Goal: Task Accomplishment & Management: Manage account settings

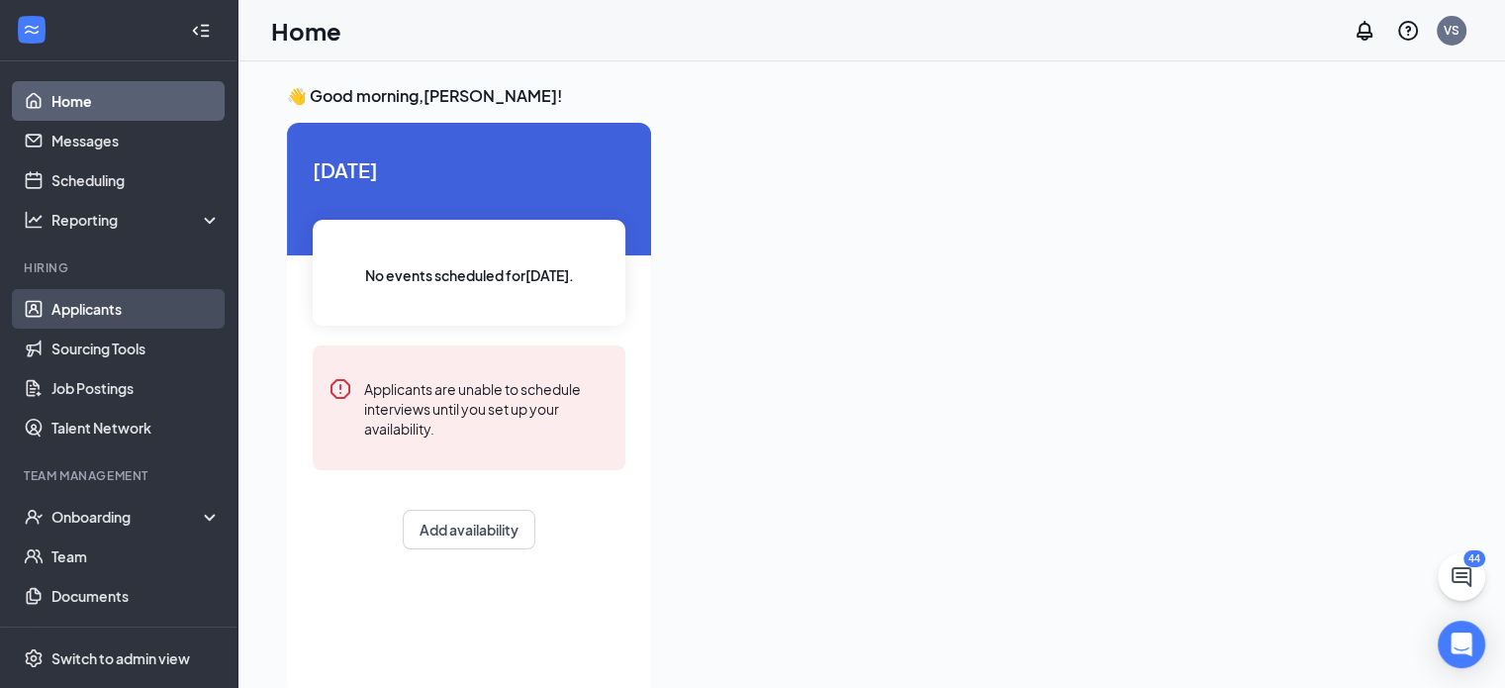
click at [115, 313] on link "Applicants" at bounding box center [135, 309] width 169 height 40
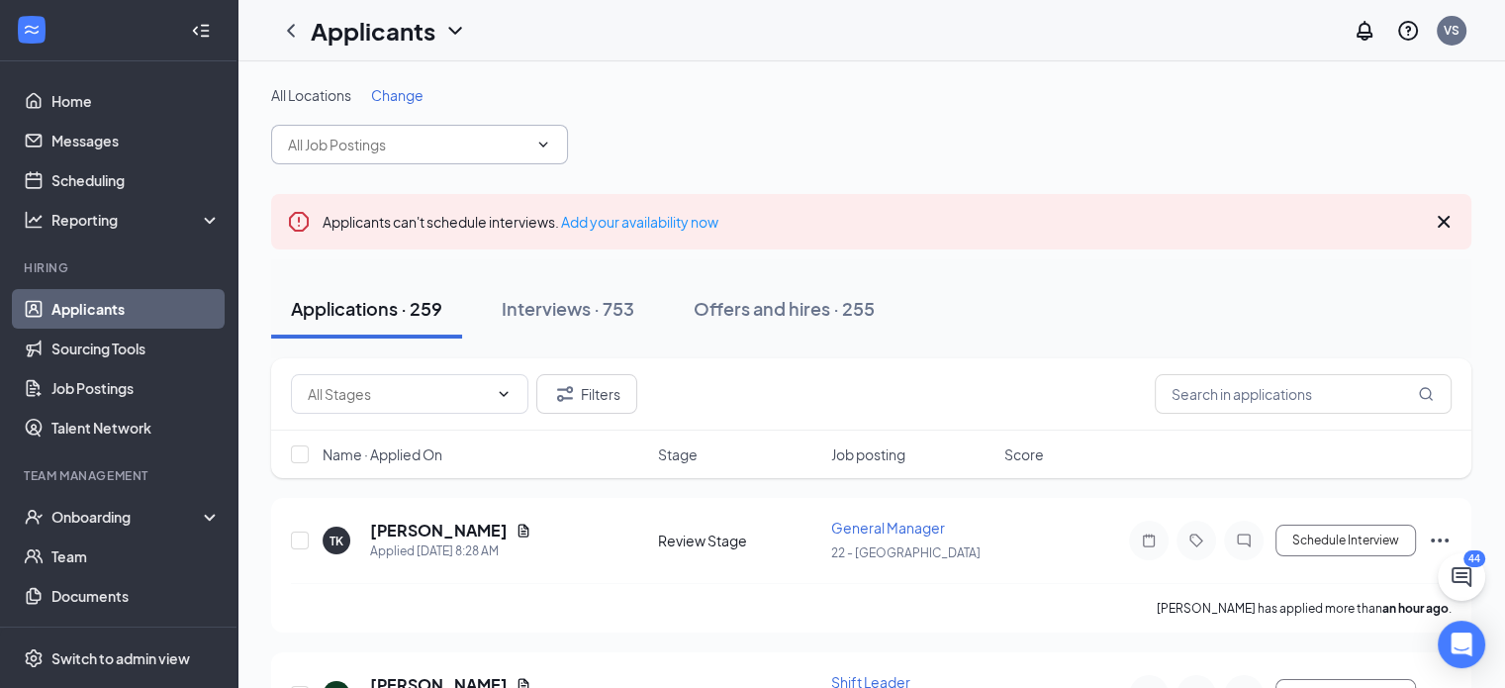
click at [546, 145] on icon "ChevronDown" at bounding box center [543, 145] width 16 height 16
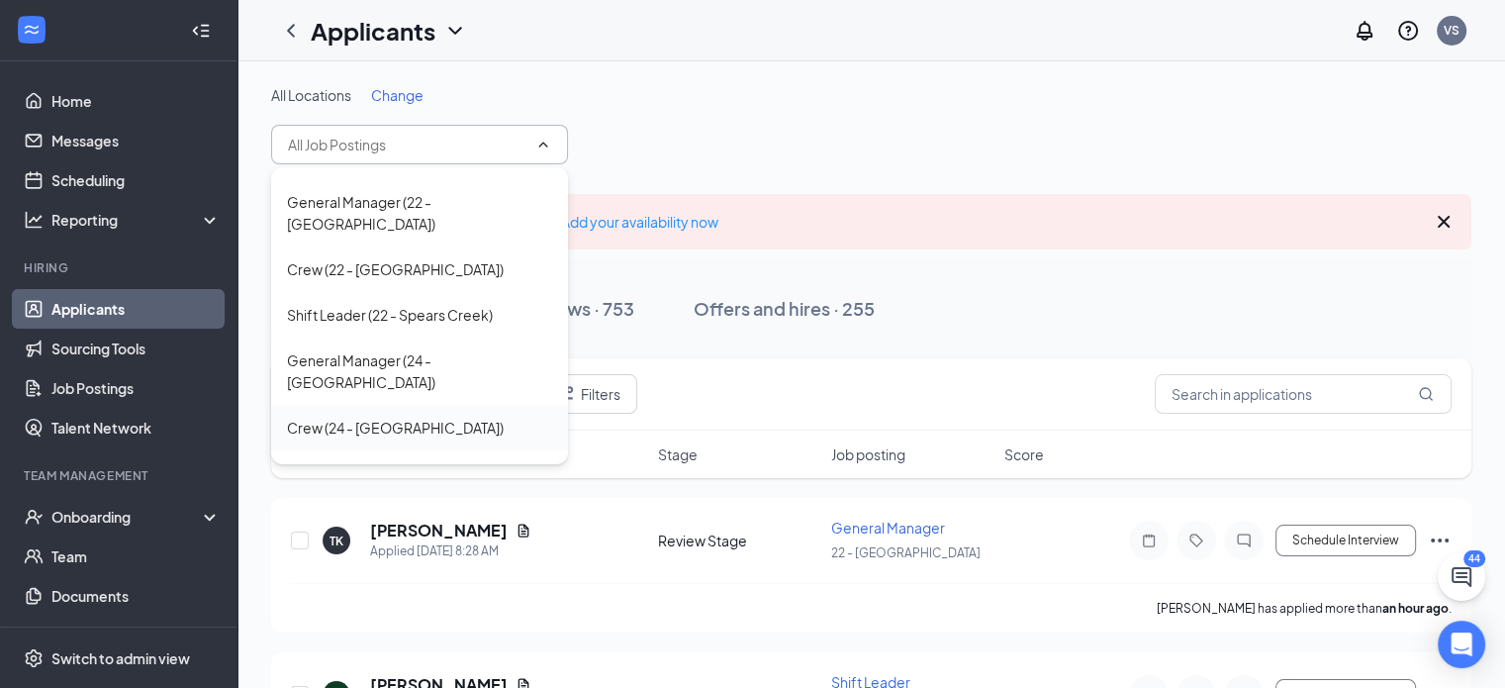
scroll to position [495, 0]
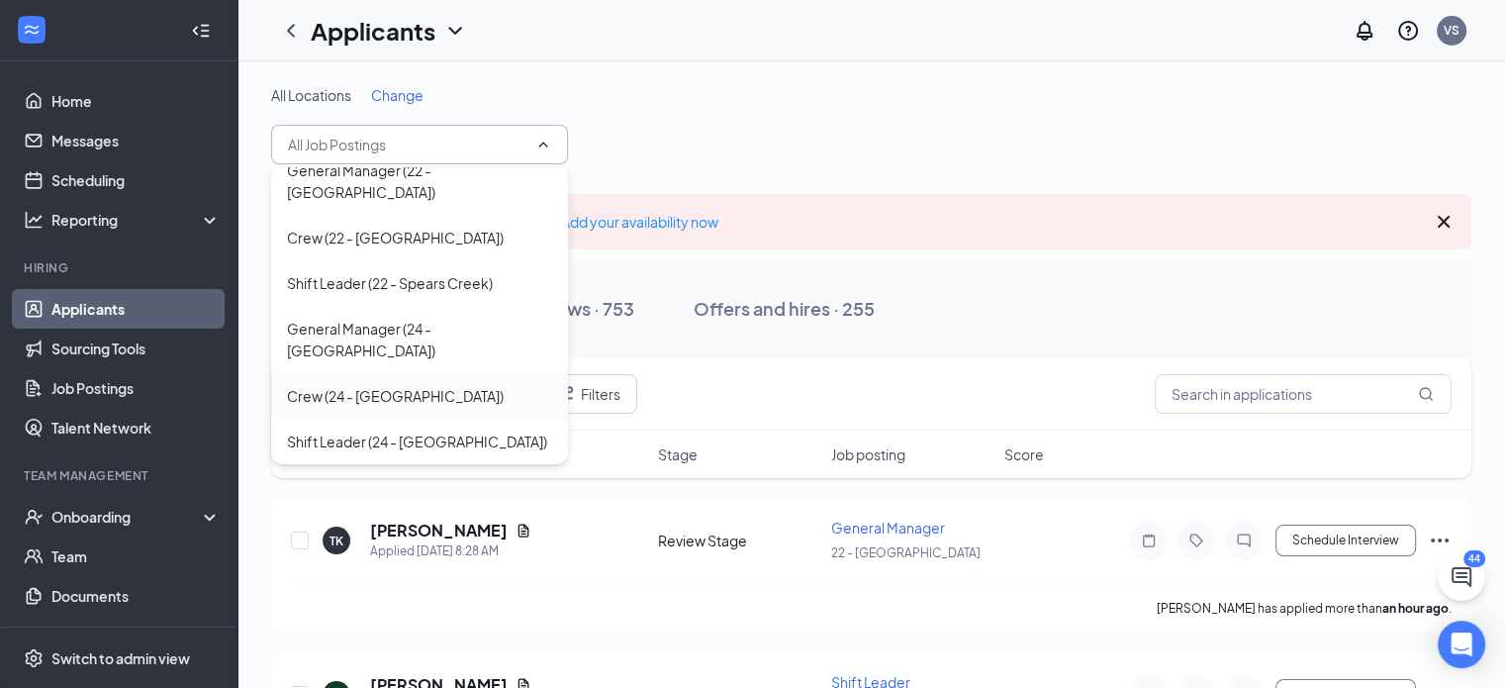
click at [417, 385] on div "Crew (24 - [GEOGRAPHIC_DATA])" at bounding box center [395, 396] width 217 height 22
type input "Crew (24 - [GEOGRAPHIC_DATA])"
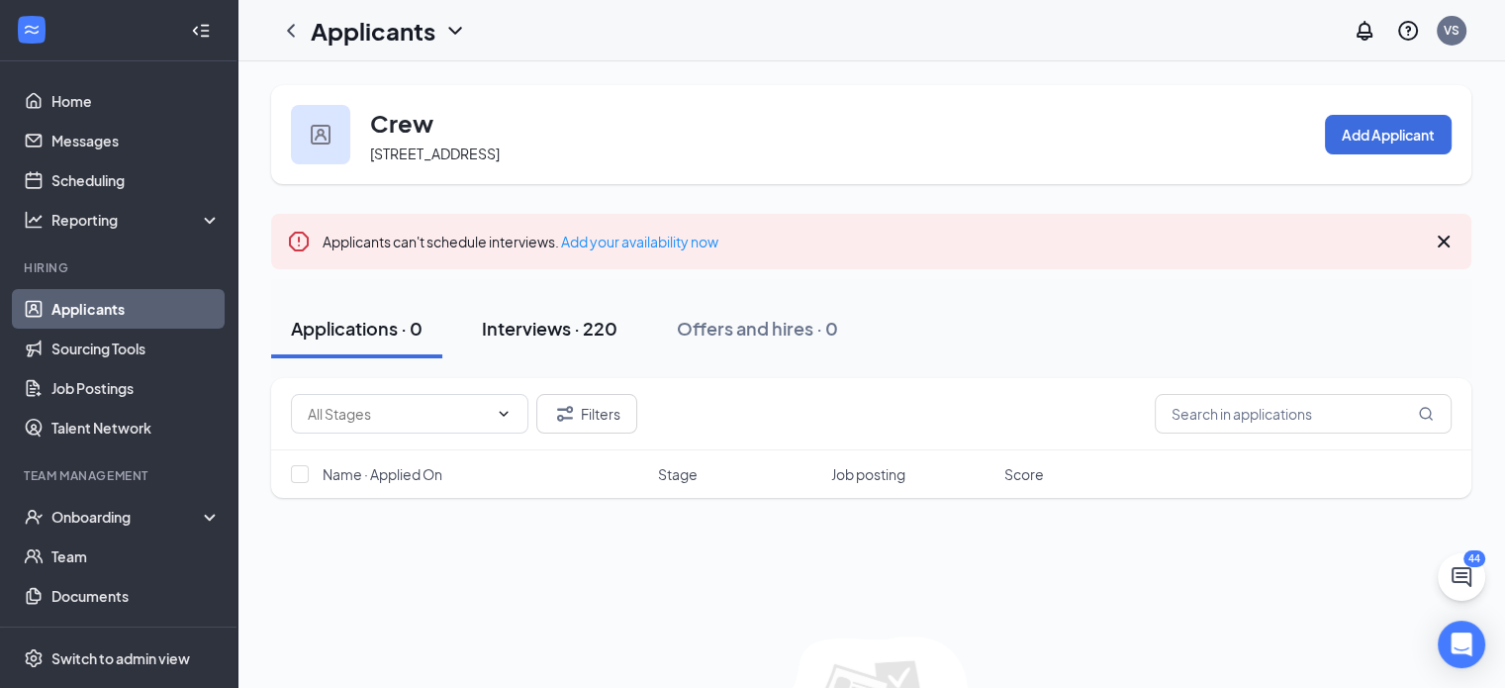
click at [550, 330] on div "Interviews · 220" at bounding box center [550, 328] width 136 height 25
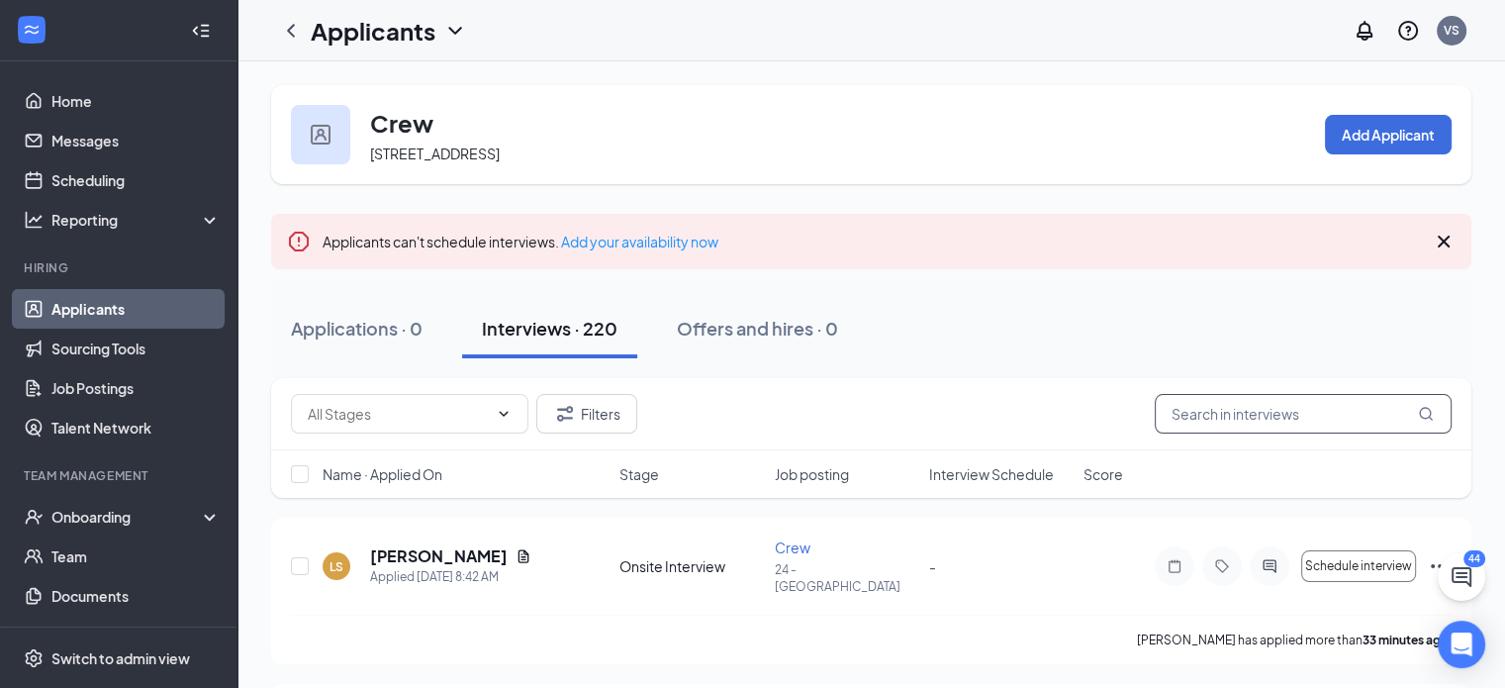
click at [1265, 412] on input "text" at bounding box center [1303, 414] width 297 height 40
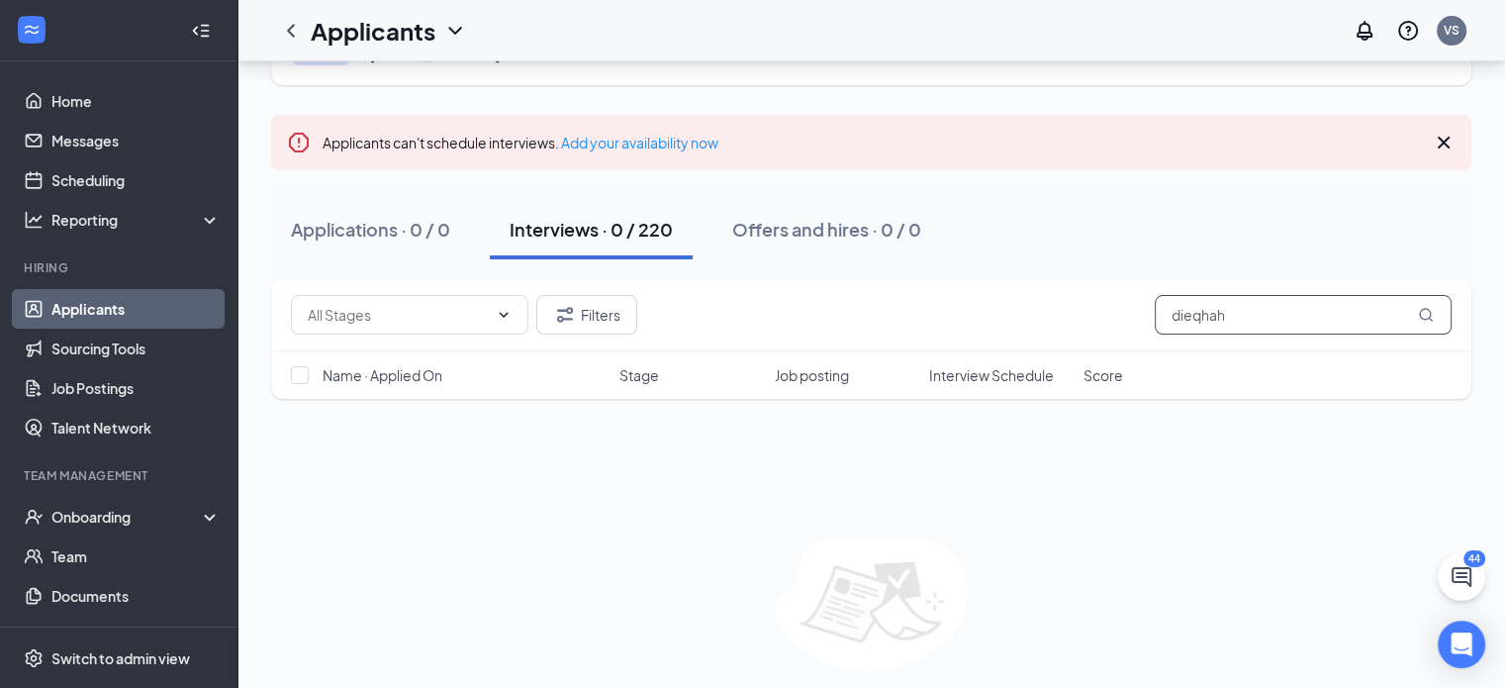
scroll to position [163, 0]
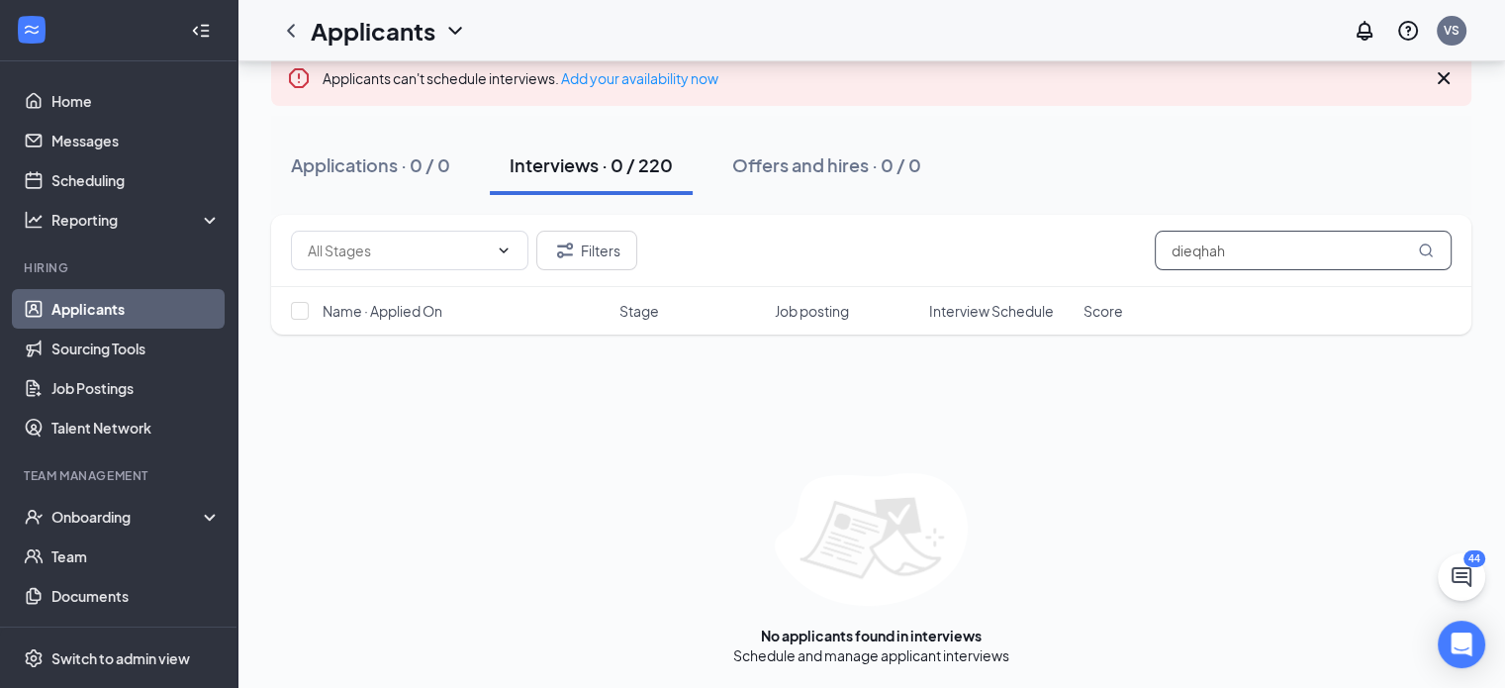
click at [1252, 254] on input "dieqhah" at bounding box center [1303, 251] width 297 height 40
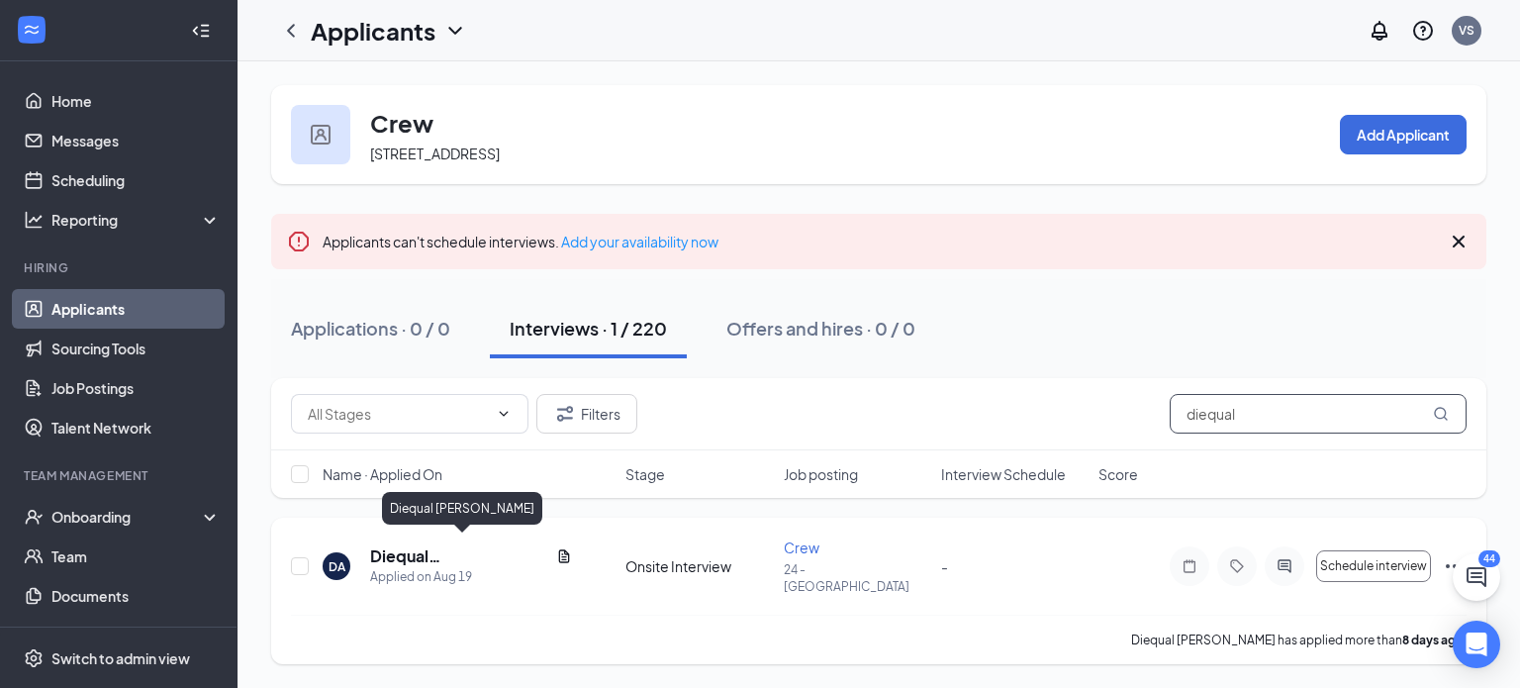
type input "diequal"
click at [483, 549] on h5 "Diequal [PERSON_NAME]" at bounding box center [459, 556] width 178 height 22
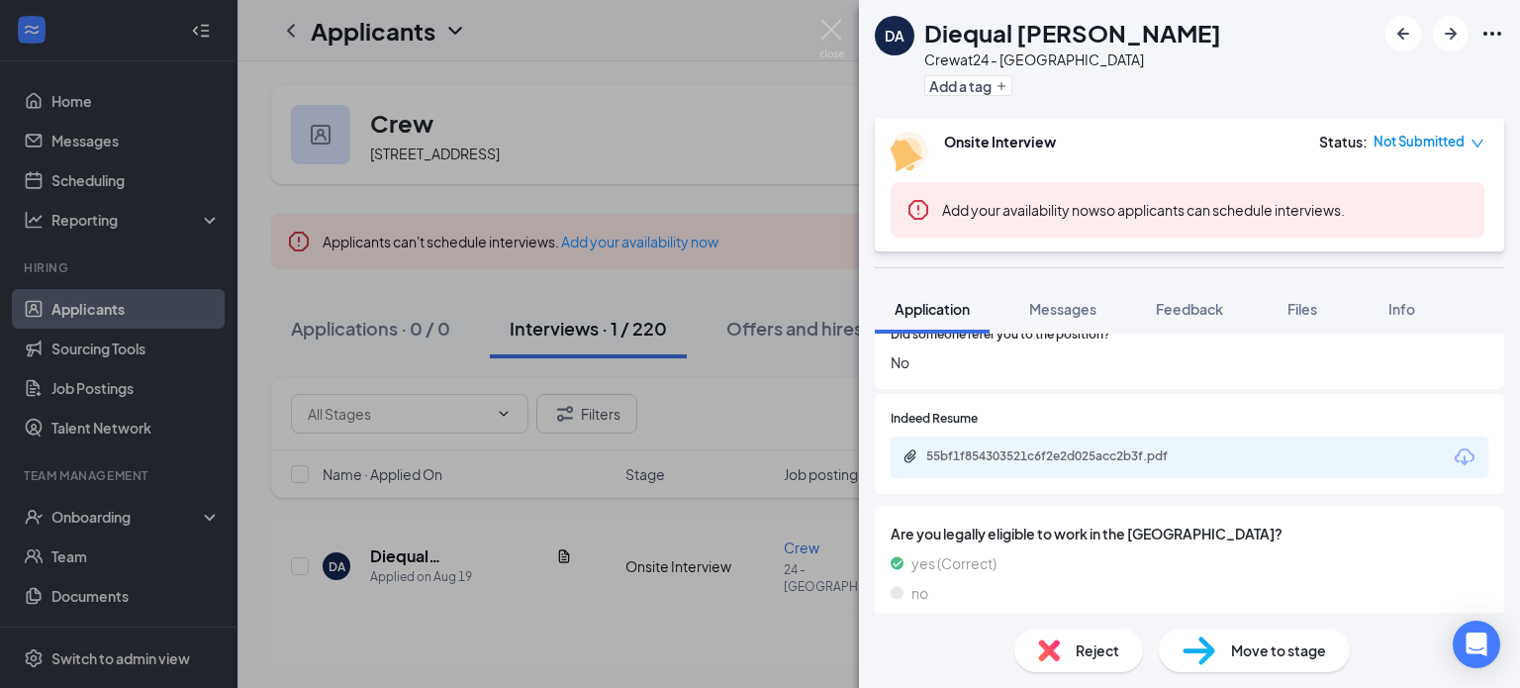
scroll to position [1690, 0]
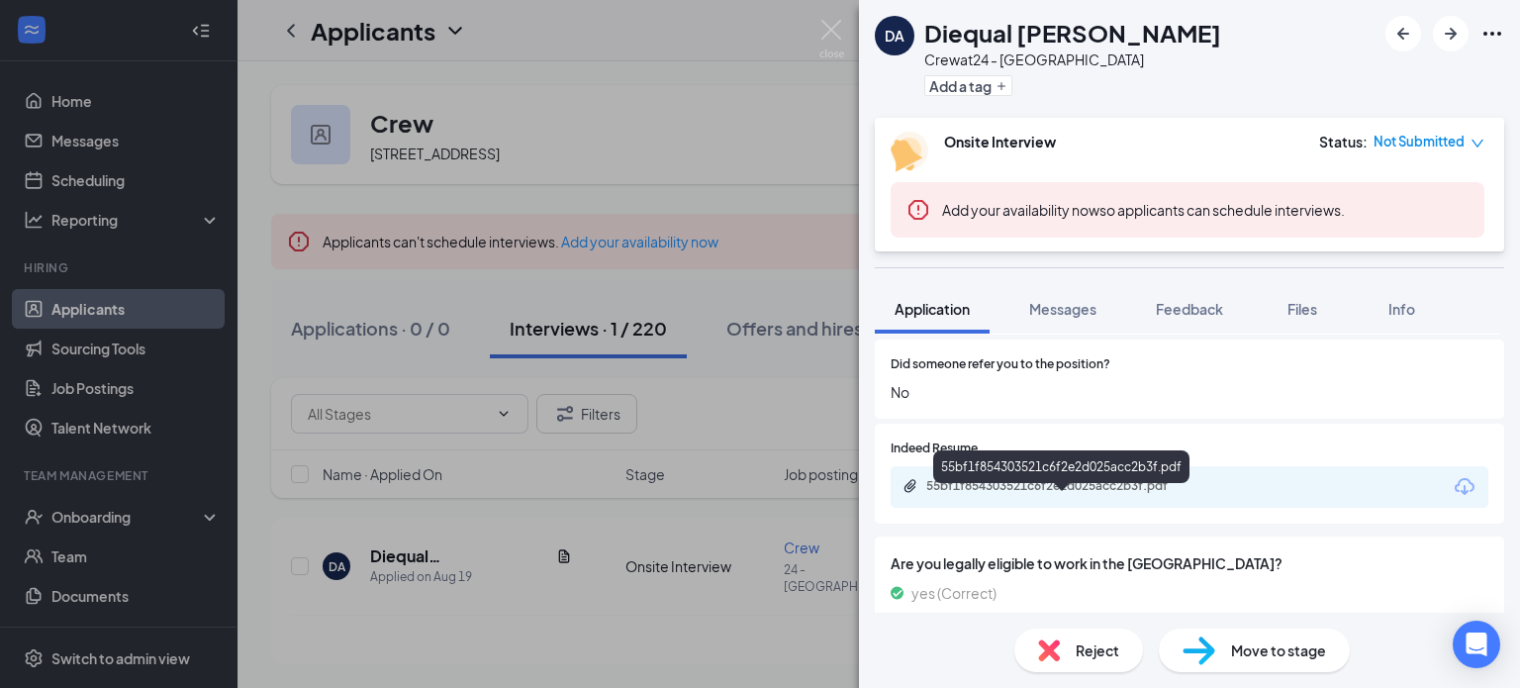
click at [1118, 494] on div "55bf1f854303521c6f2e2d025acc2b3f.pdf" at bounding box center [1064, 486] width 277 height 16
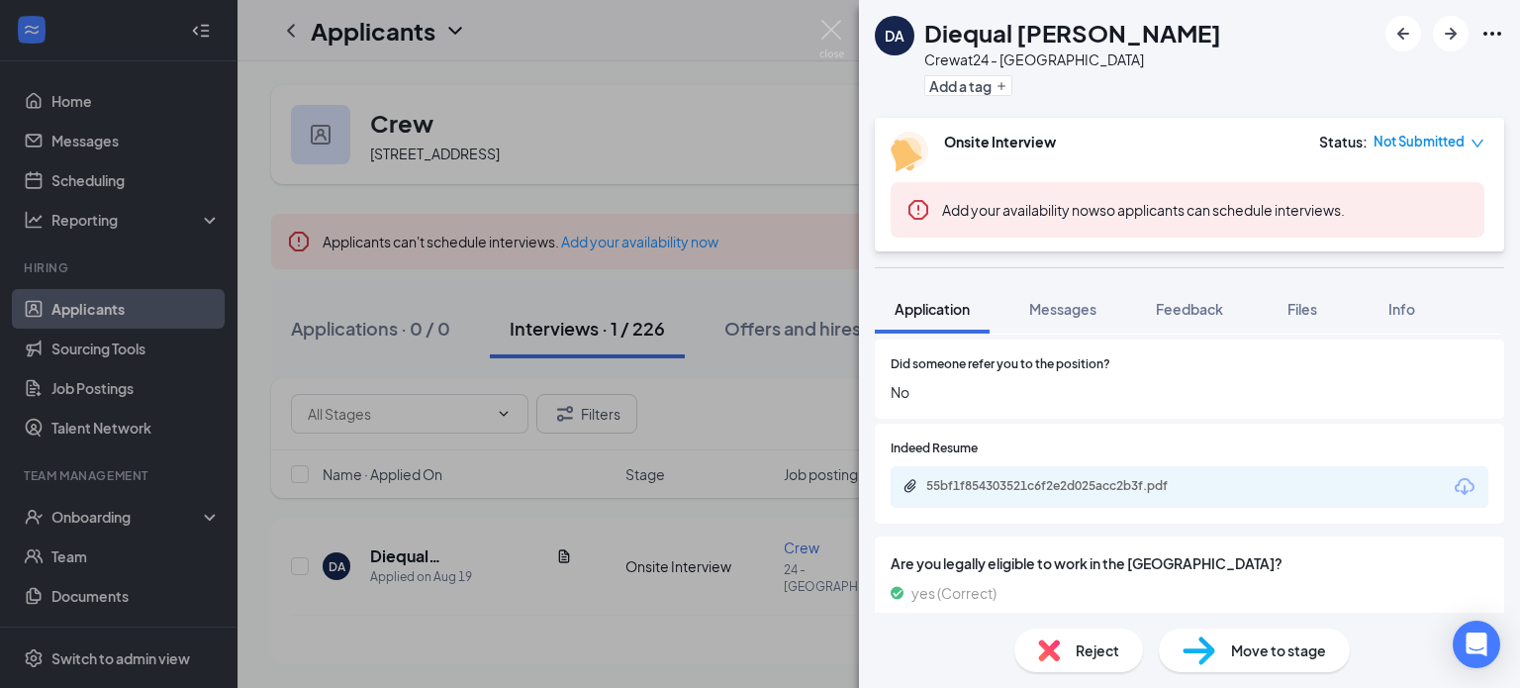
click at [1251, 643] on span "Move to stage" at bounding box center [1278, 650] width 95 height 22
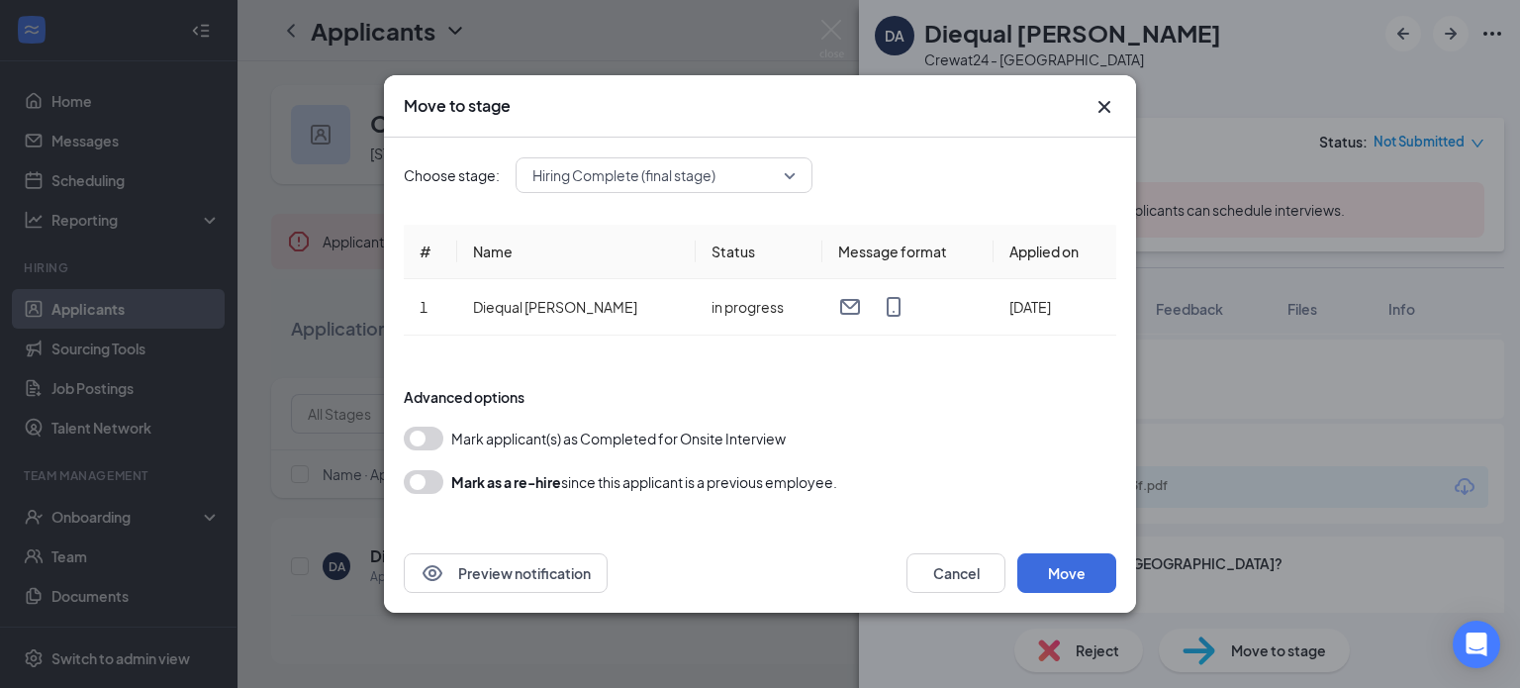
click at [420, 434] on button "button" at bounding box center [424, 438] width 40 height 24
click at [1050, 574] on button "Move" at bounding box center [1066, 573] width 99 height 40
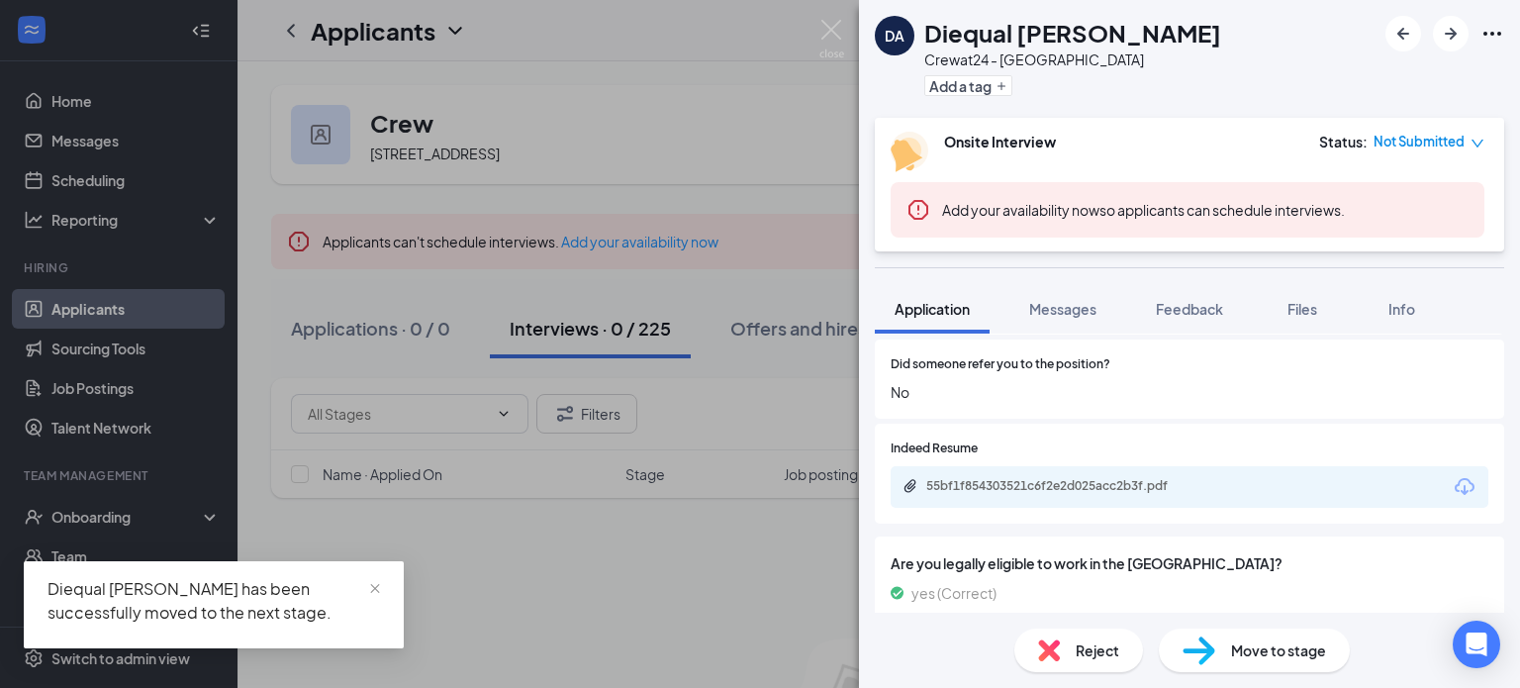
click at [1278, 652] on span "Move to stage" at bounding box center [1278, 650] width 95 height 22
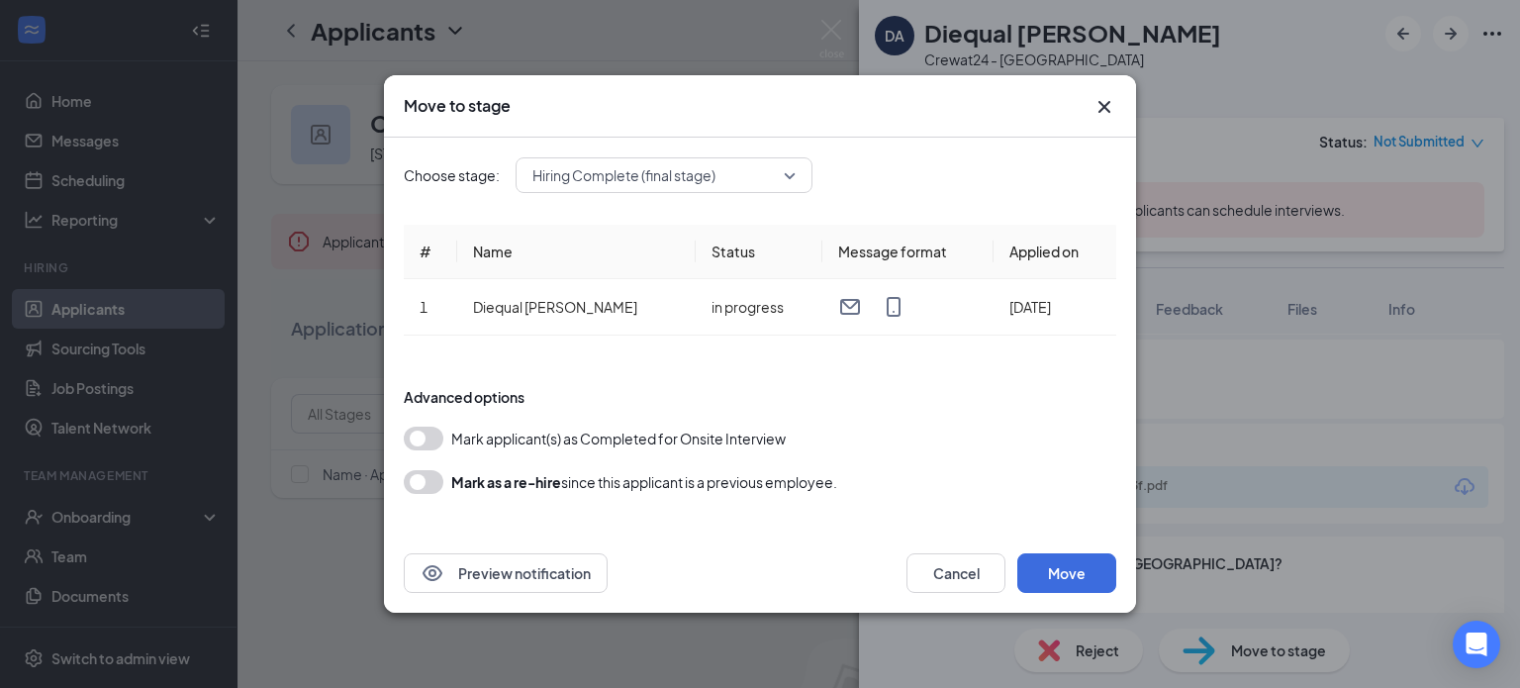
drag, startPoint x: 1099, startPoint y: 106, endPoint x: 1037, endPoint y: 84, distance: 66.0
click at [1098, 106] on icon "Cross" at bounding box center [1104, 107] width 24 height 24
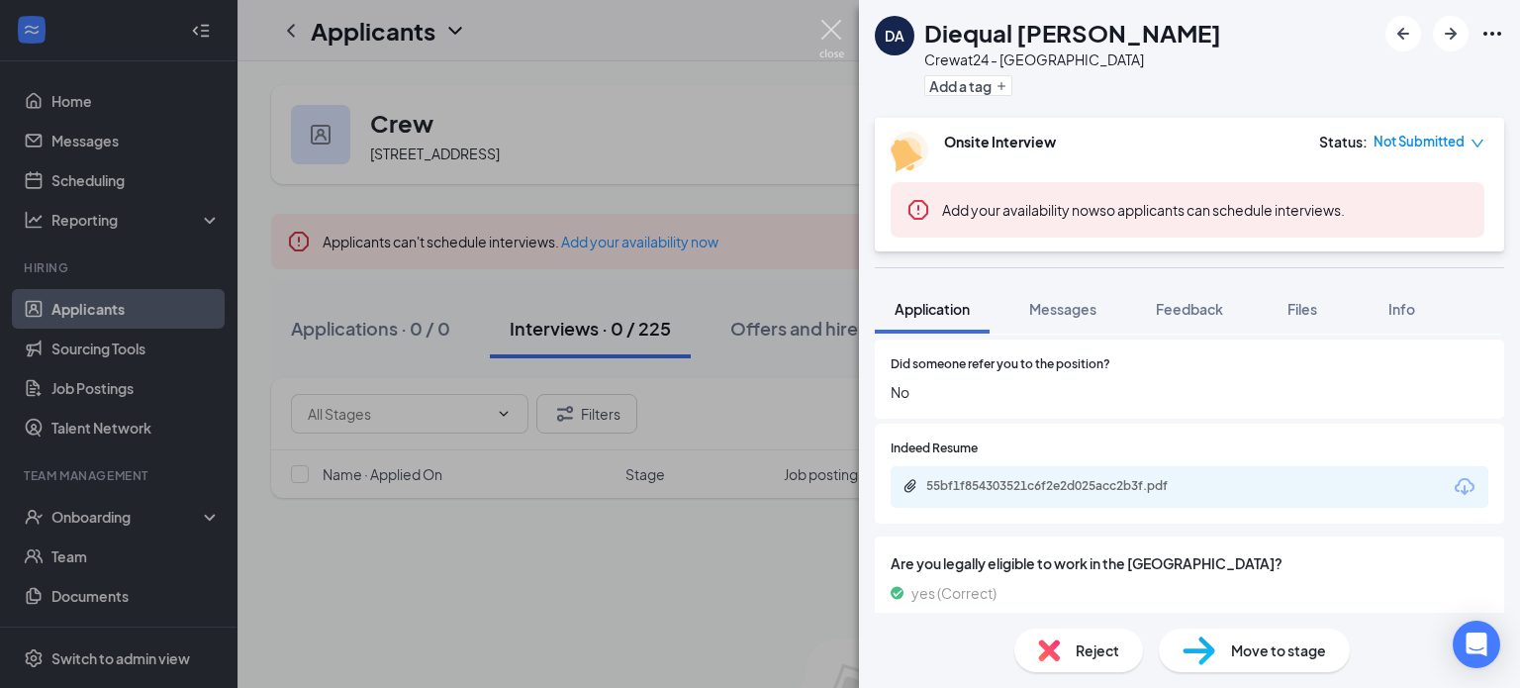
drag, startPoint x: 831, startPoint y: 28, endPoint x: 766, endPoint y: 347, distance: 326.2
click at [831, 27] on img at bounding box center [831, 39] width 25 height 39
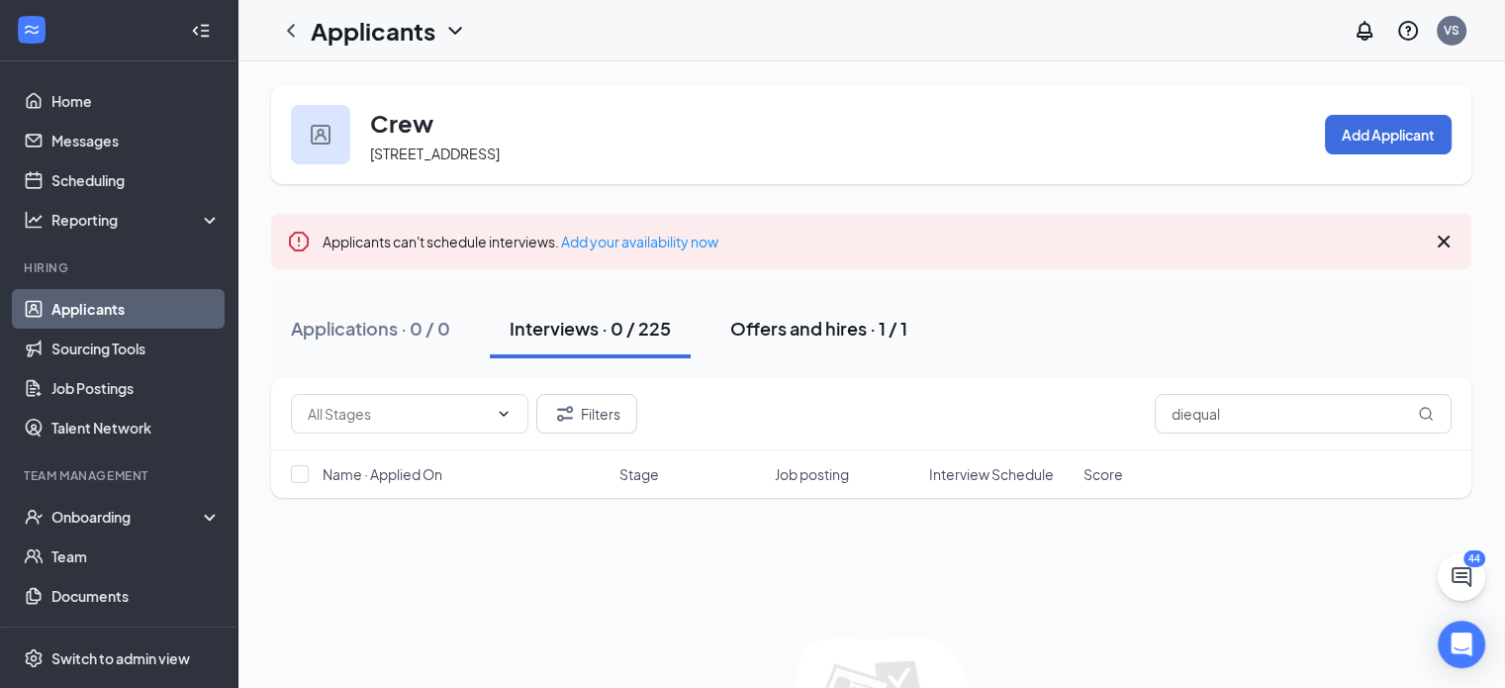
click at [856, 334] on div "Offers and hires · 1 / 1" at bounding box center [818, 328] width 177 height 25
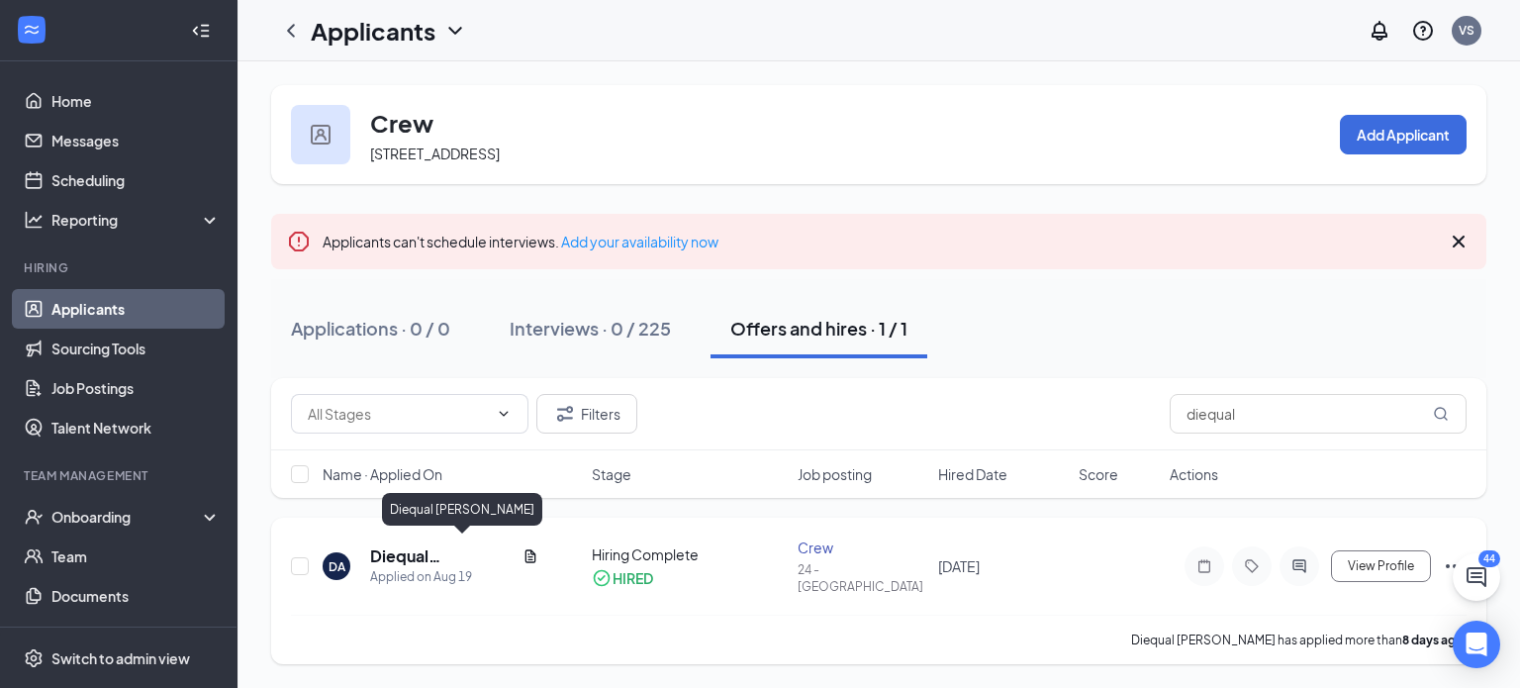
click at [481, 548] on h5 "Diequal [PERSON_NAME]" at bounding box center [442, 556] width 144 height 22
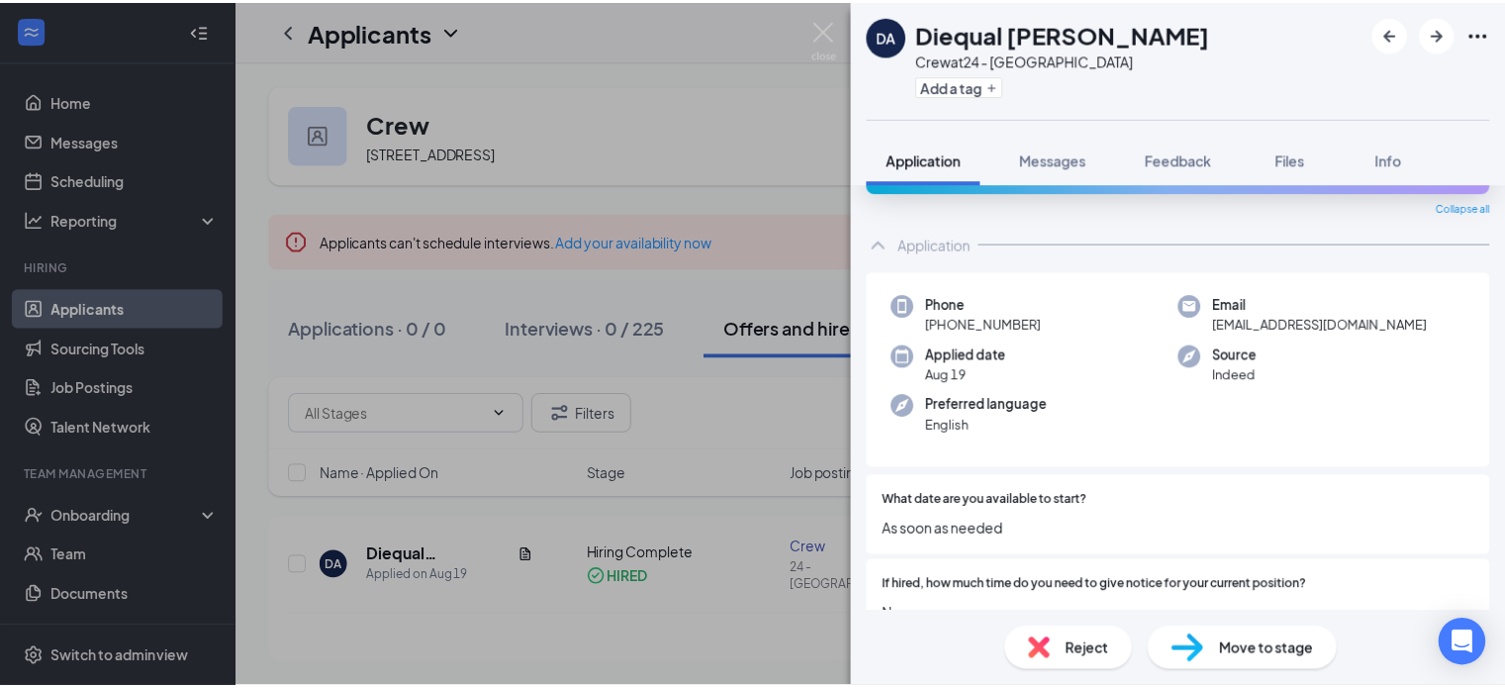
scroll to position [99, 0]
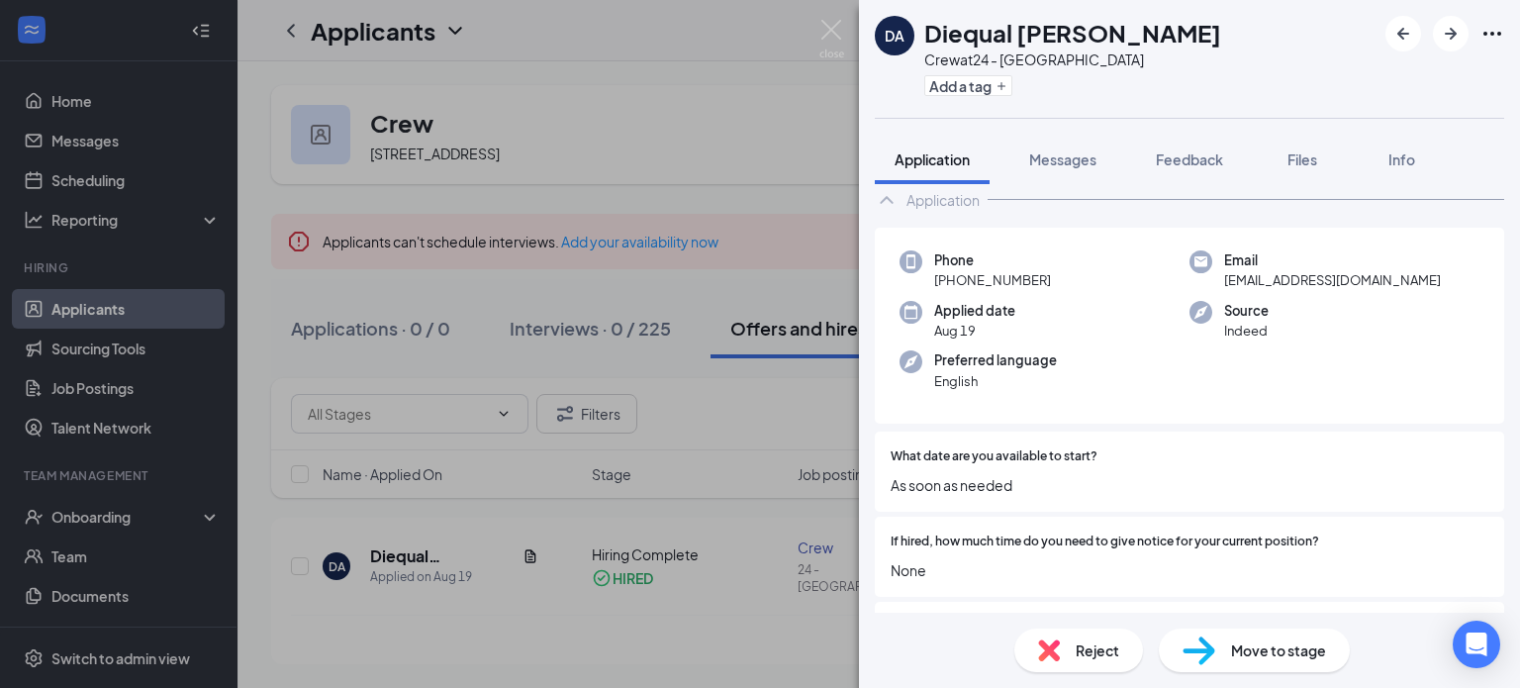
click at [1277, 645] on span "Move to stage" at bounding box center [1278, 650] width 95 height 22
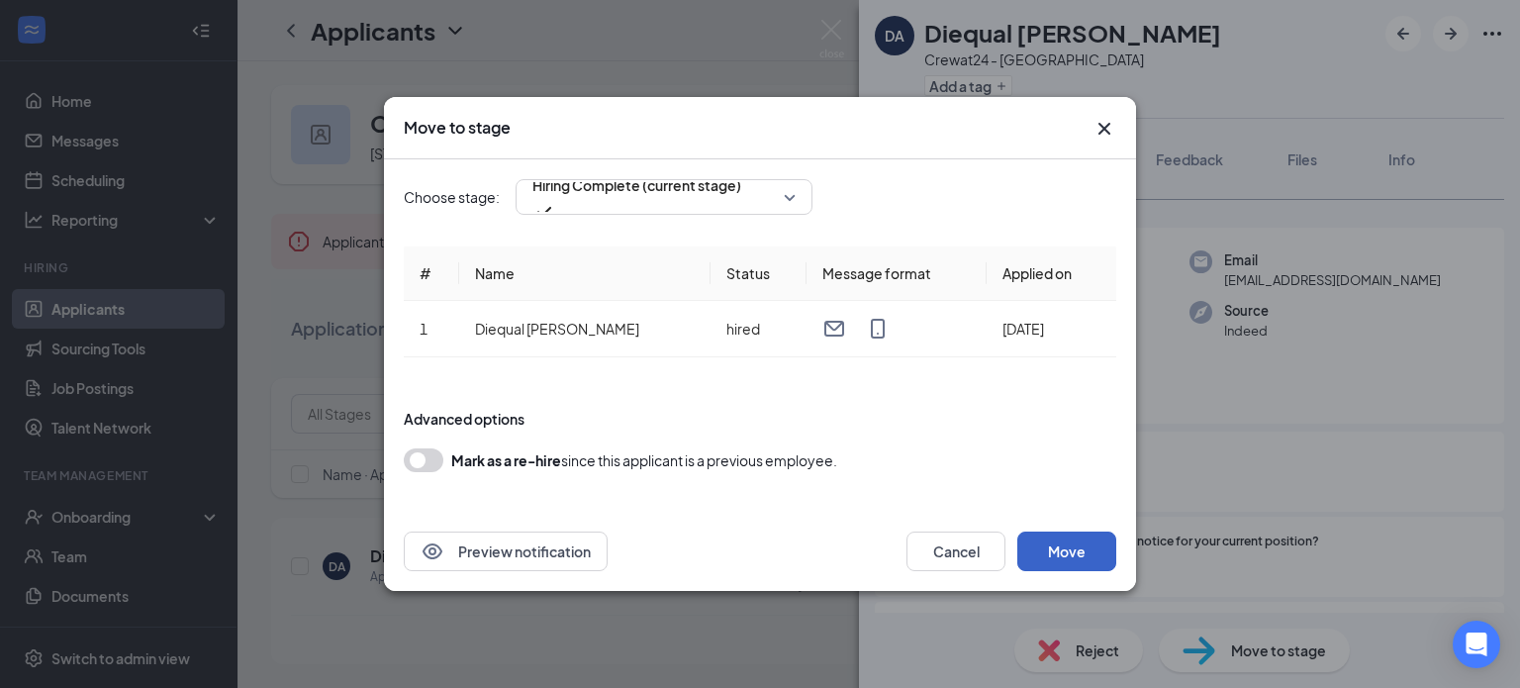
click at [1057, 544] on button "Move" at bounding box center [1066, 551] width 99 height 40
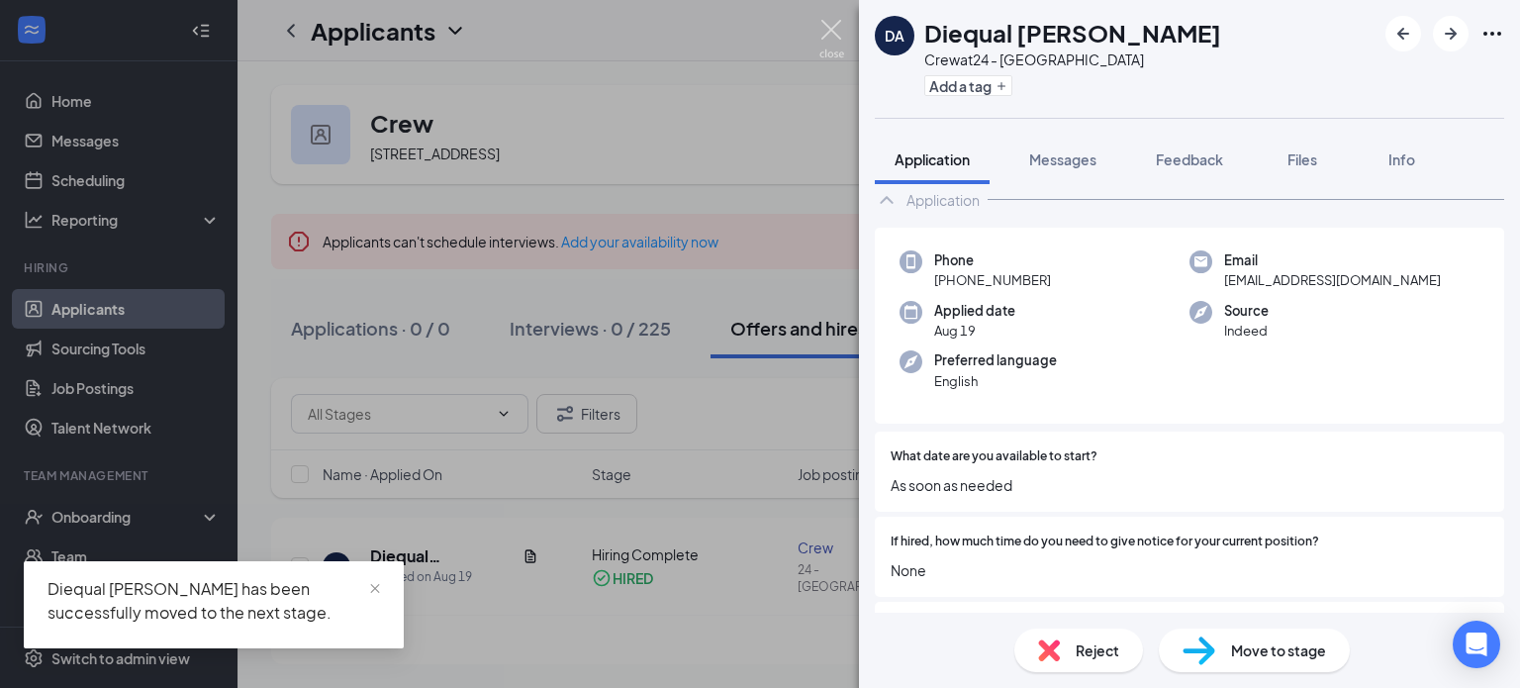
click at [830, 31] on img at bounding box center [831, 39] width 25 height 39
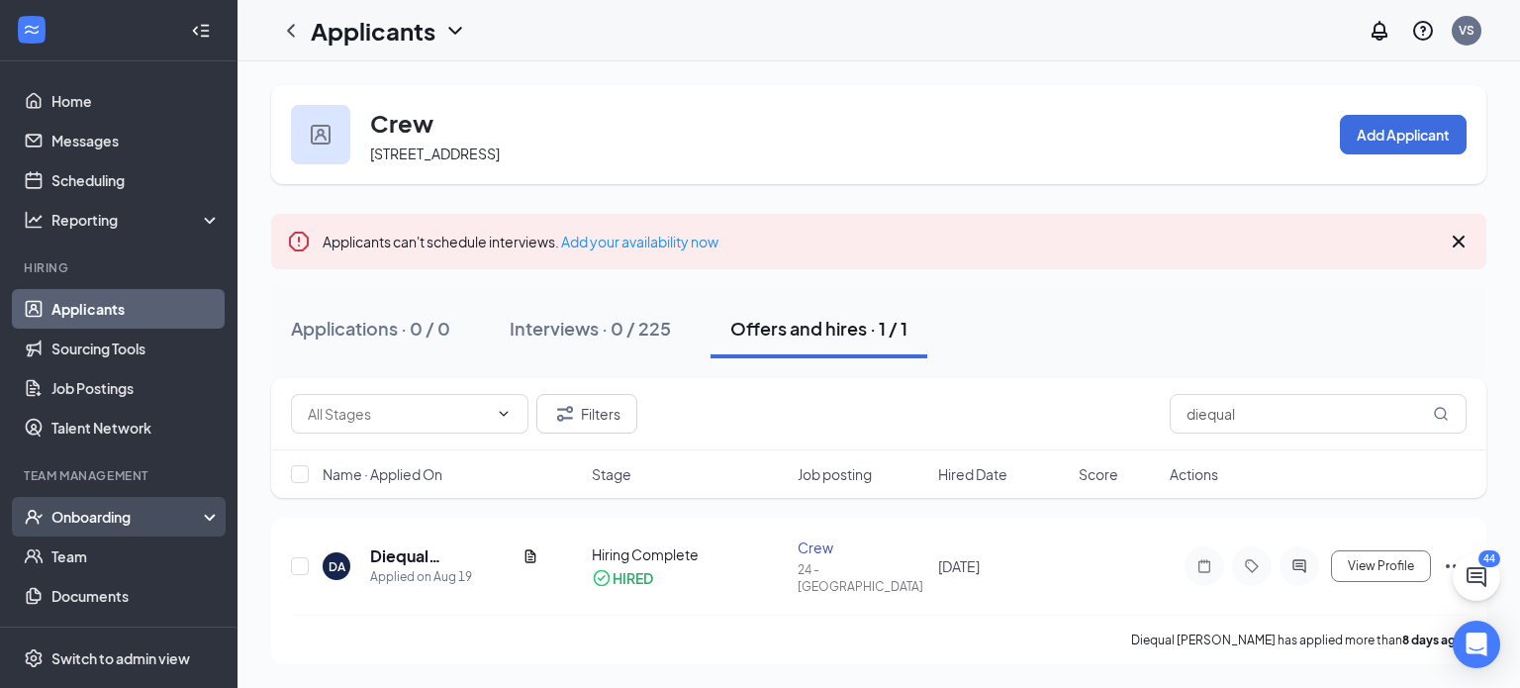
click at [190, 521] on div "Onboarding" at bounding box center [118, 517] width 237 height 40
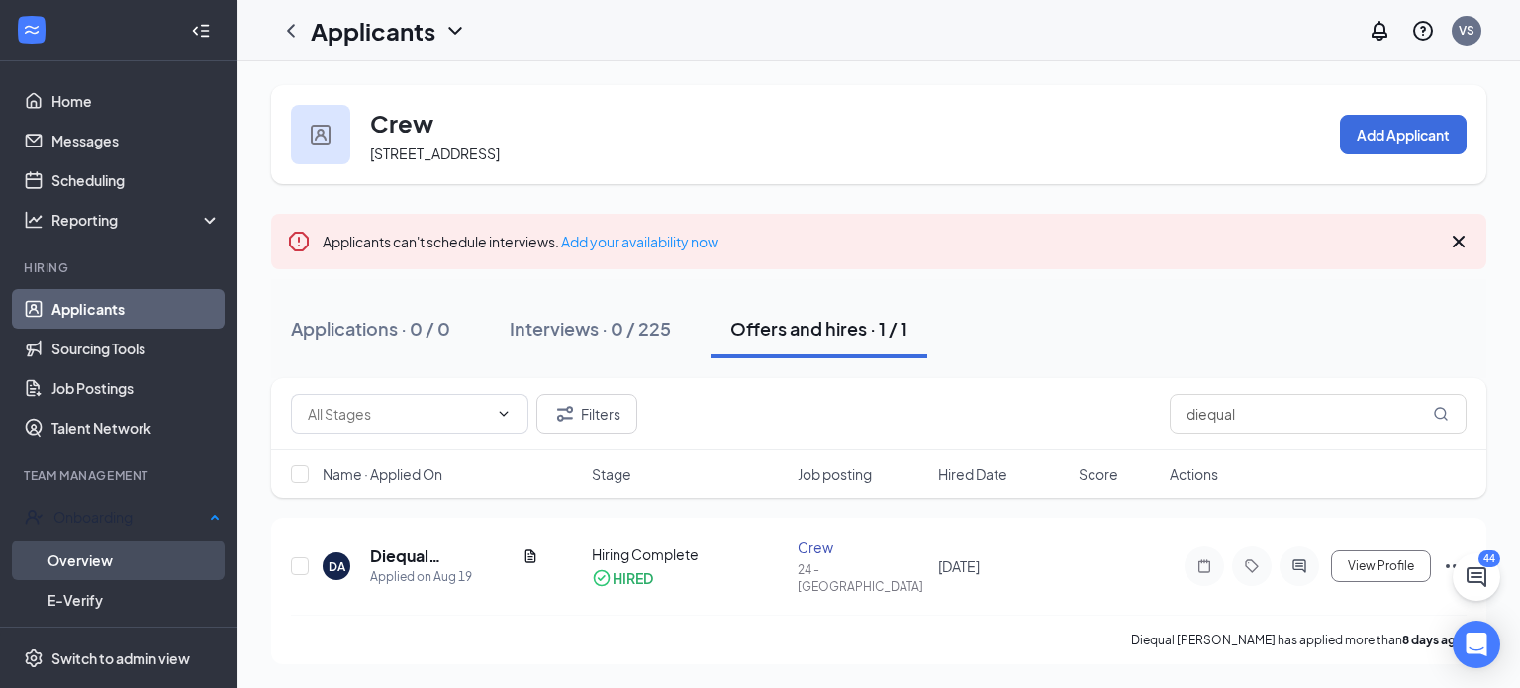
click at [92, 549] on link "Overview" at bounding box center [133, 560] width 173 height 40
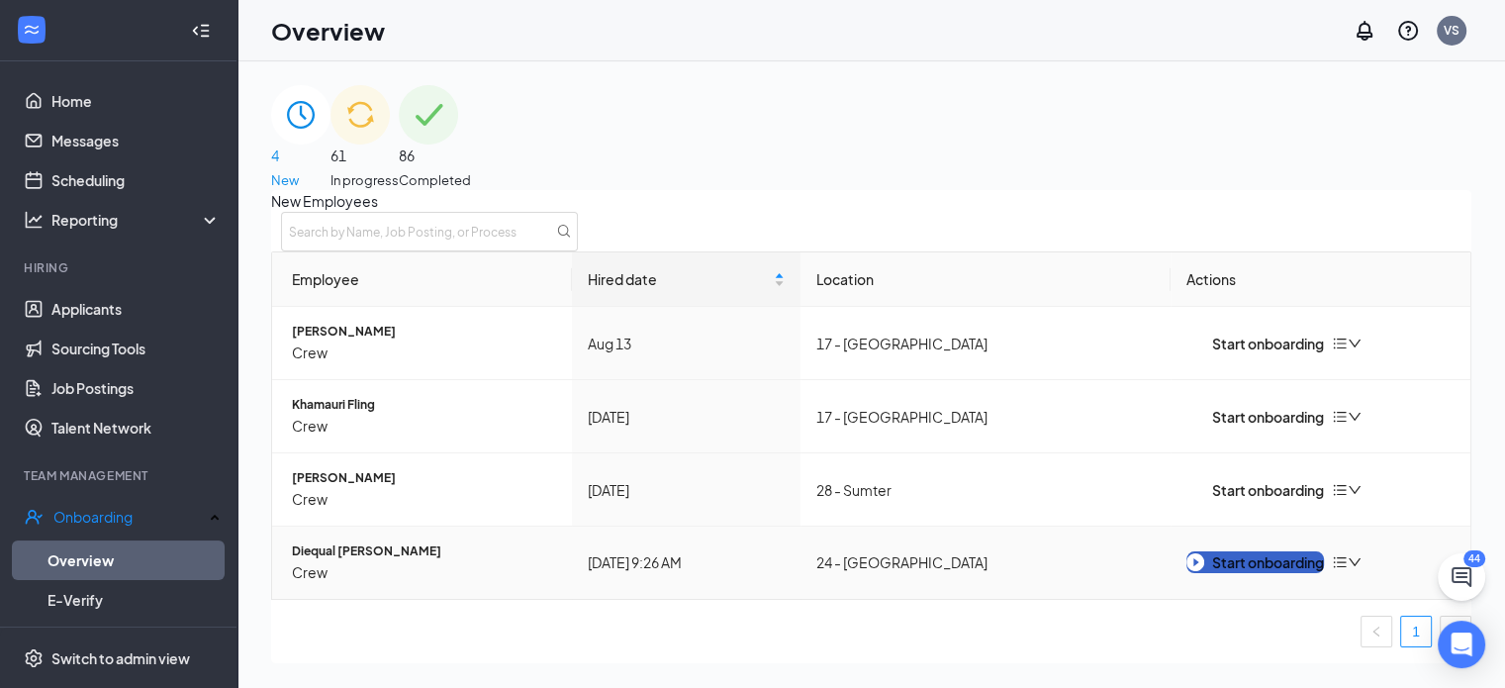
click at [1239, 573] on div "Start onboarding" at bounding box center [1255, 562] width 138 height 22
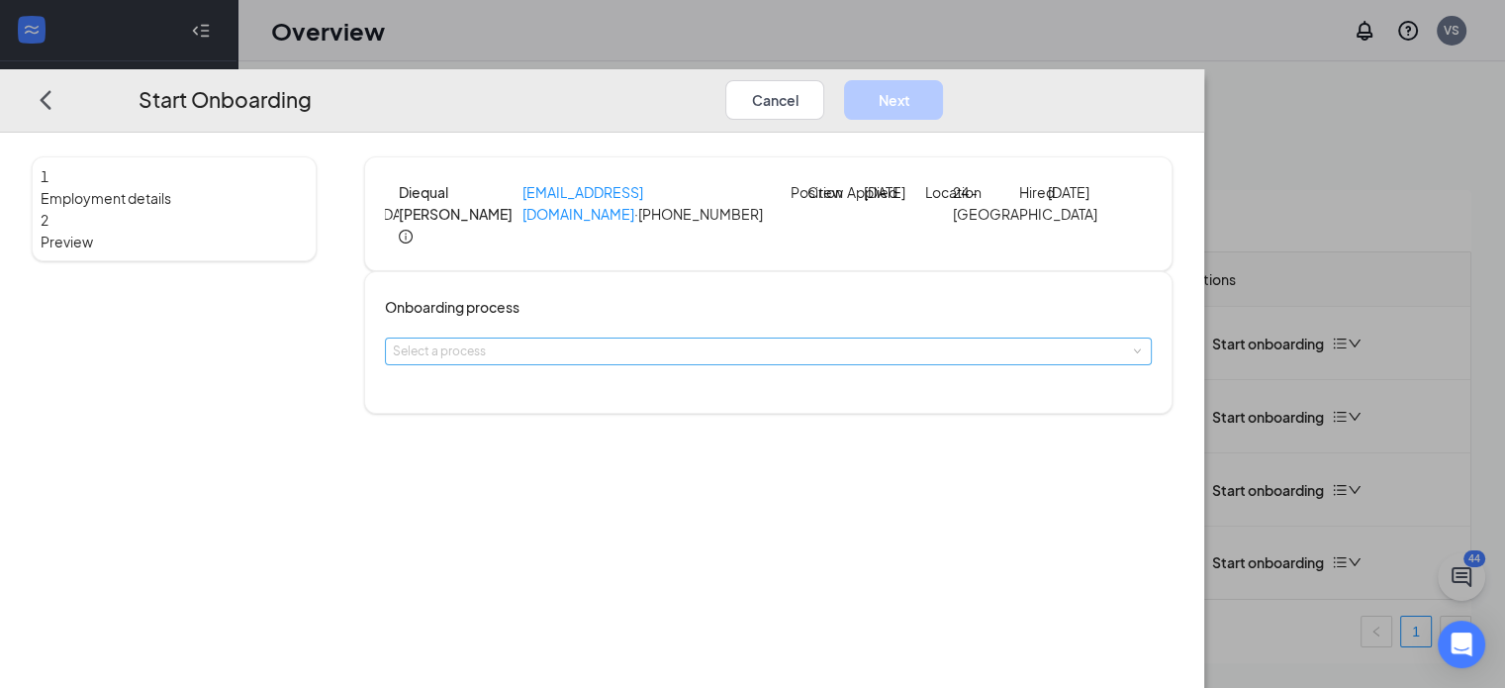
click at [776, 361] on div "Select a process" at bounding box center [764, 351] width 742 height 20
click at [648, 439] on span "General Onboarding Process" at bounding box center [566, 439] width 164 height 15
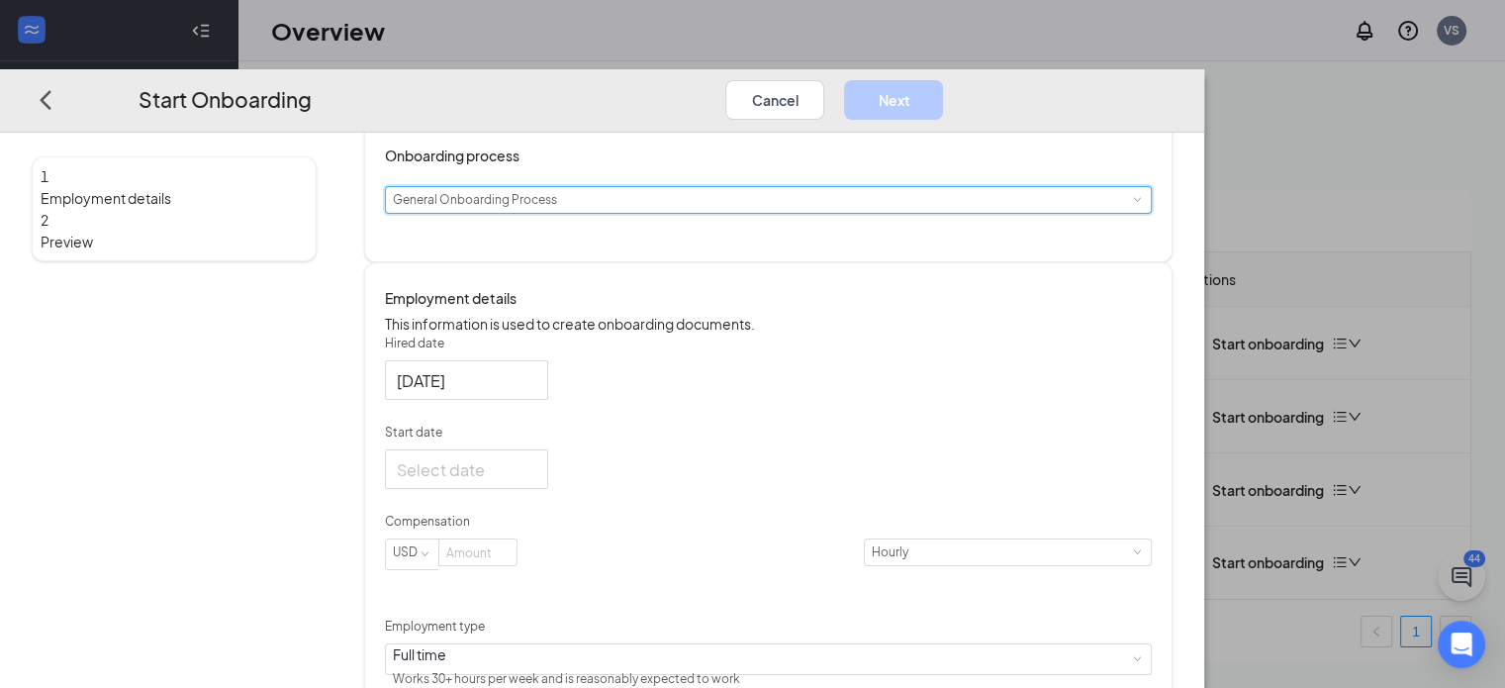
scroll to position [198, 0]
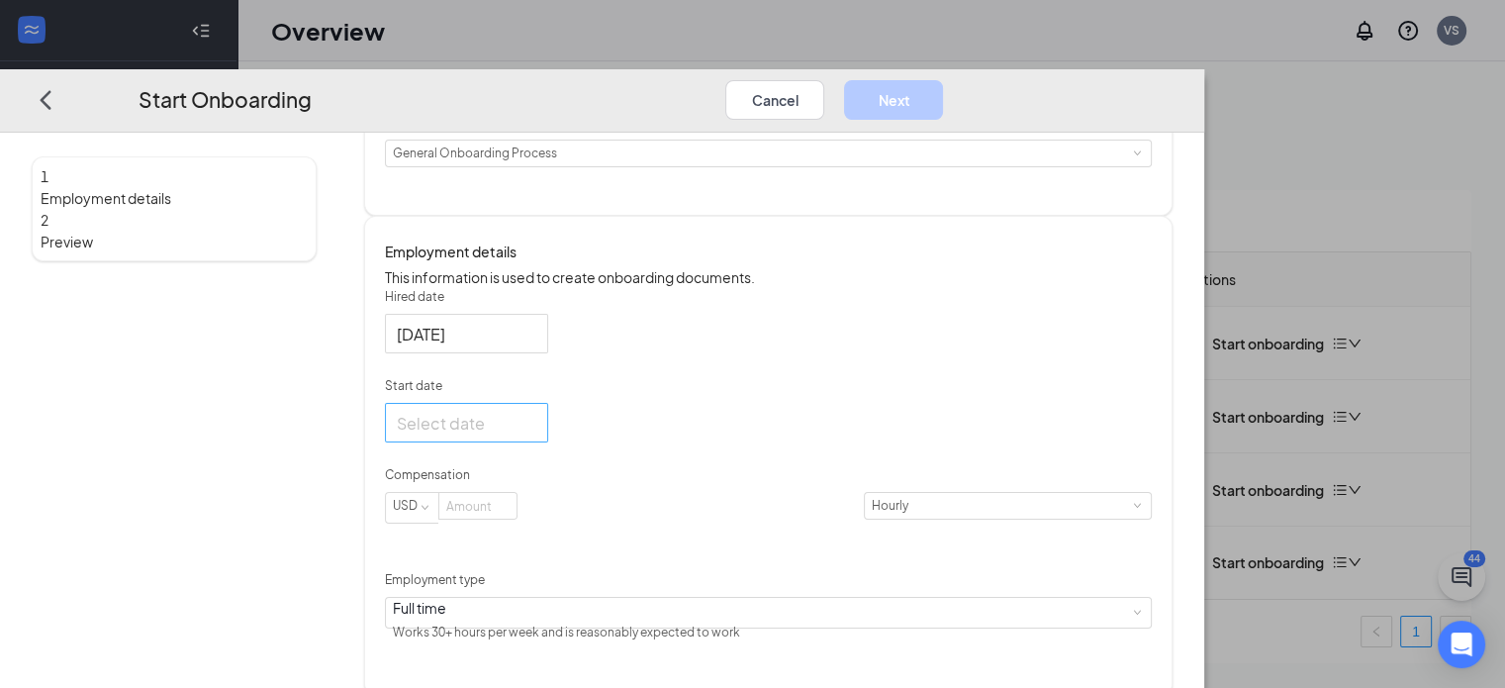
click at [536, 434] on div at bounding box center [467, 422] width 140 height 25
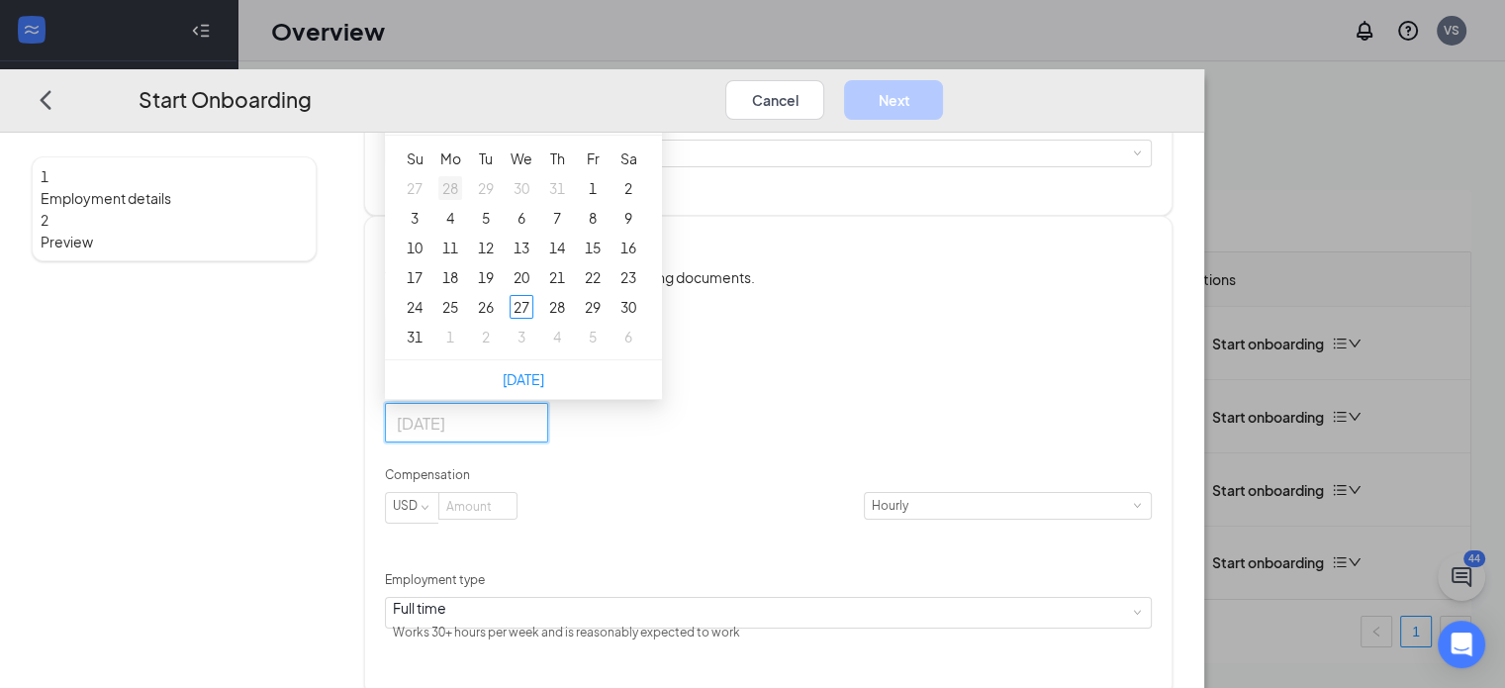
type input "[DATE]"
click at [426, 348] on div "31" at bounding box center [415, 337] width 24 height 24
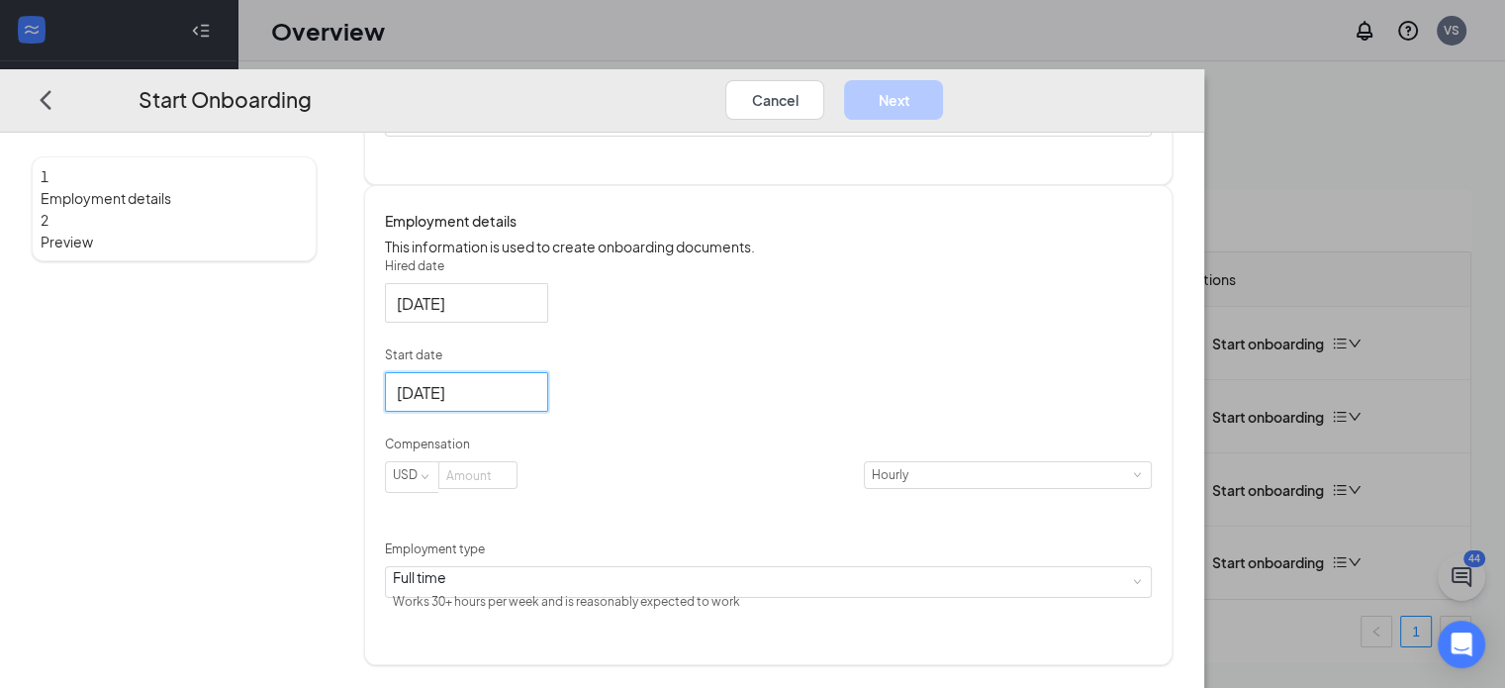
scroll to position [262, 0]
click at [517, 488] on input at bounding box center [477, 475] width 77 height 26
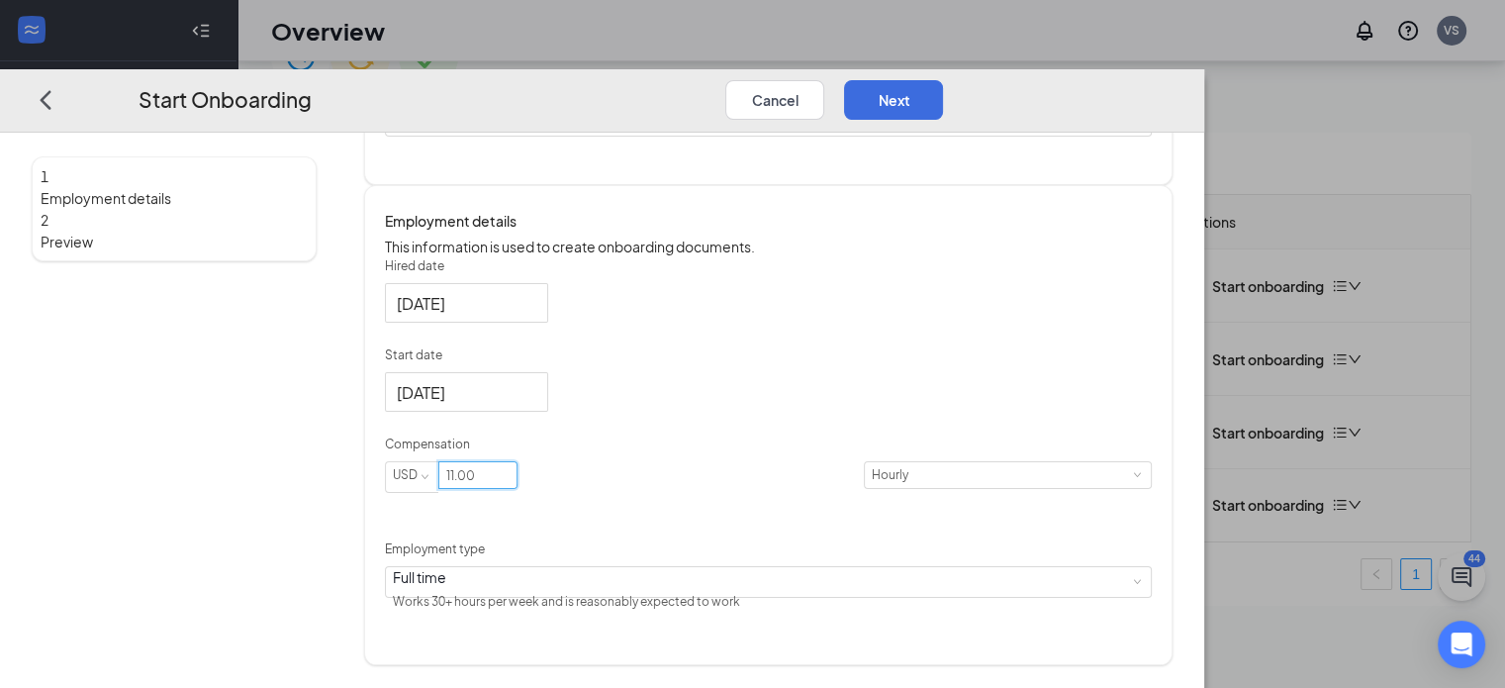
scroll to position [89, 0]
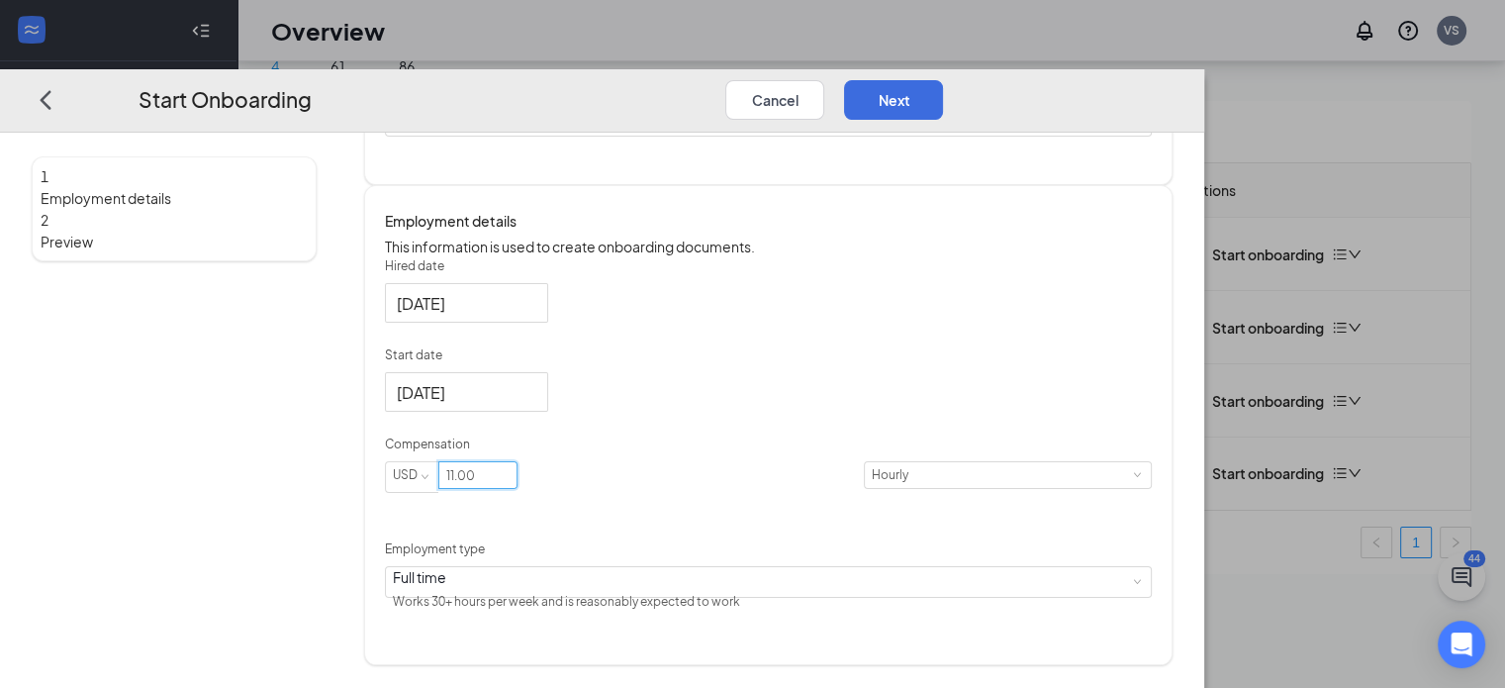
type input "11"
click at [943, 79] on button "Next" at bounding box center [893, 99] width 99 height 40
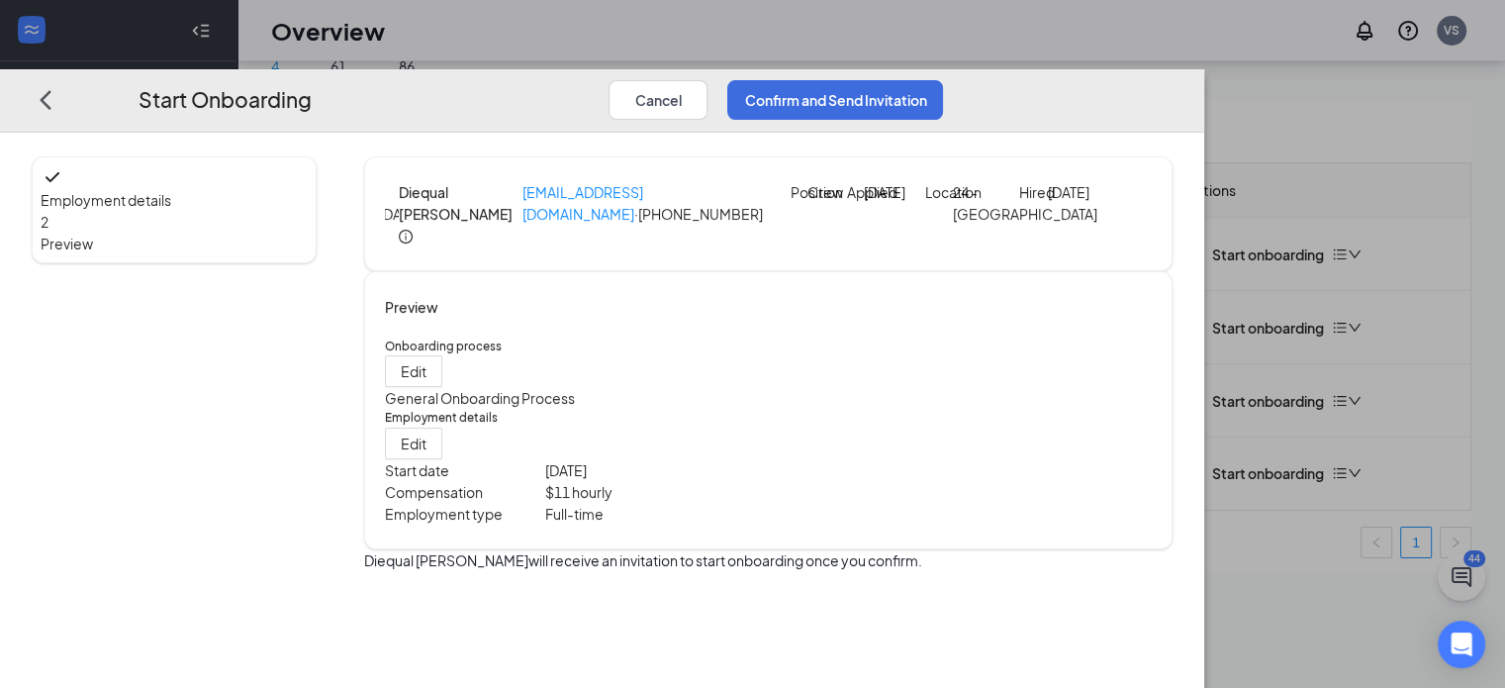
scroll to position [0, 0]
click at [943, 79] on button "Confirm and Send Invitation" at bounding box center [835, 99] width 216 height 40
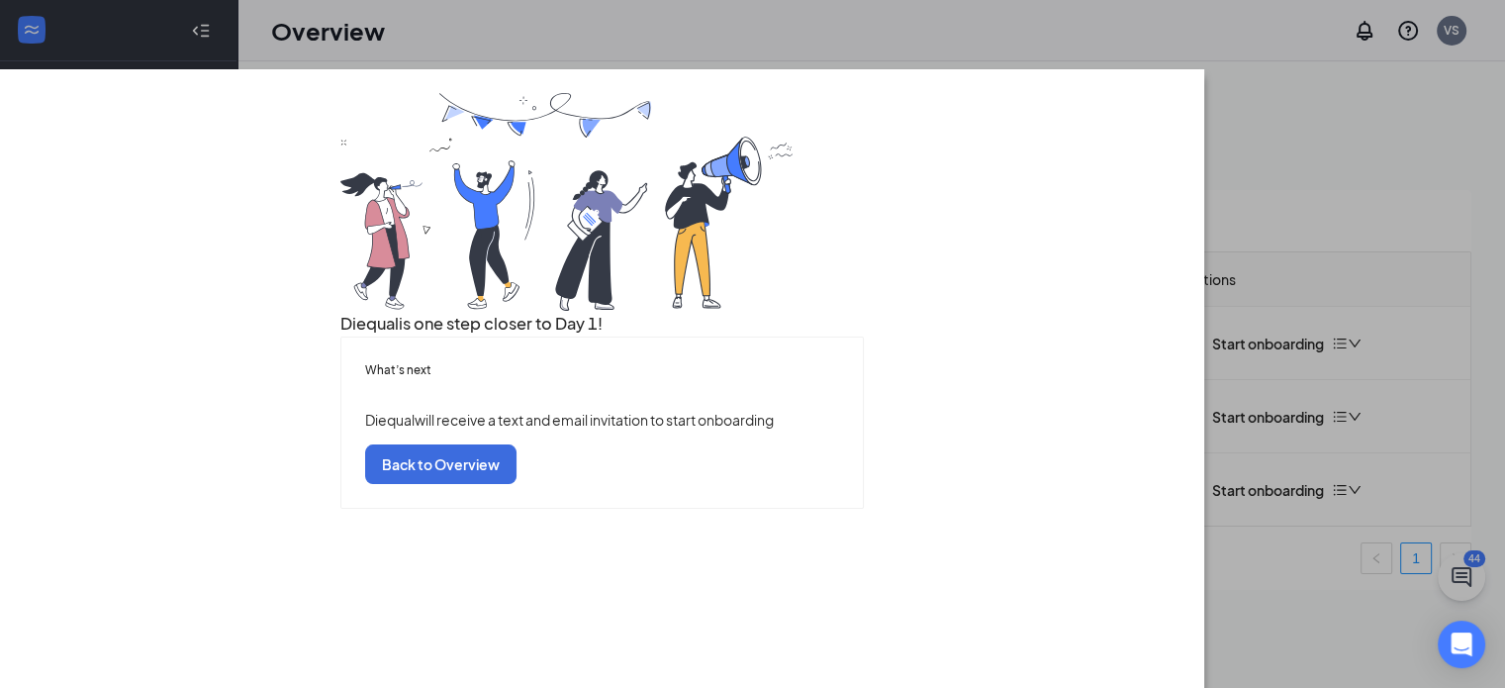
scroll to position [51, 0]
click at [517, 483] on button "Back to Overview" at bounding box center [440, 463] width 151 height 40
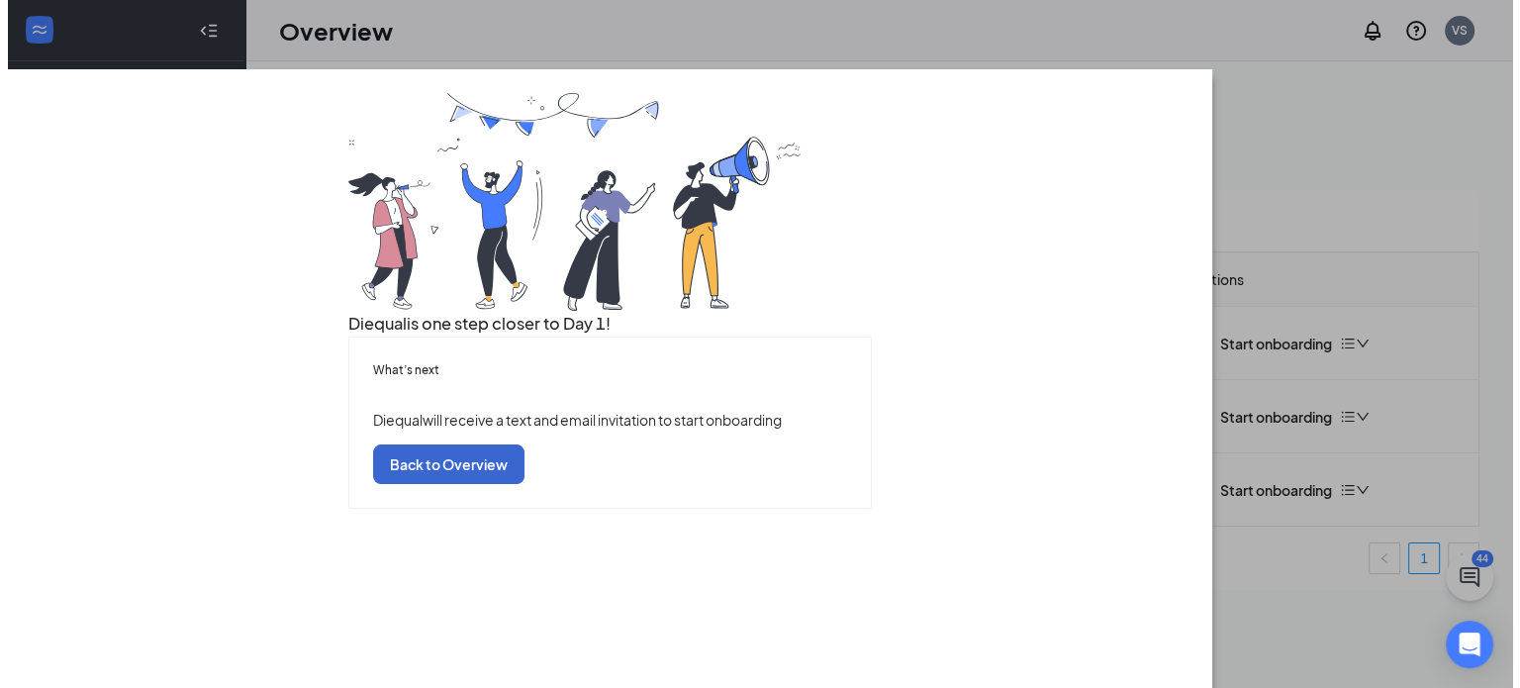
scroll to position [0, 0]
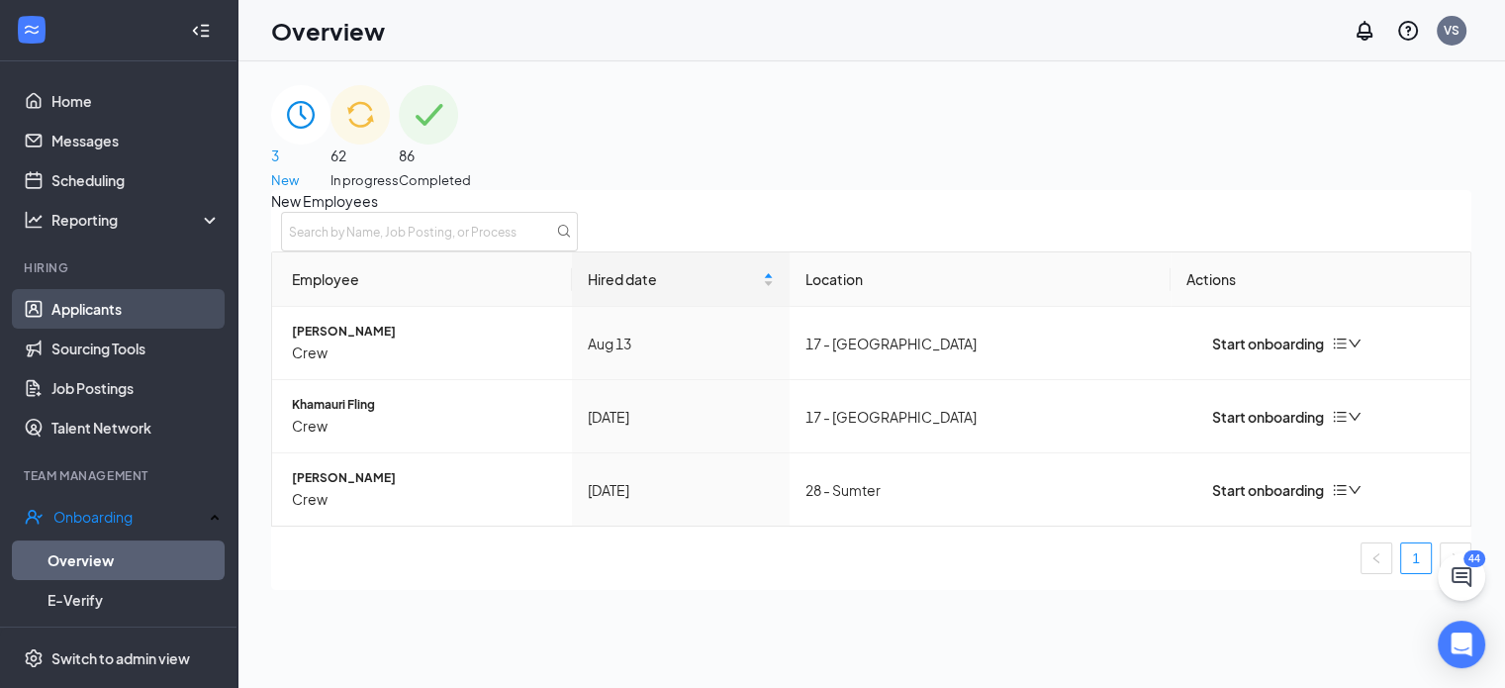
click at [103, 309] on link "Applicants" at bounding box center [135, 309] width 169 height 40
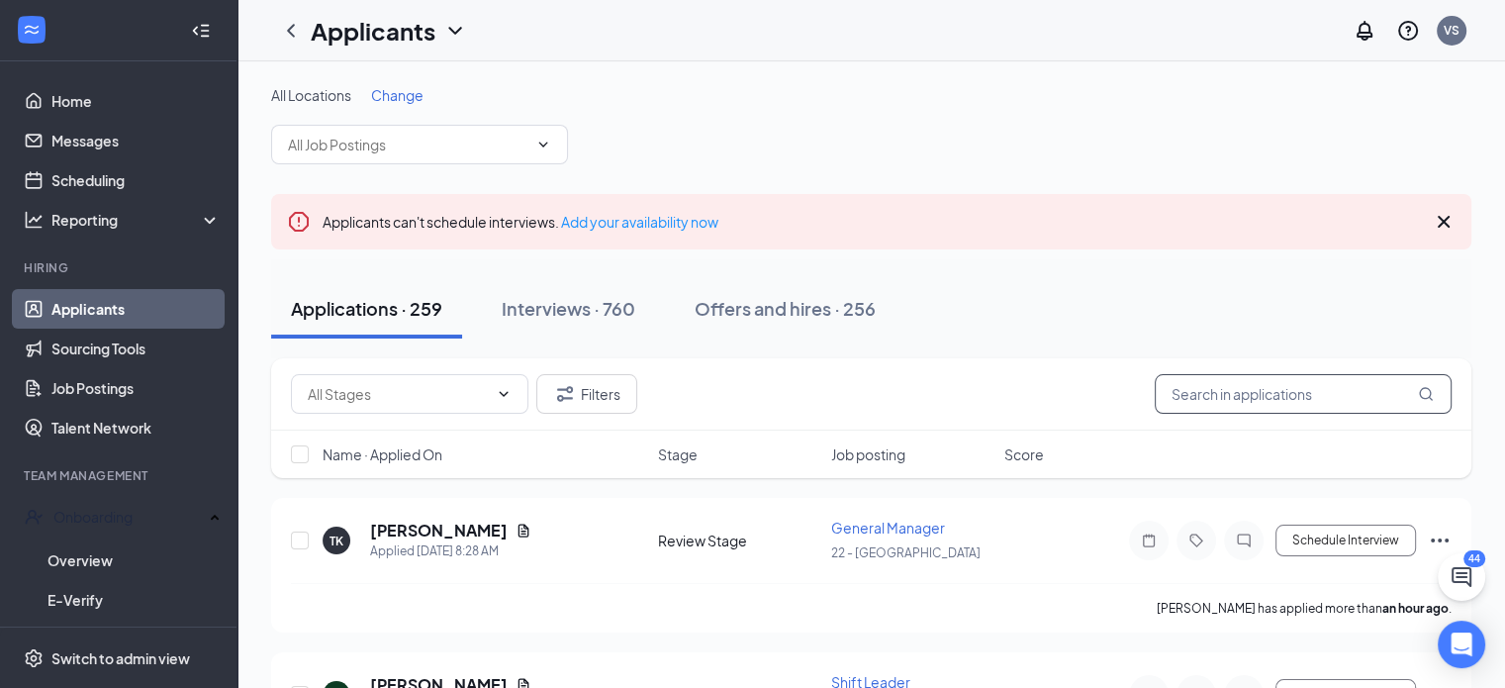
click at [1251, 404] on input "text" at bounding box center [1303, 394] width 297 height 40
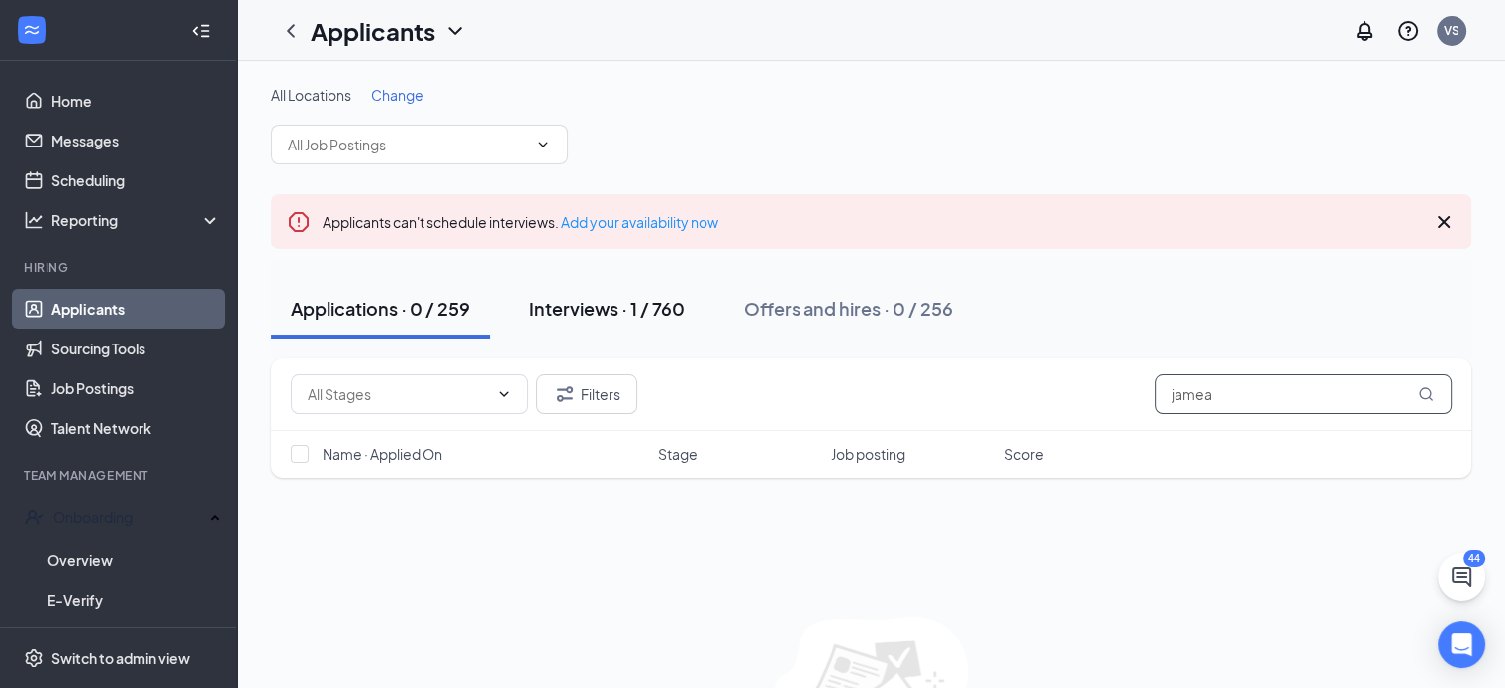
type input "jamea"
click at [606, 312] on div "Interviews · 1 / 760" at bounding box center [606, 308] width 155 height 25
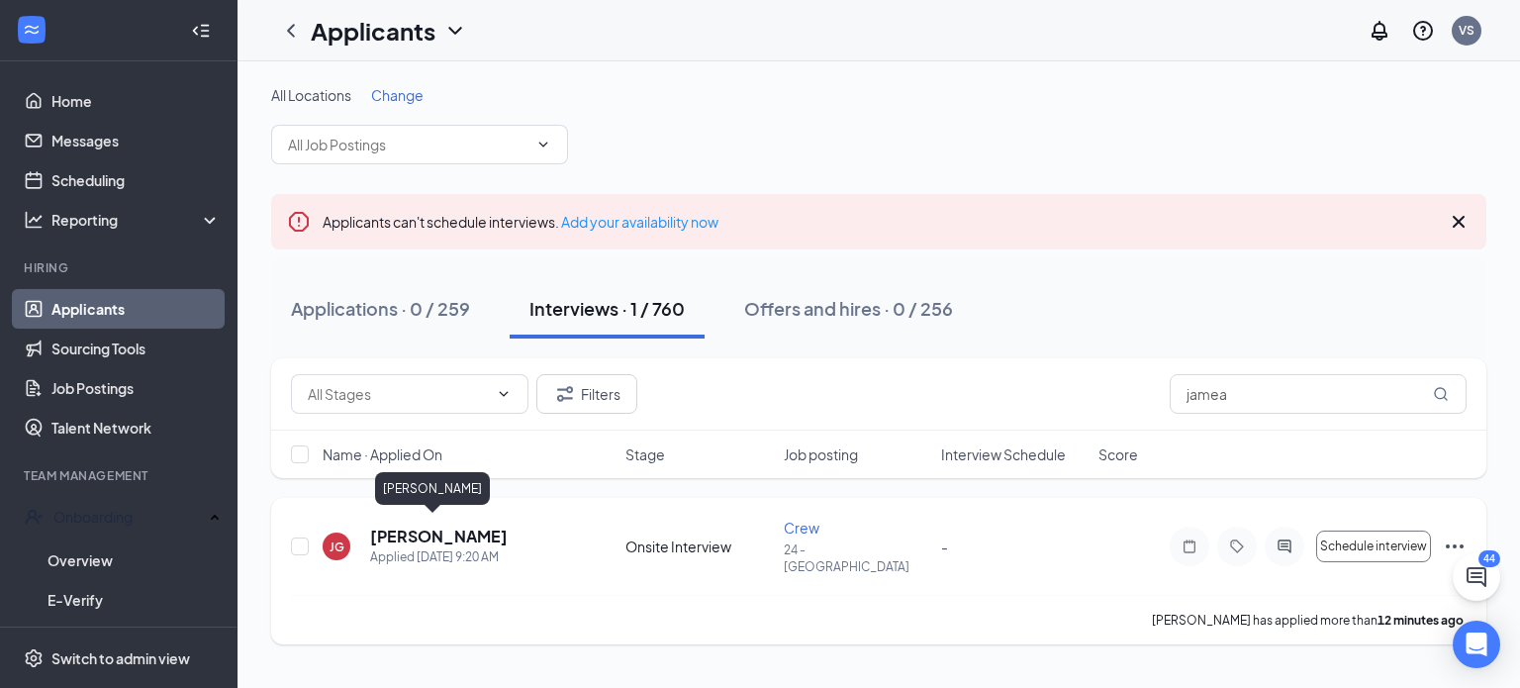
click at [435, 529] on h5 "[PERSON_NAME]" at bounding box center [439, 536] width 138 height 22
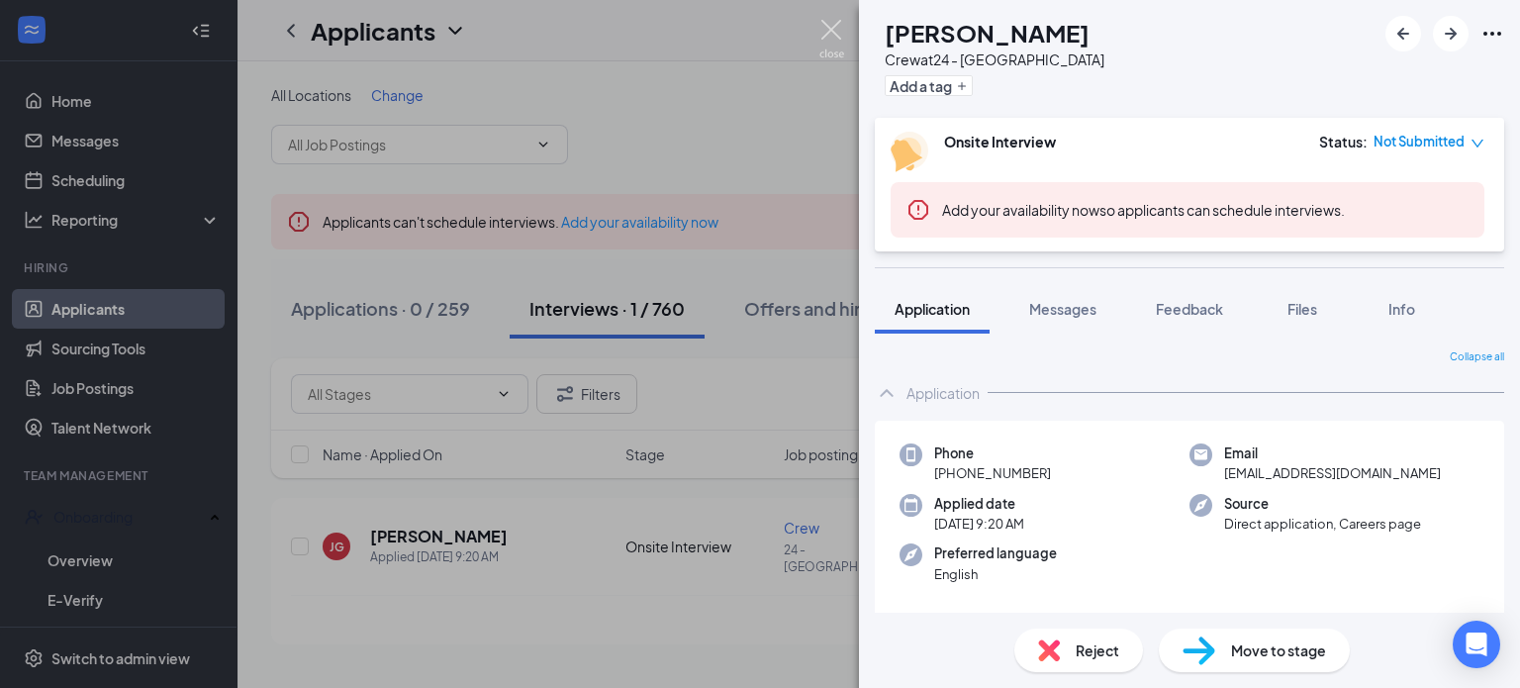
click at [830, 24] on img at bounding box center [831, 39] width 25 height 39
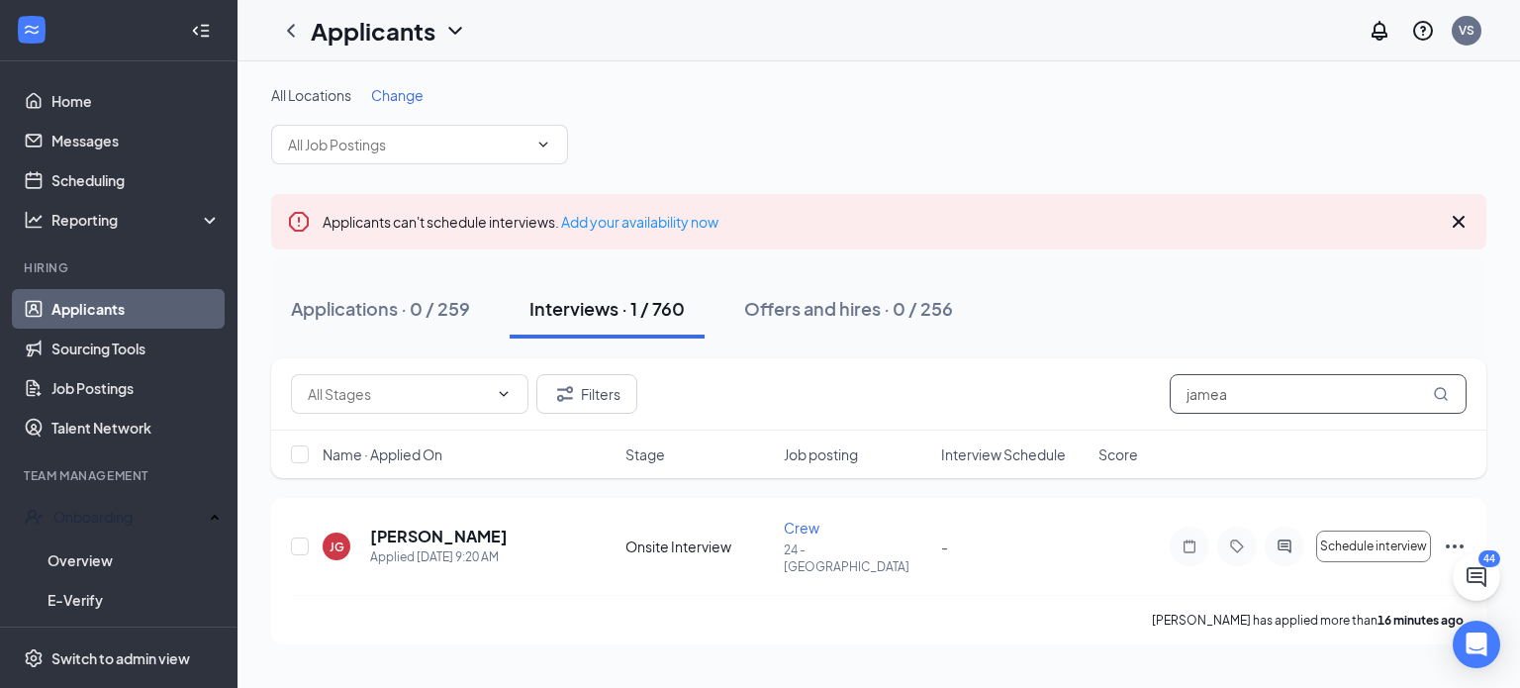
drag, startPoint x: 1245, startPoint y: 403, endPoint x: 1096, endPoint y: 380, distance: 150.2
click at [1096, 380] on div "Filters jamea" at bounding box center [879, 394] width 1176 height 40
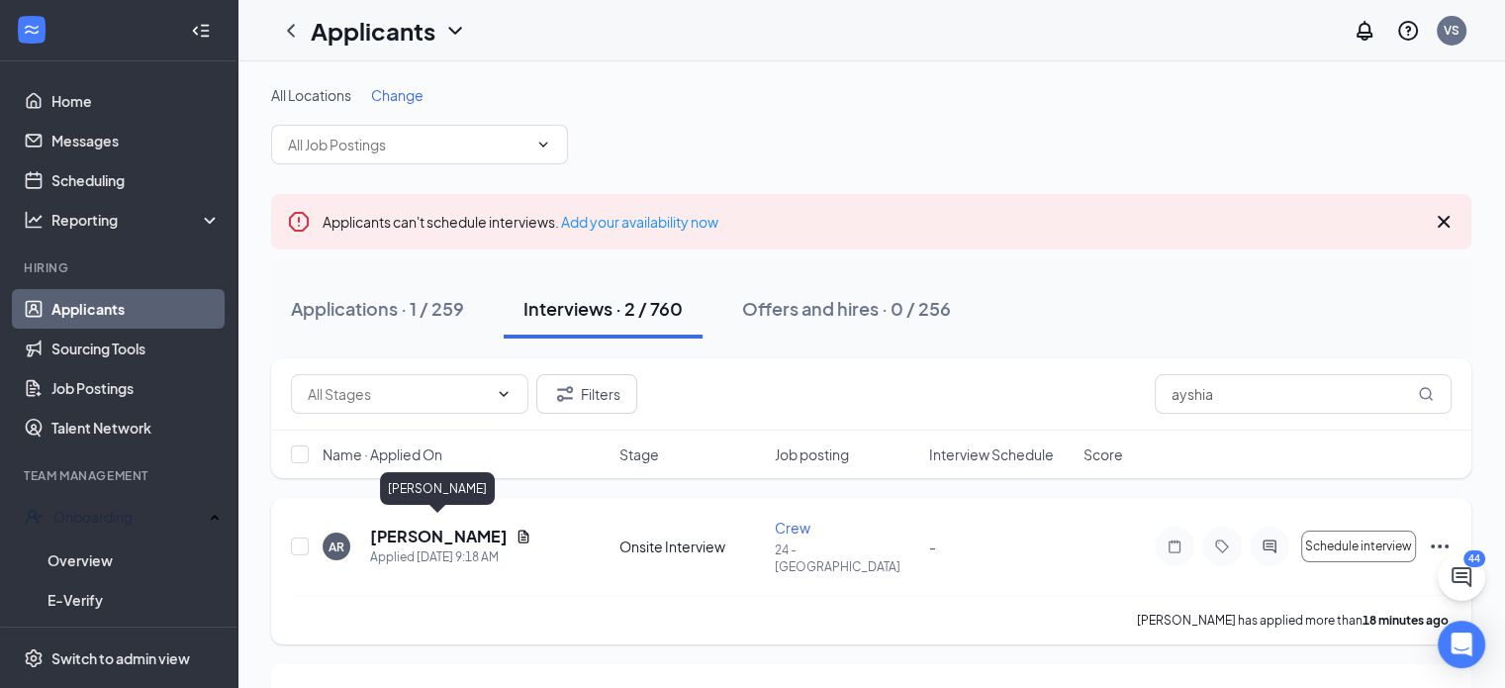
click at [455, 530] on h5 "[PERSON_NAME]" at bounding box center [439, 536] width 138 height 22
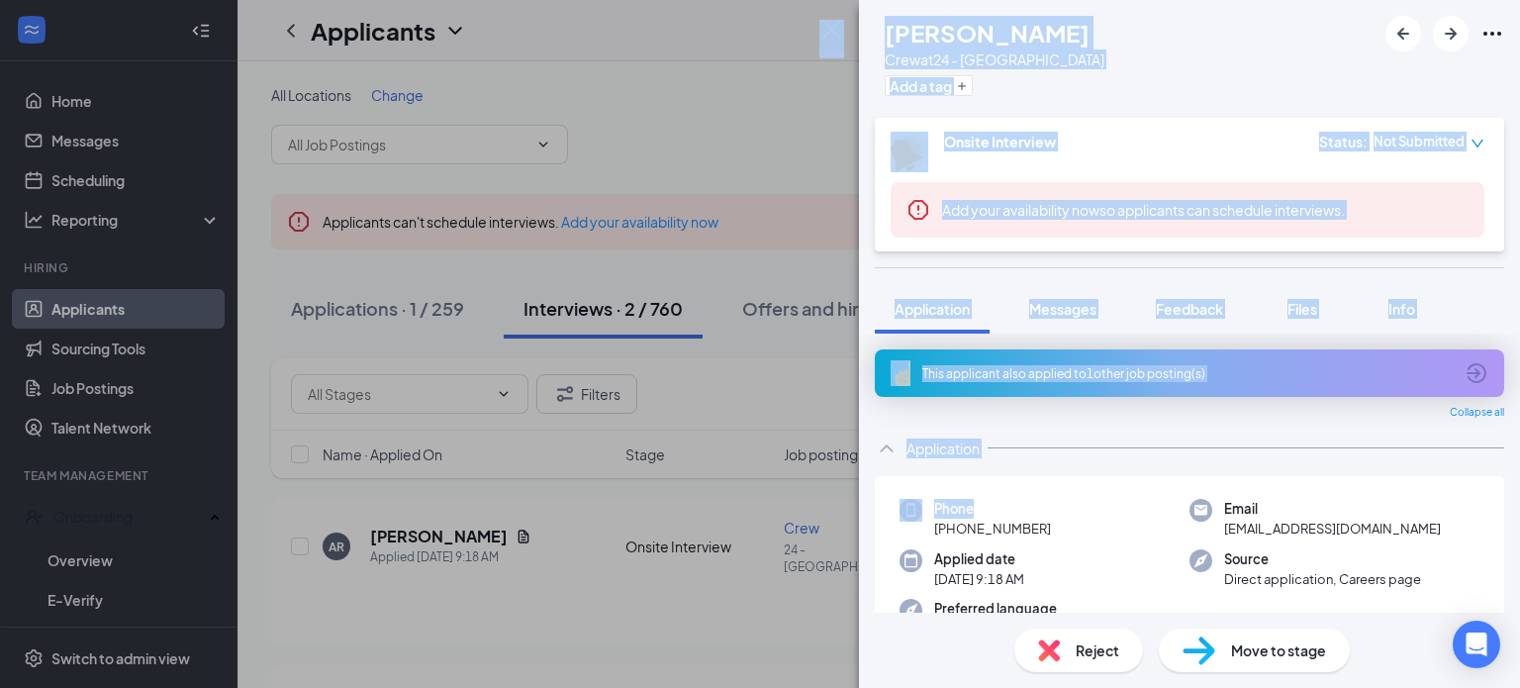
drag, startPoint x: 1047, startPoint y: 584, endPoint x: 1296, endPoint y: 734, distance: 291.2
click at [1296, 687] on html "Home Messages Scheduling Reporting Hiring Applicants Sourcing Tools Job Posting…" at bounding box center [760, 344] width 1520 height 688
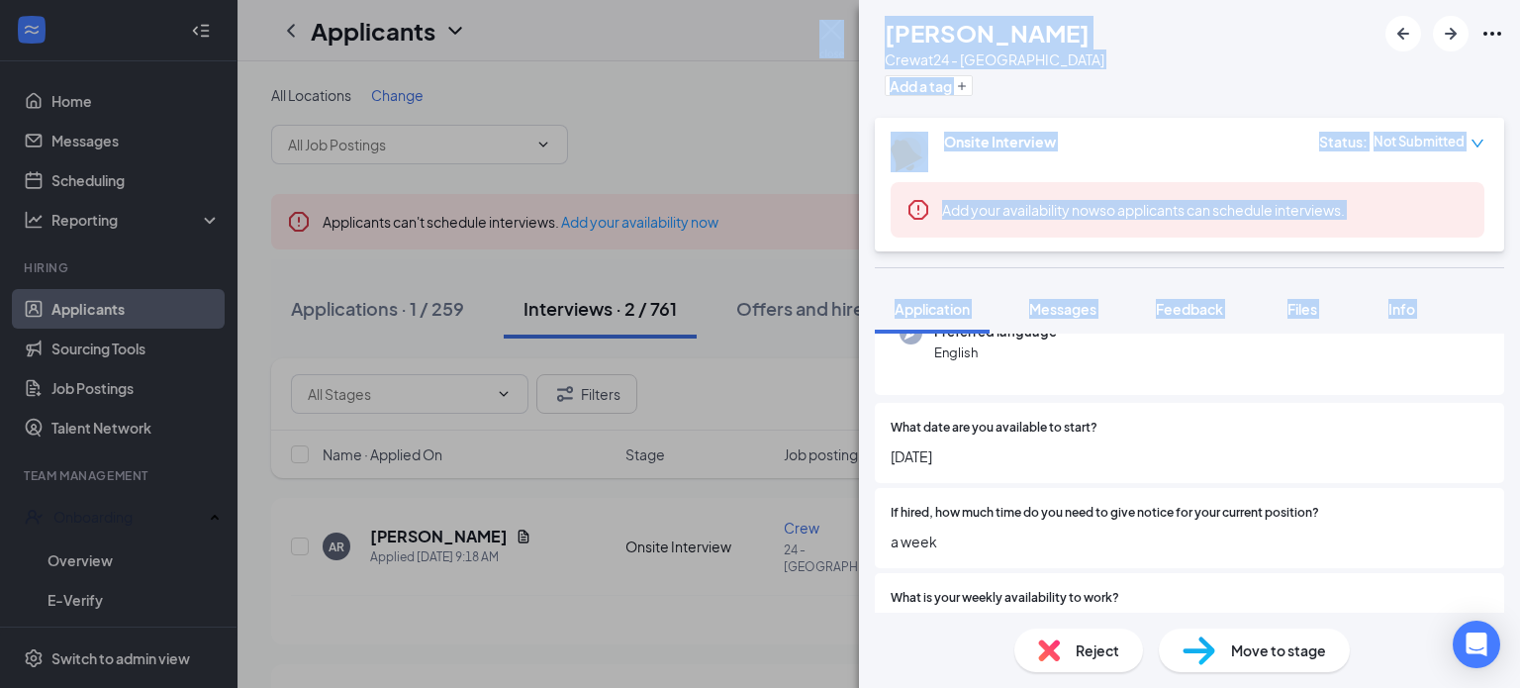
click at [846, 142] on div "AR [PERSON_NAME] Crew at 24 - Orangeburg Add a tag Onsite Interview Status : No…" at bounding box center [760, 344] width 1520 height 688
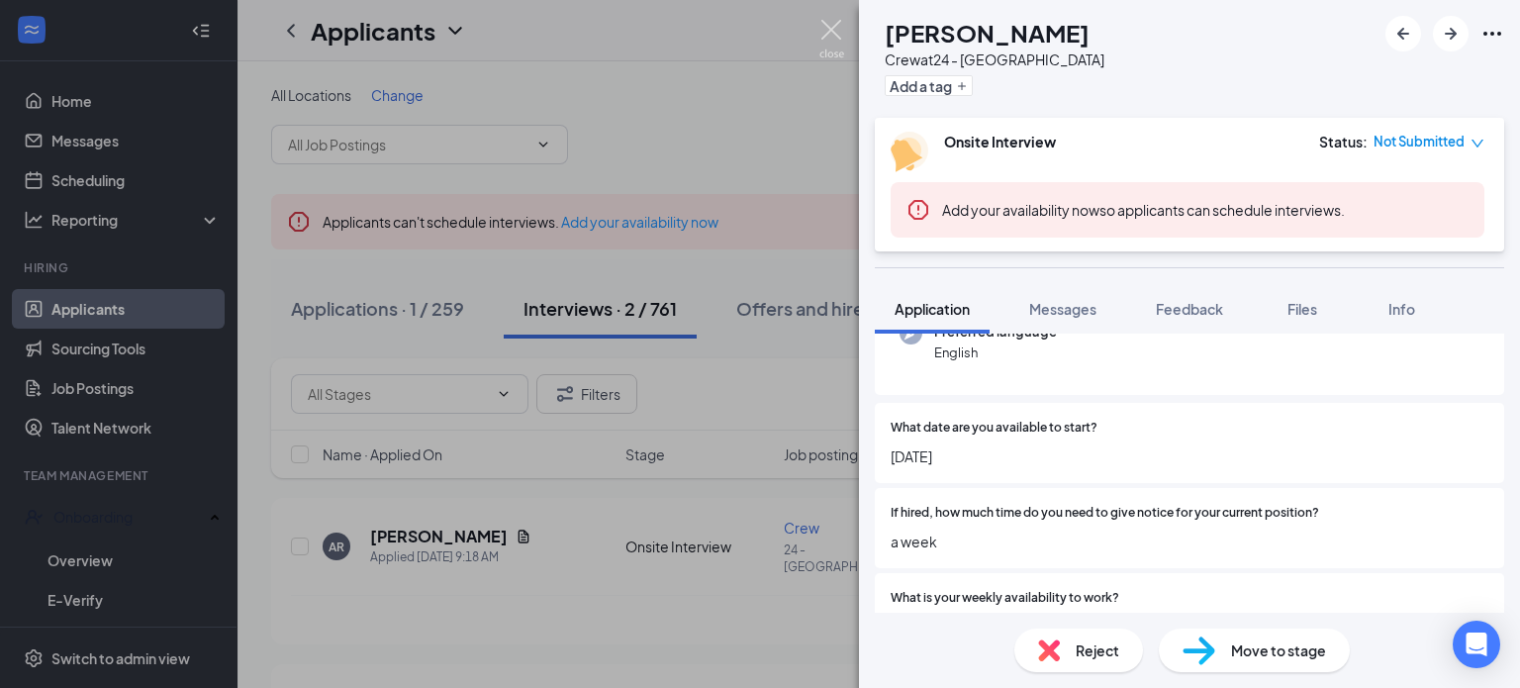
click at [833, 23] on img at bounding box center [831, 39] width 25 height 39
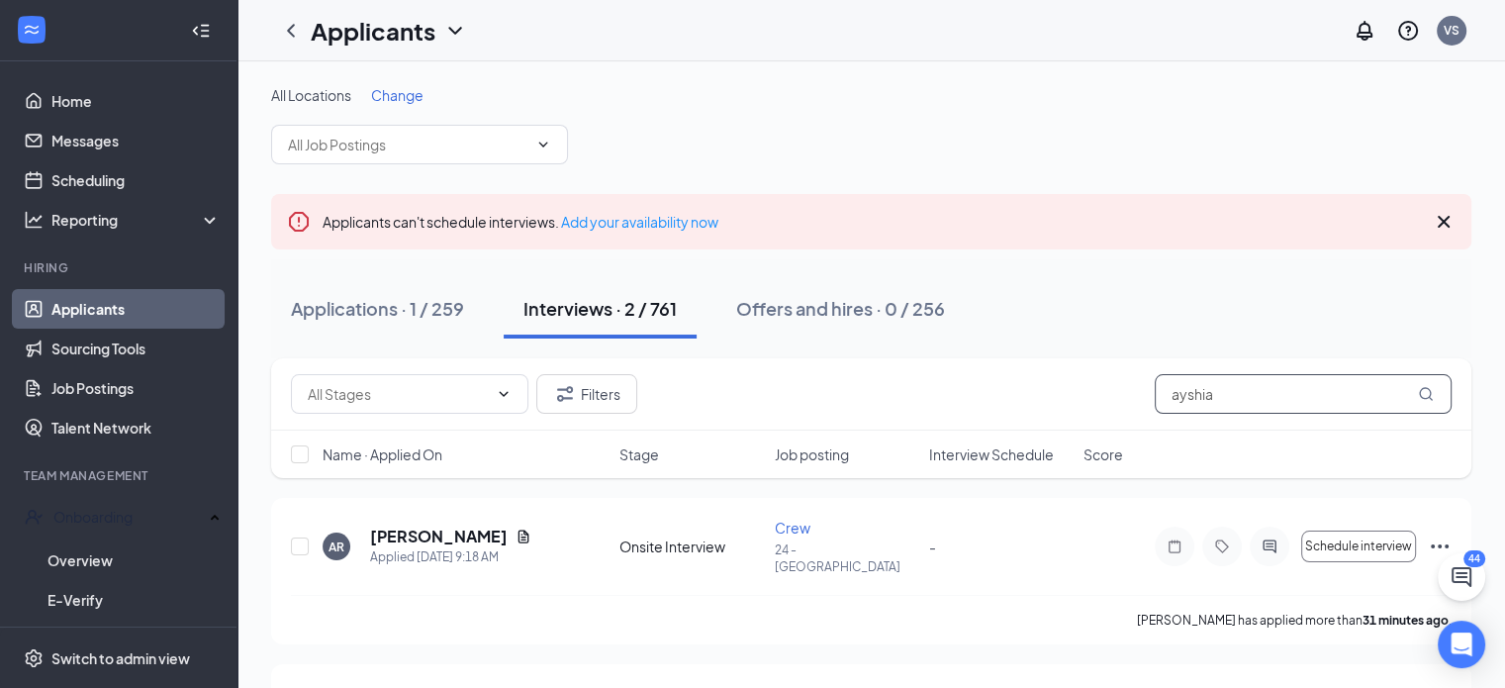
click at [1235, 386] on input "ayshia" at bounding box center [1303, 394] width 297 height 40
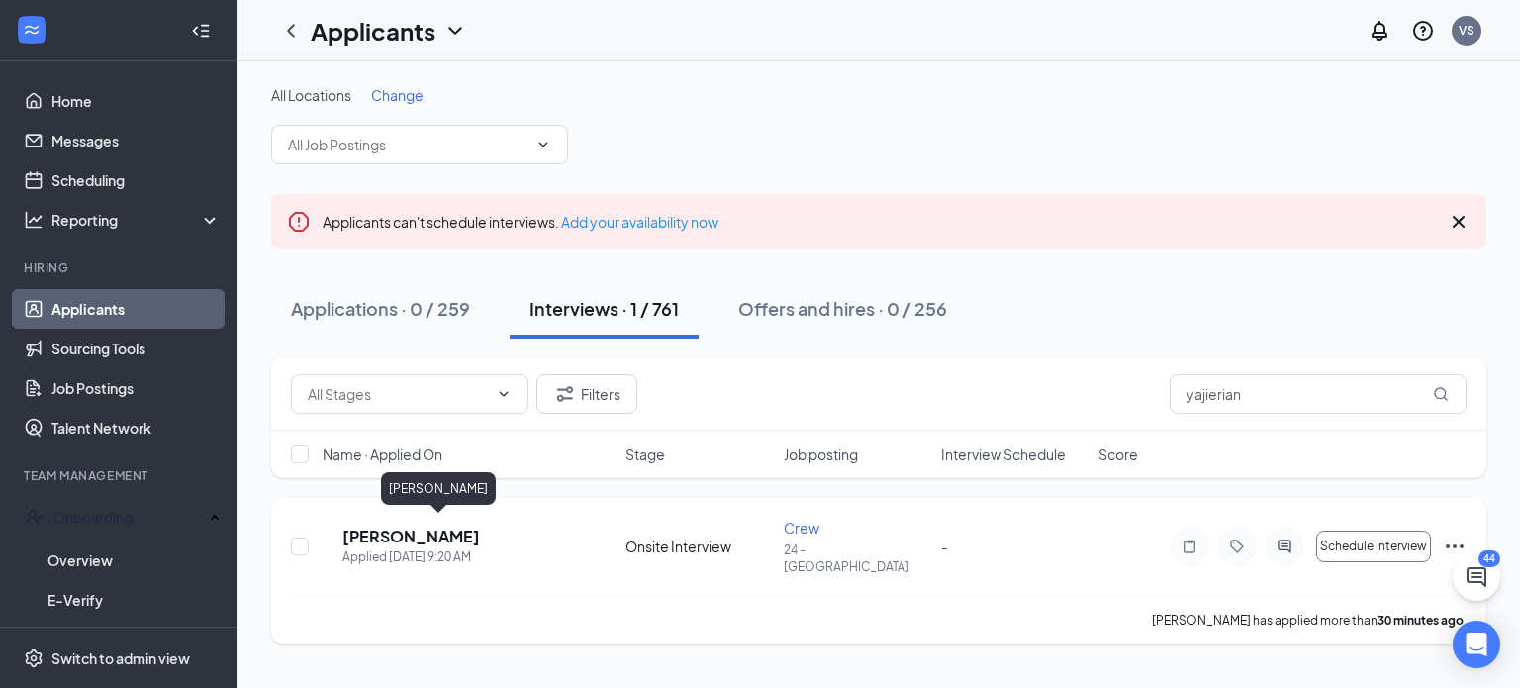
click at [423, 533] on h5 "[PERSON_NAME]" at bounding box center [411, 536] width 138 height 22
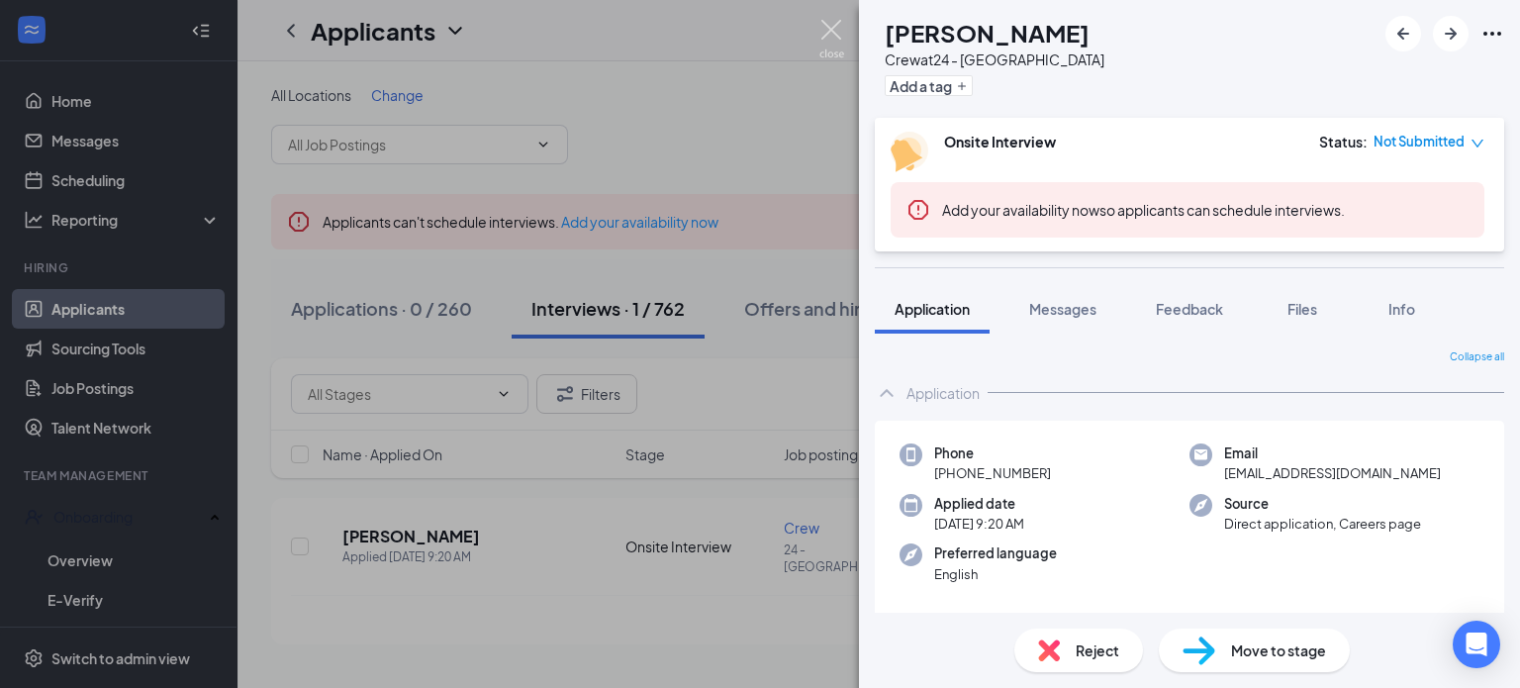
click at [831, 33] on img at bounding box center [831, 39] width 25 height 39
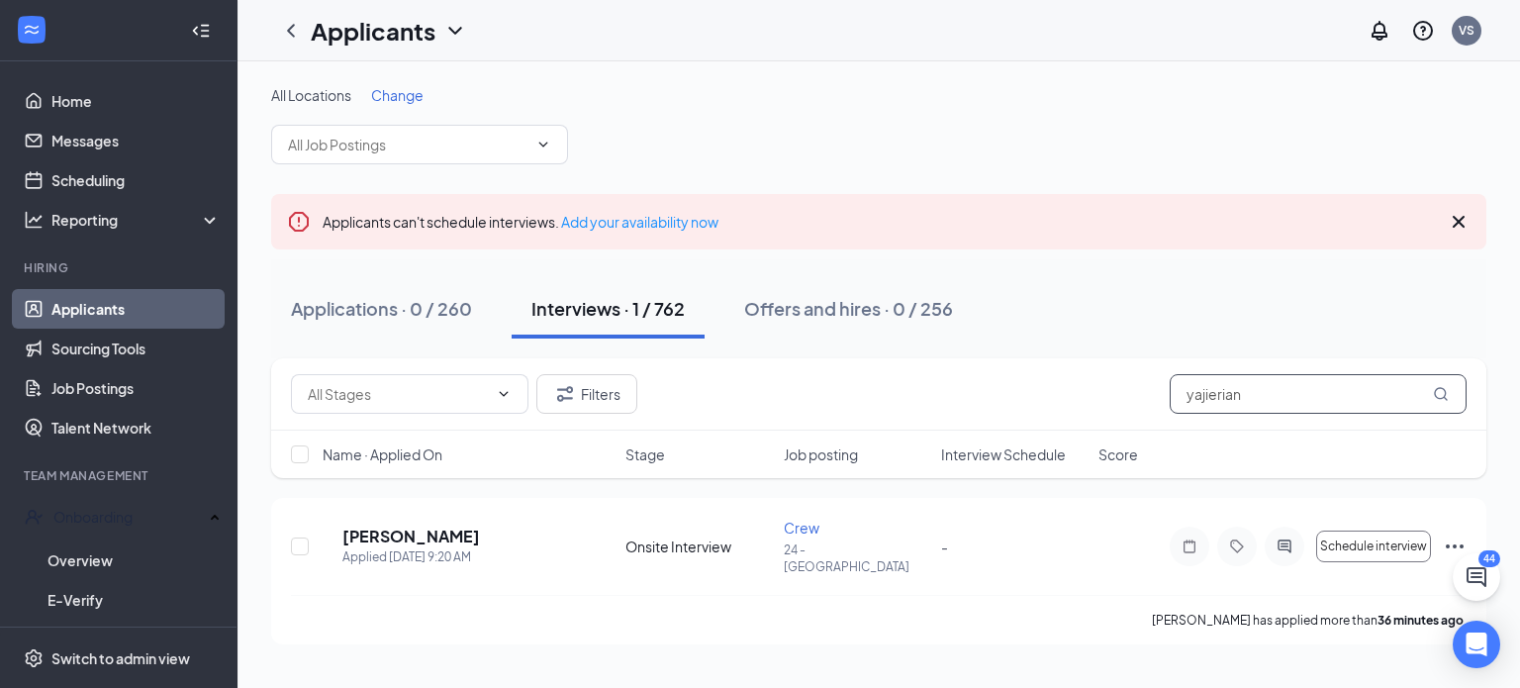
click at [1251, 394] on input "yajierian" at bounding box center [1318, 394] width 297 height 40
click at [1249, 394] on input "yajierian" at bounding box center [1318, 394] width 297 height 40
click at [468, 531] on h5 "[PERSON_NAME]" at bounding box center [411, 536] width 138 height 22
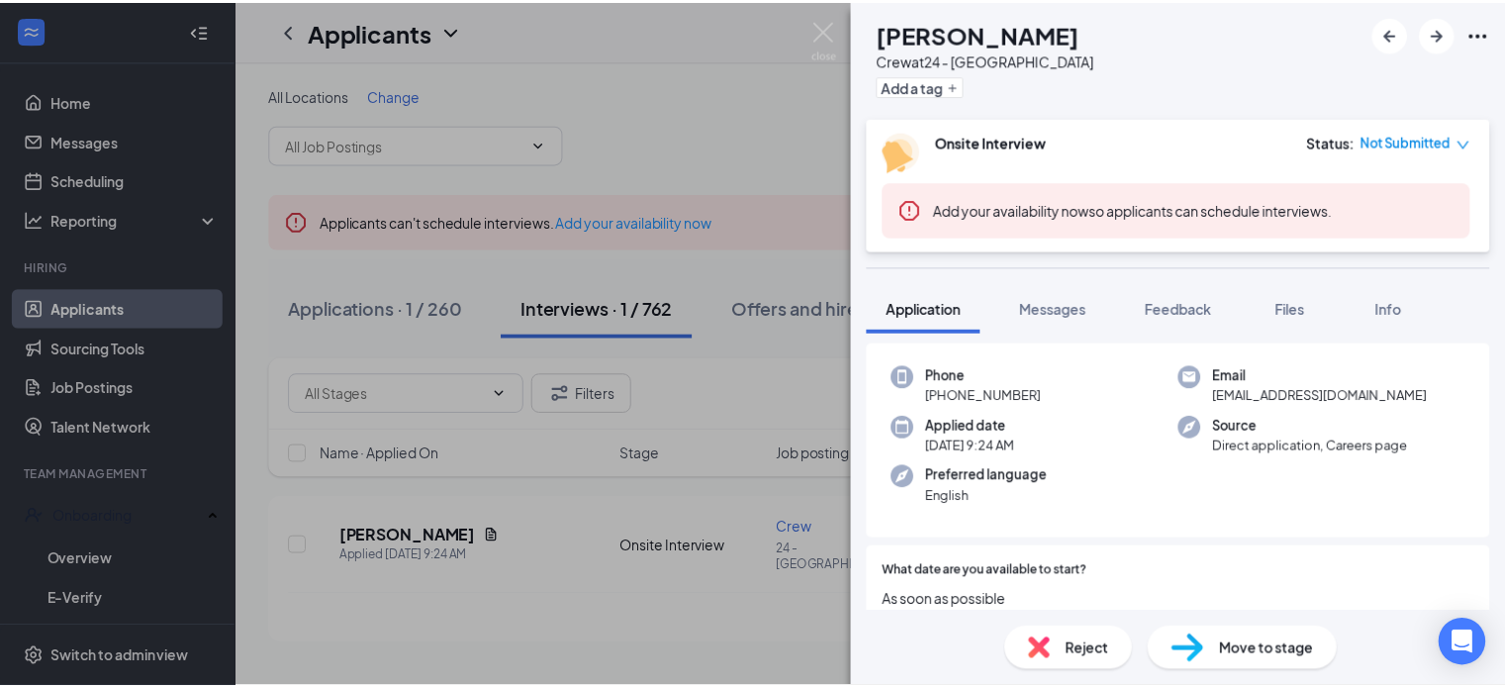
scroll to position [99, 0]
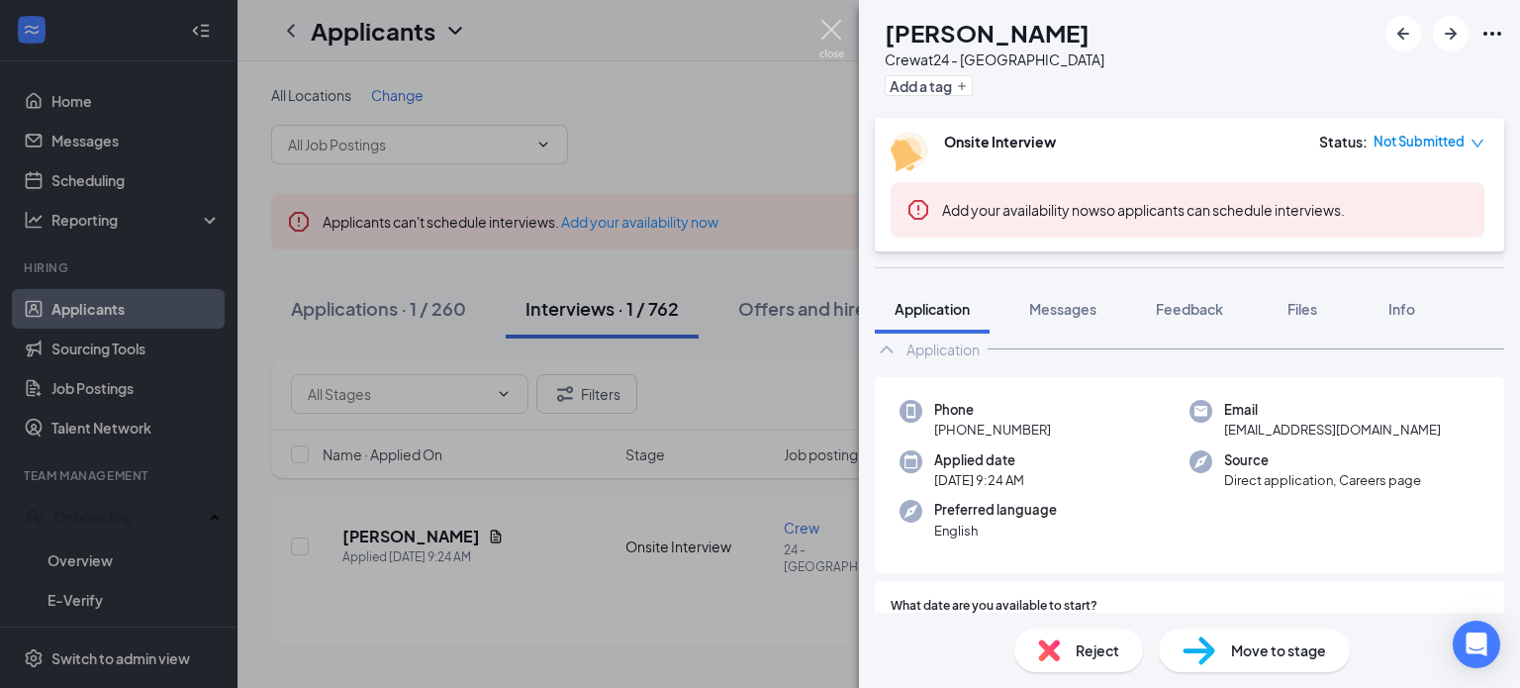
click at [827, 38] on img at bounding box center [831, 39] width 25 height 39
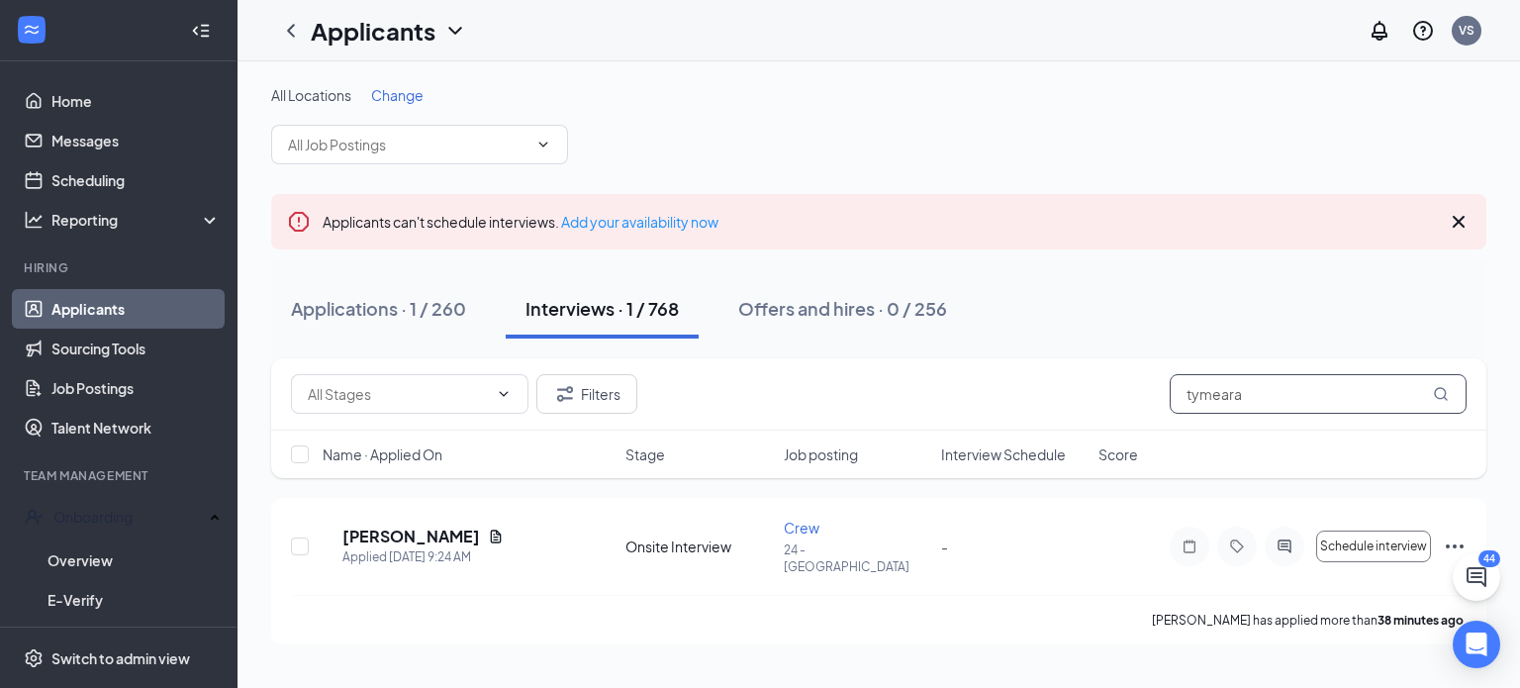
click at [1281, 387] on input "tymeara" at bounding box center [1318, 394] width 297 height 40
click at [1283, 389] on input "tymeara" at bounding box center [1318, 394] width 297 height 40
click at [1283, 389] on input "pr" at bounding box center [1318, 394] width 297 height 40
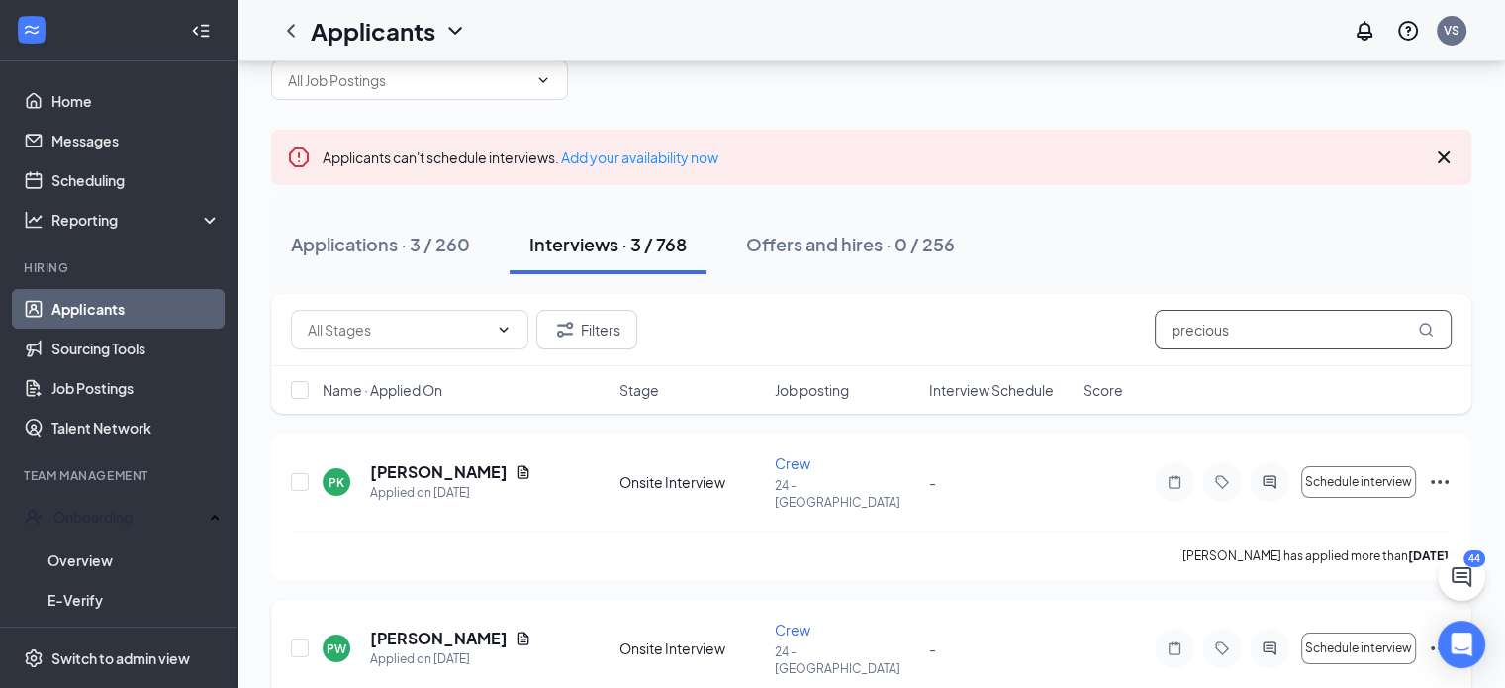
scroll to position [99, 0]
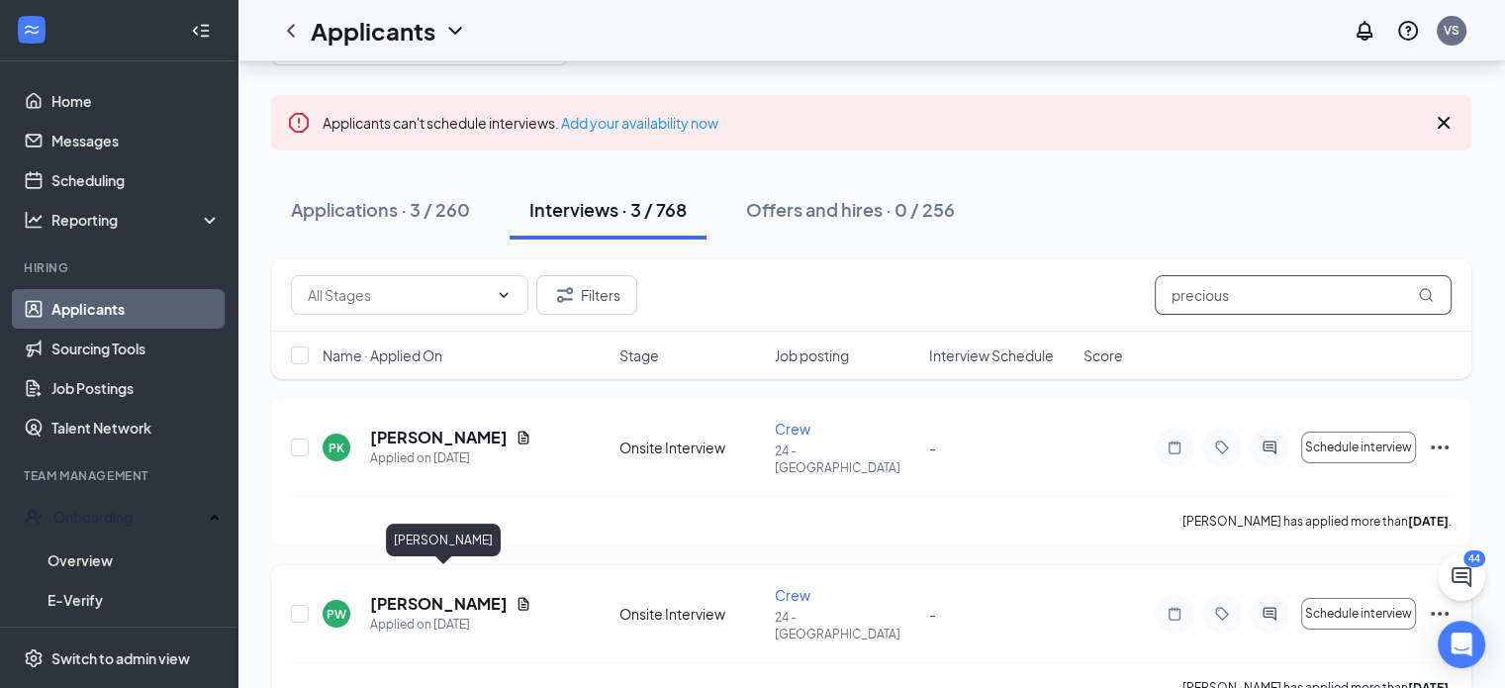
type input "precious"
click at [506, 593] on h5 "[PERSON_NAME]" at bounding box center [439, 604] width 138 height 22
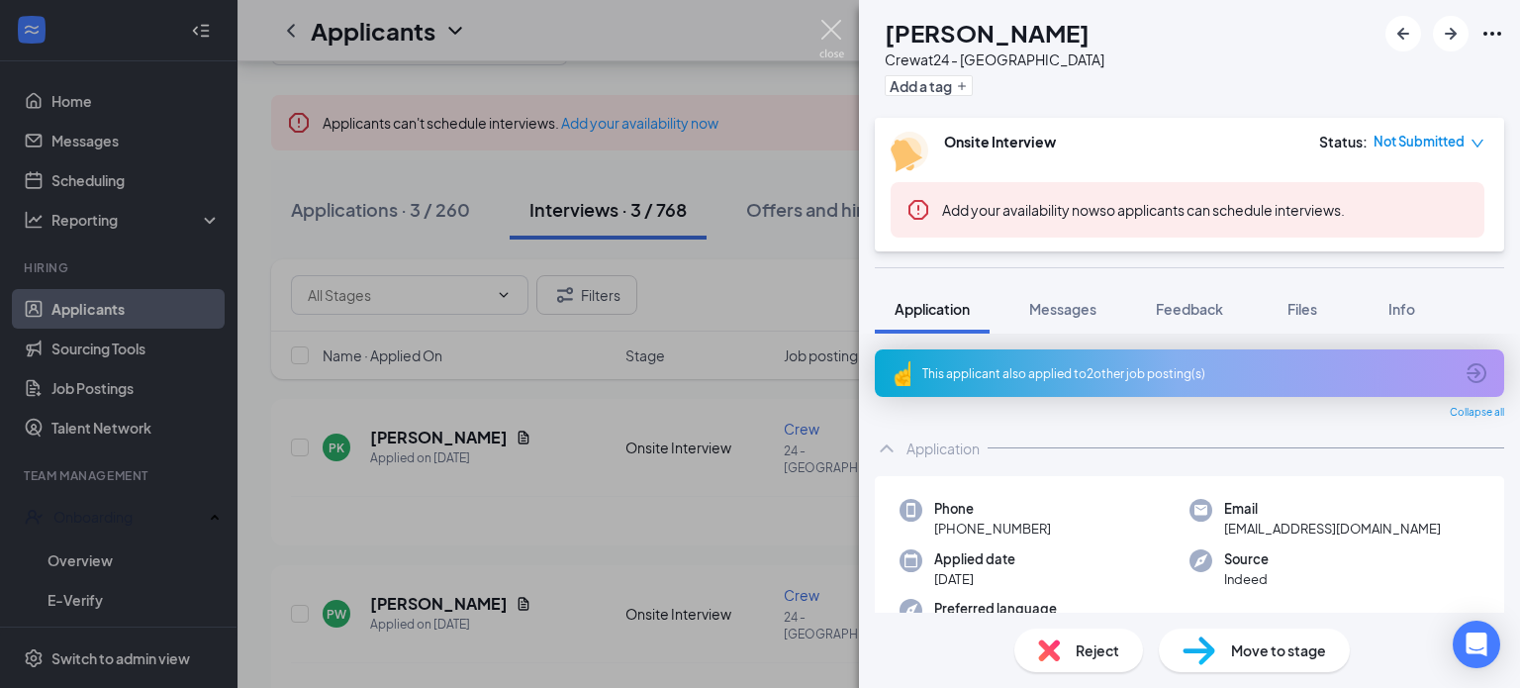
click at [831, 28] on img at bounding box center [831, 39] width 25 height 39
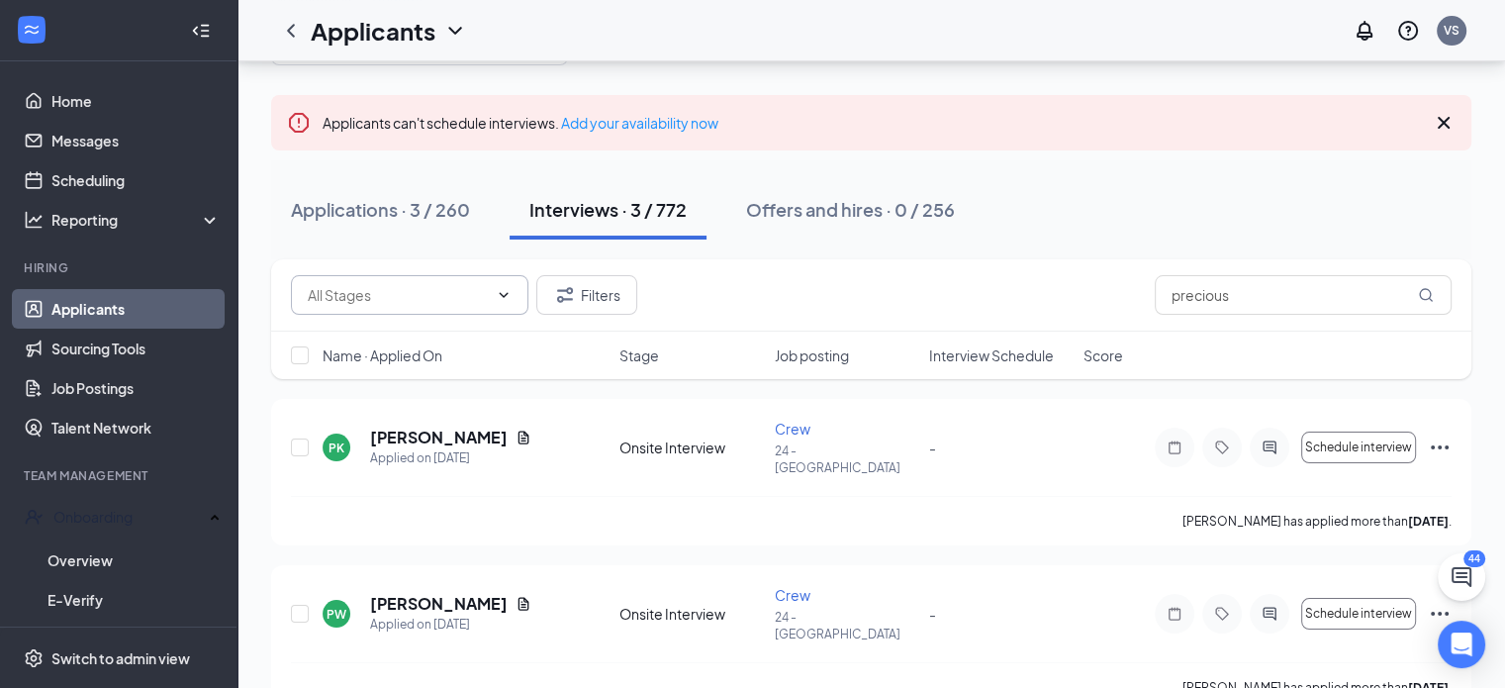
click at [507, 292] on icon "ChevronDown" at bounding box center [504, 295] width 16 height 16
click at [502, 293] on icon "ChevronUp" at bounding box center [504, 295] width 16 height 16
click at [112, 313] on link "Applicants" at bounding box center [135, 309] width 169 height 40
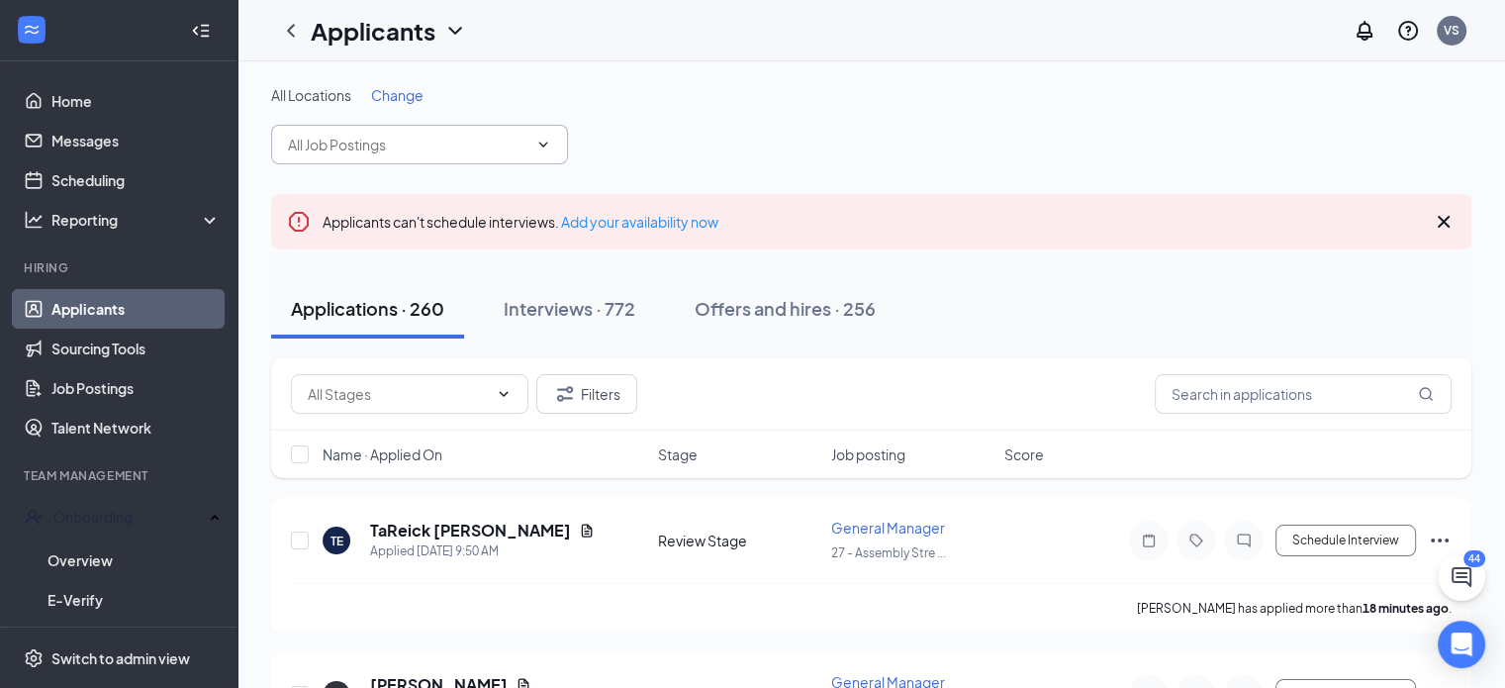
click at [542, 153] on span at bounding box center [419, 145] width 297 height 40
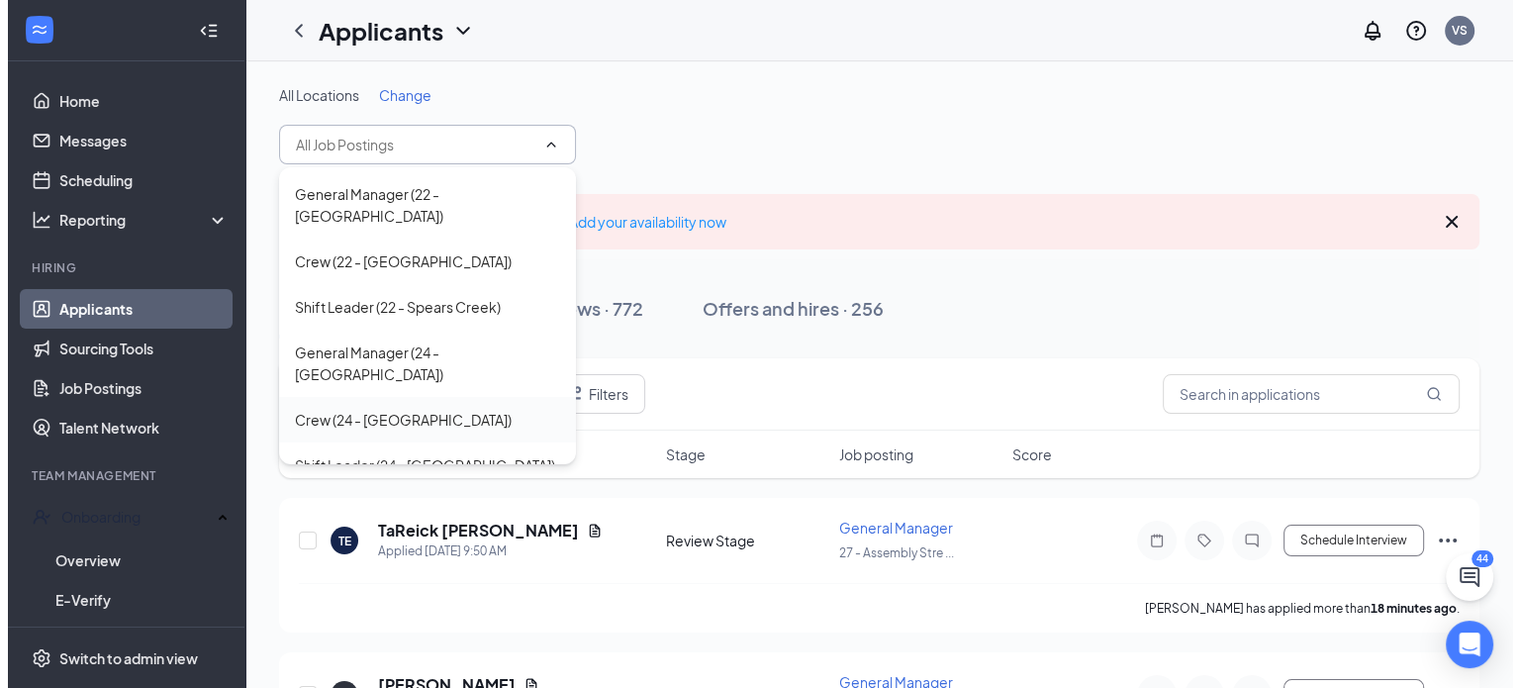
scroll to position [495, 0]
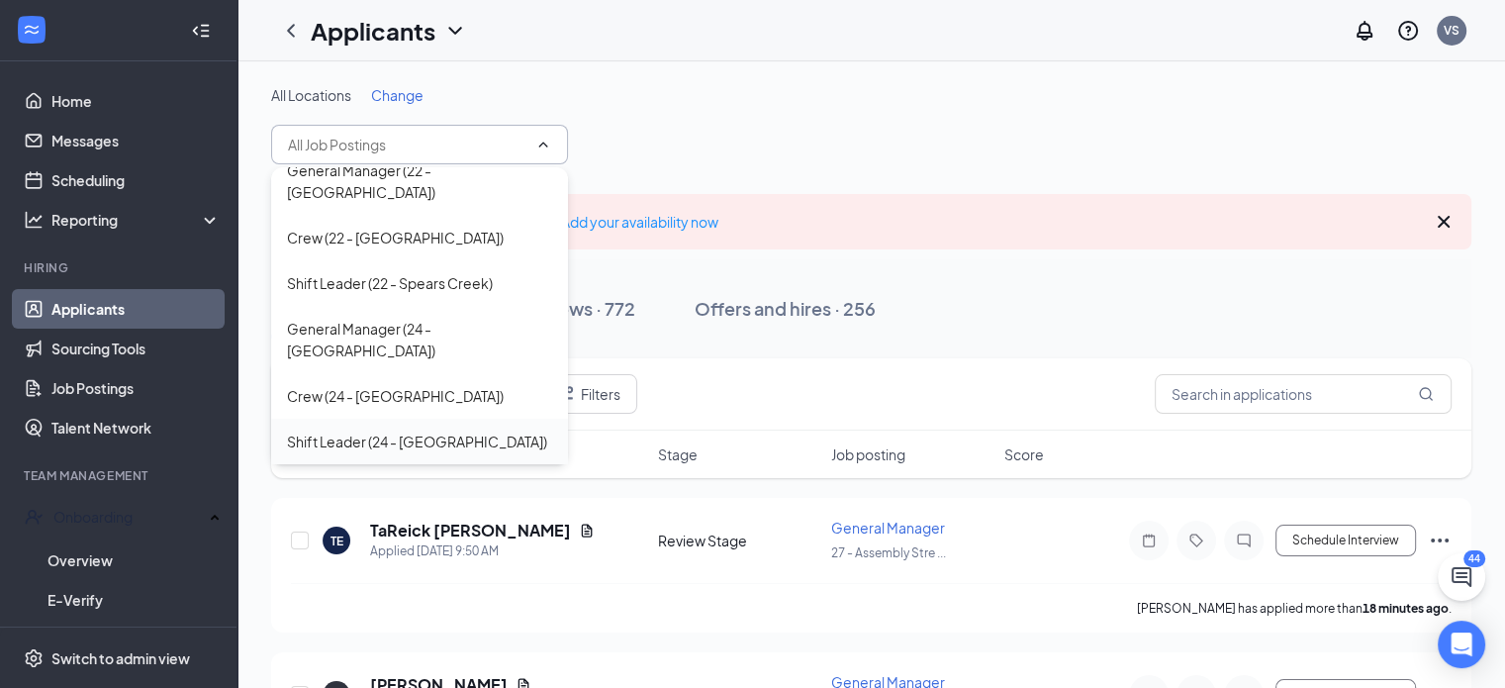
click at [416, 430] on div "Shift Leader (24 - [GEOGRAPHIC_DATA])" at bounding box center [417, 441] width 260 height 22
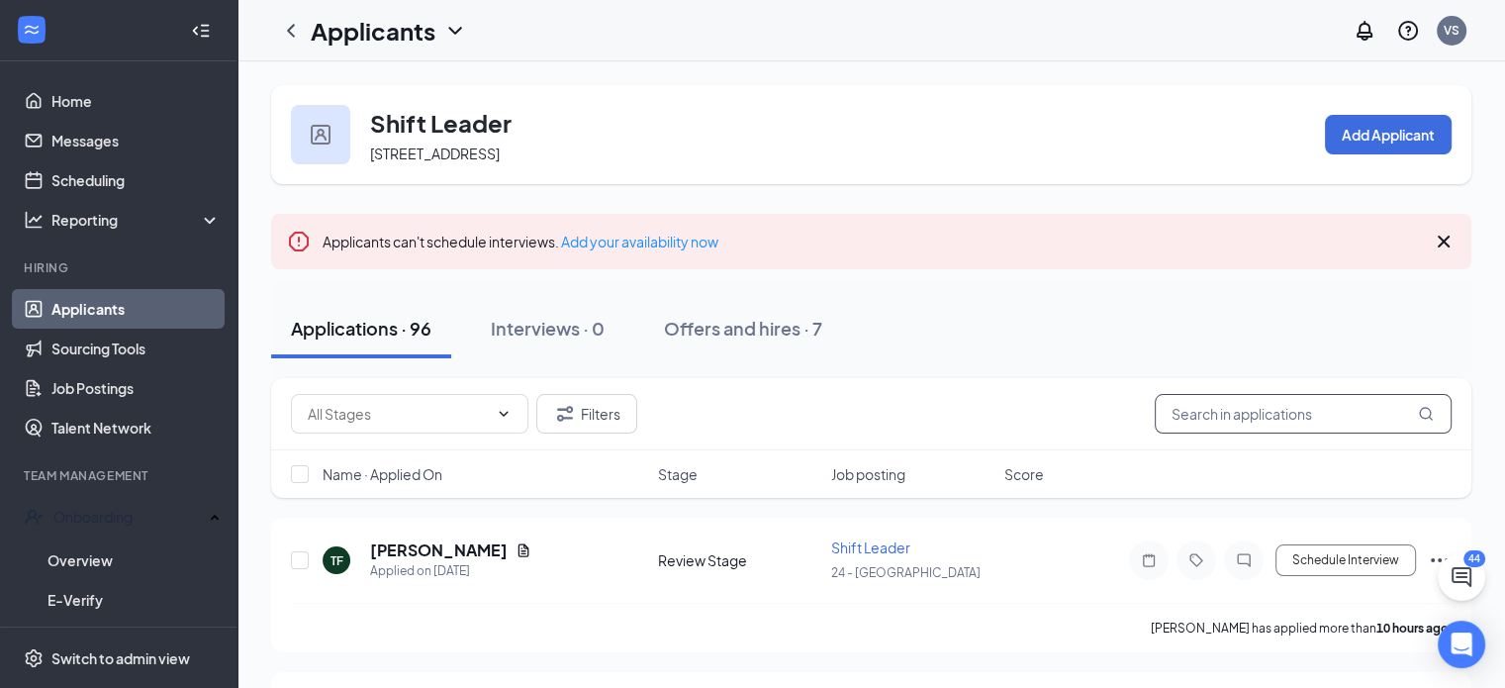
click at [1215, 419] on input "text" at bounding box center [1303, 414] width 297 height 40
type input "precious"
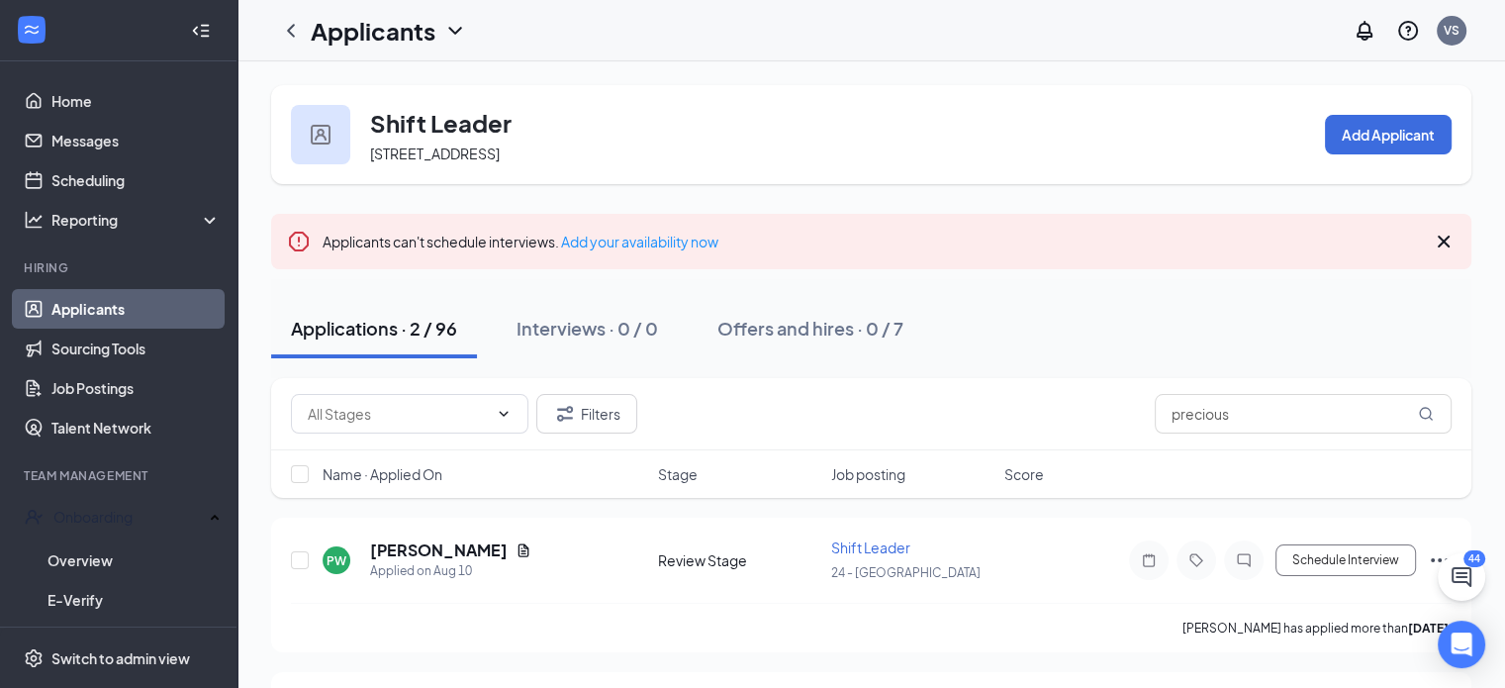
click at [128, 304] on link "Applicants" at bounding box center [135, 309] width 169 height 40
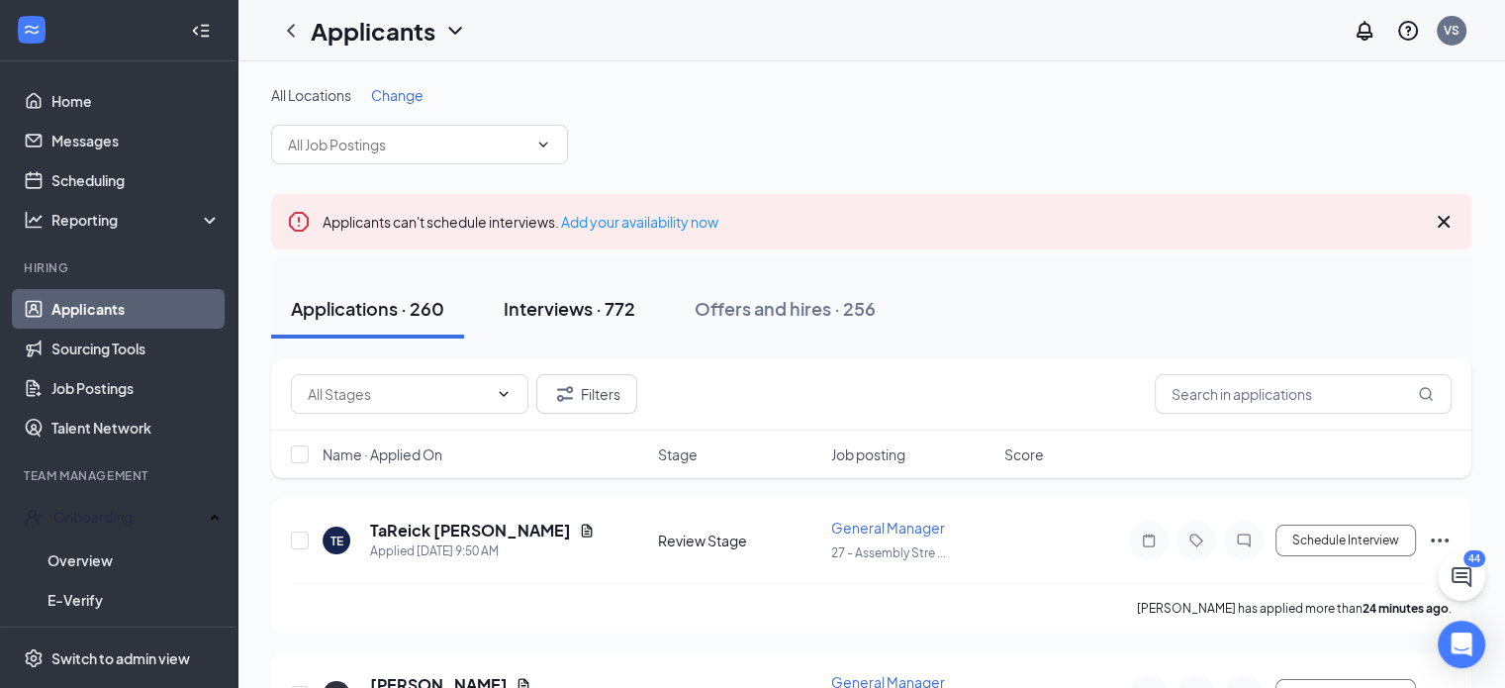
click at [581, 297] on div "Interviews · 772" at bounding box center [570, 308] width 132 height 25
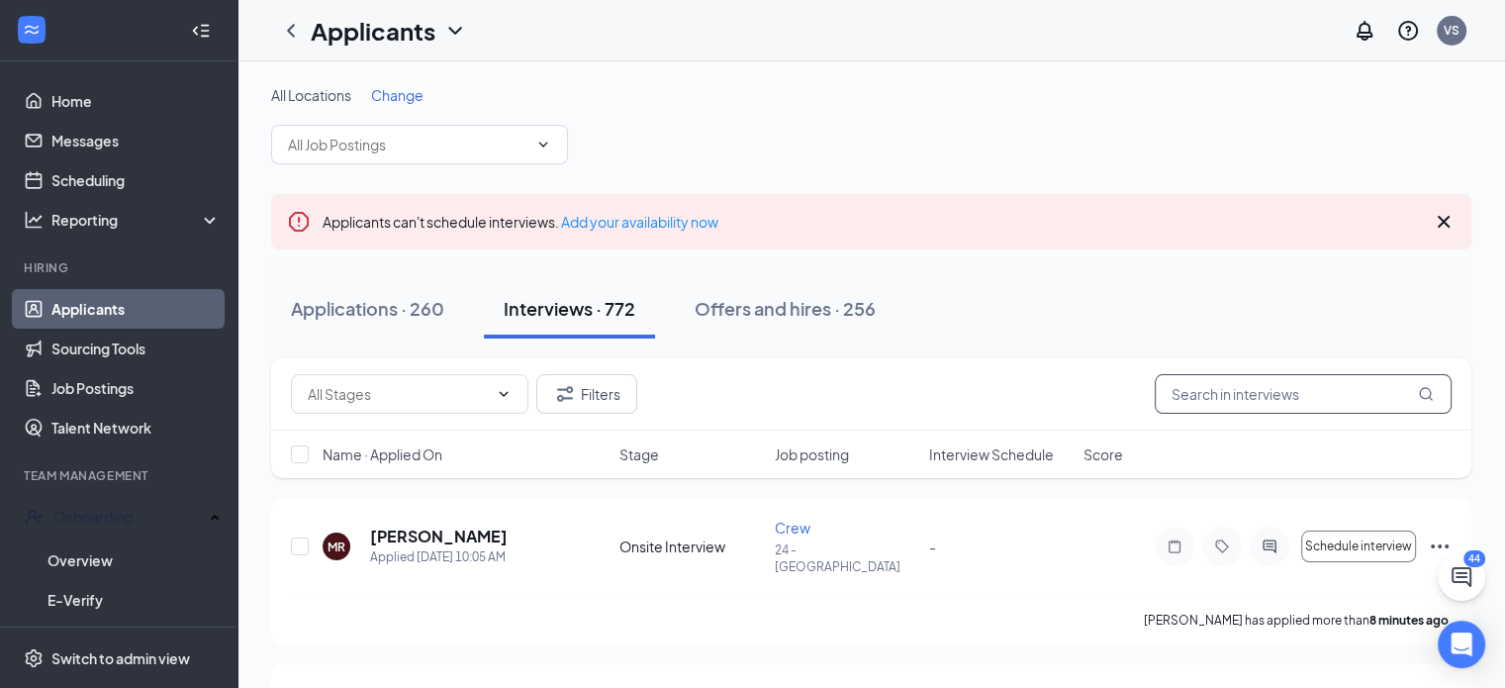
click at [1267, 407] on input "text" at bounding box center [1303, 394] width 297 height 40
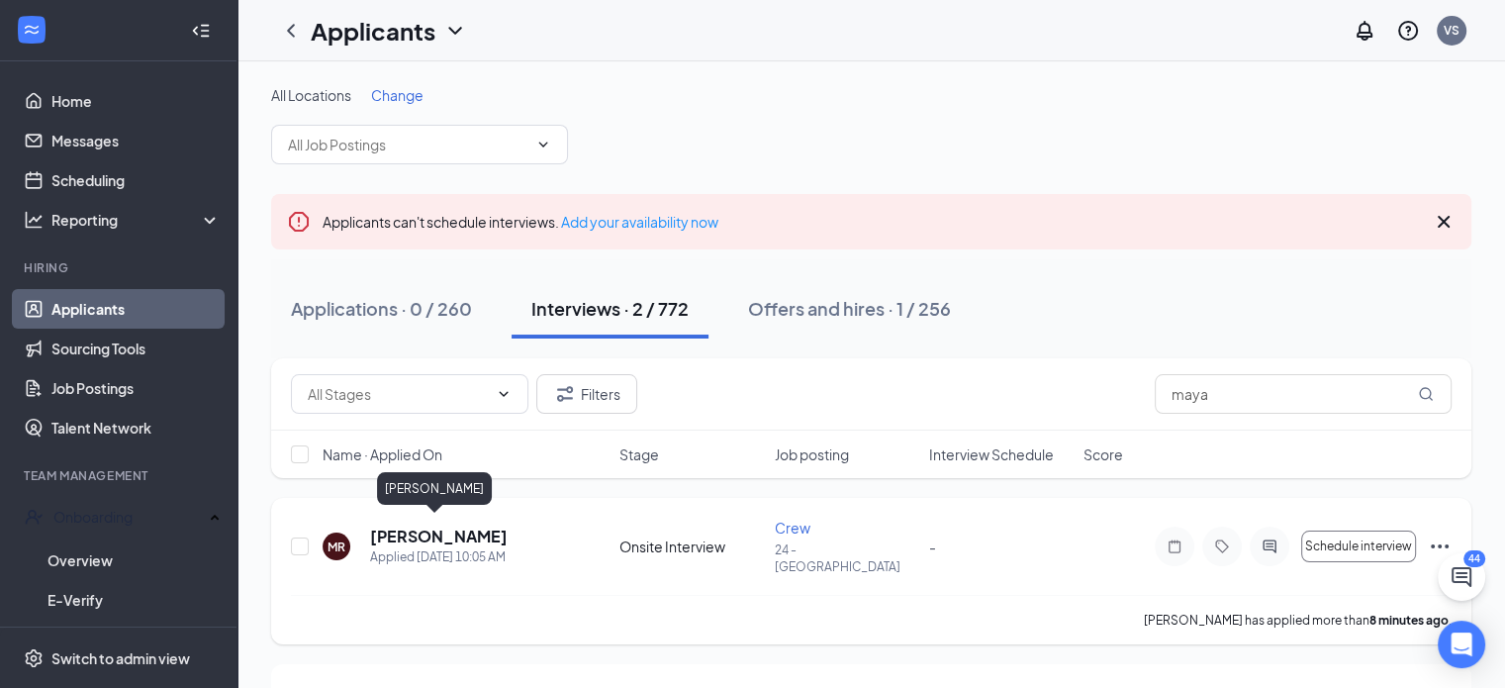
click at [455, 529] on h5 "[PERSON_NAME]" at bounding box center [439, 536] width 138 height 22
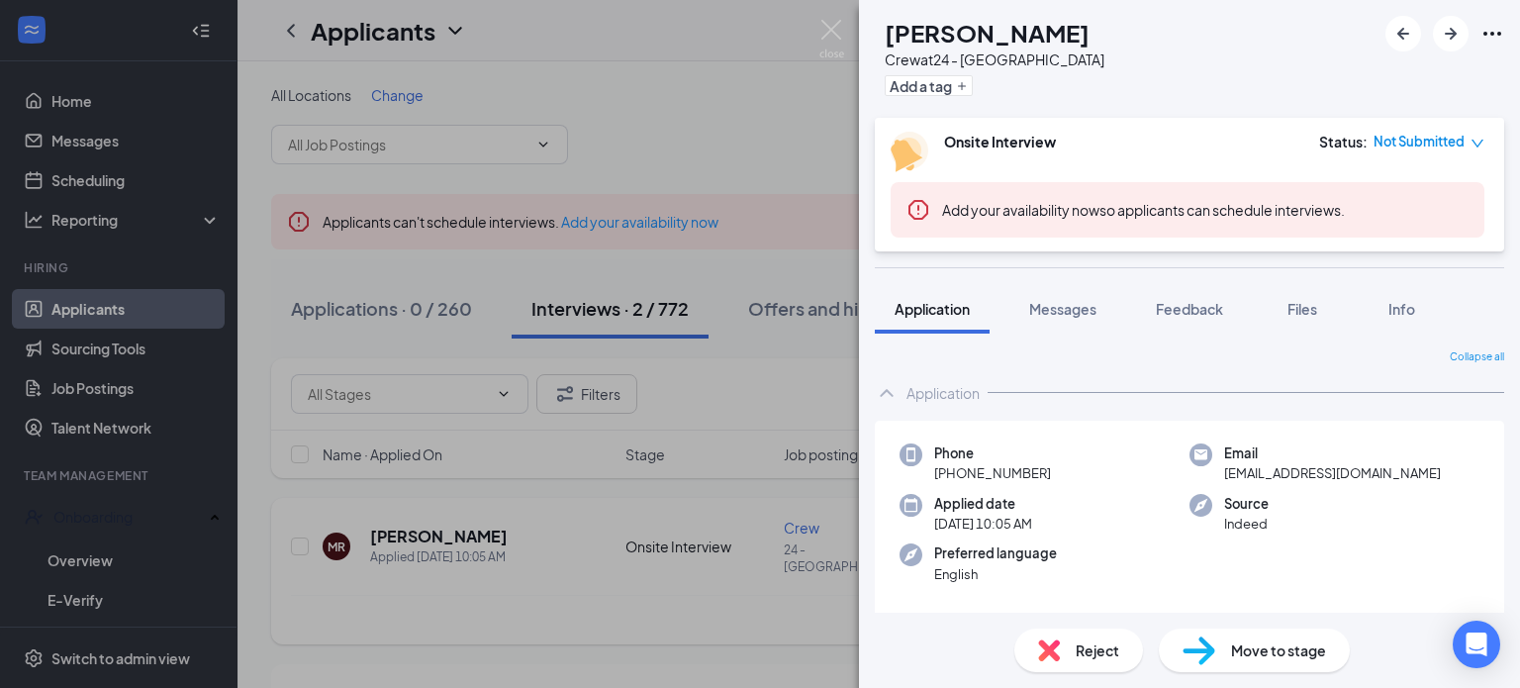
click at [455, 529] on div "[PERSON_NAME] Crew at 24 - Orangeburg Add a tag Onsite Interview Status : Not S…" at bounding box center [760, 344] width 1520 height 688
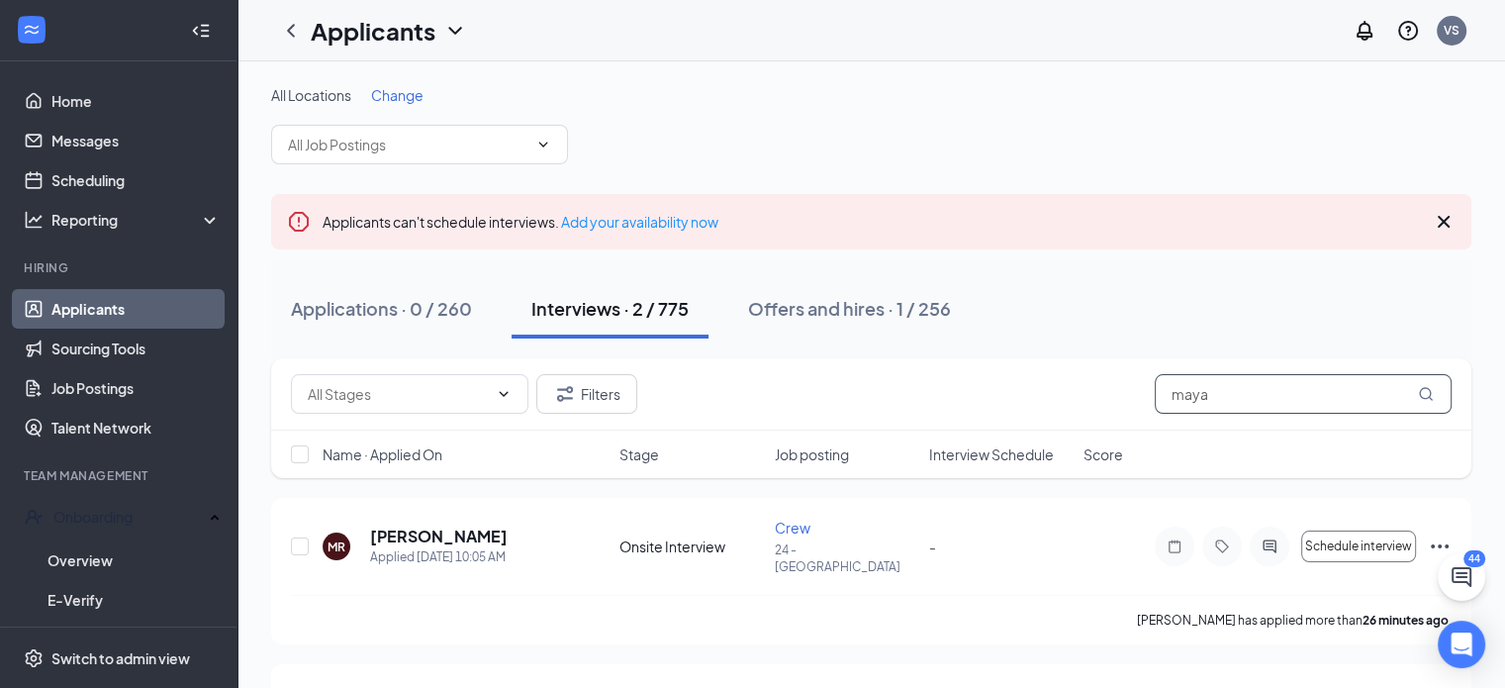
click at [1233, 397] on input "maya" at bounding box center [1303, 394] width 297 height 40
click at [1231, 396] on input "maya" at bounding box center [1303, 394] width 297 height 40
click at [1231, 397] on input "maya" at bounding box center [1303, 394] width 297 height 40
click at [1232, 394] on input "maya" at bounding box center [1303, 394] width 297 height 40
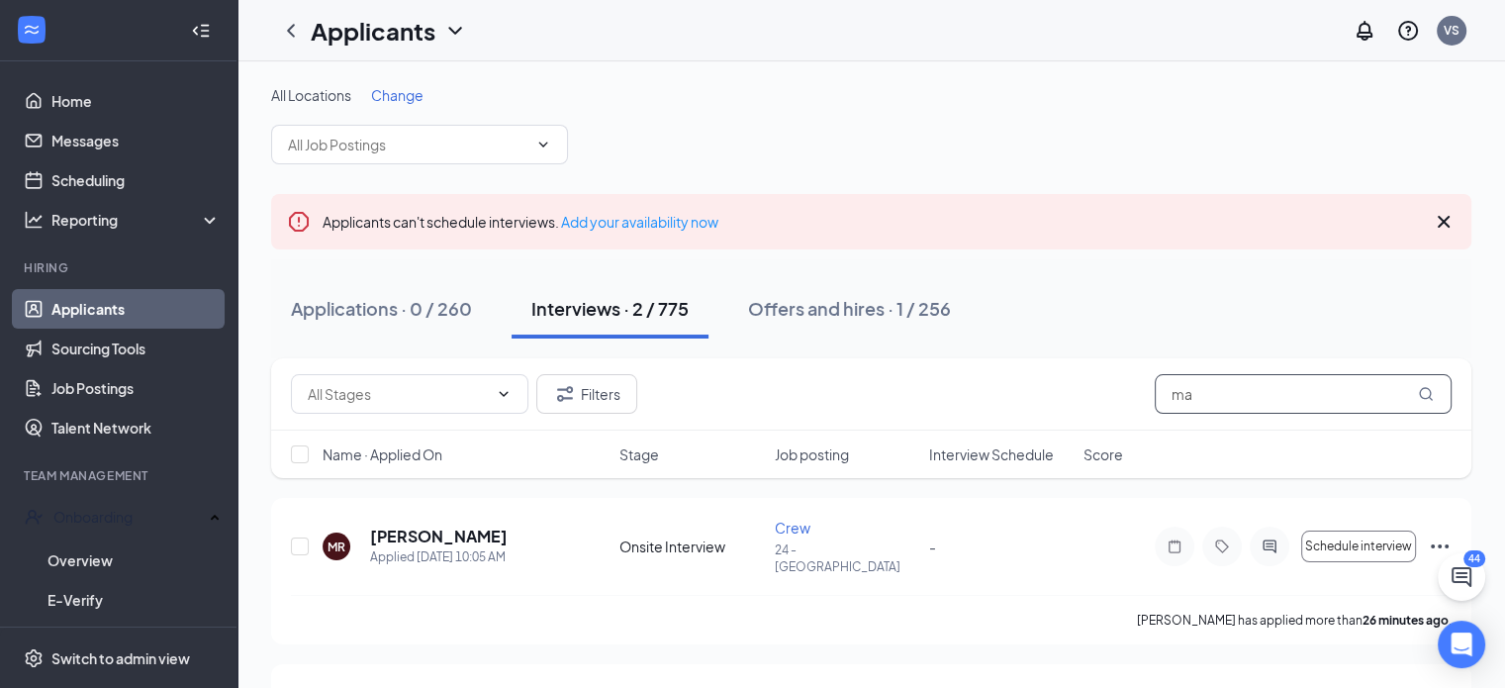
type input "m"
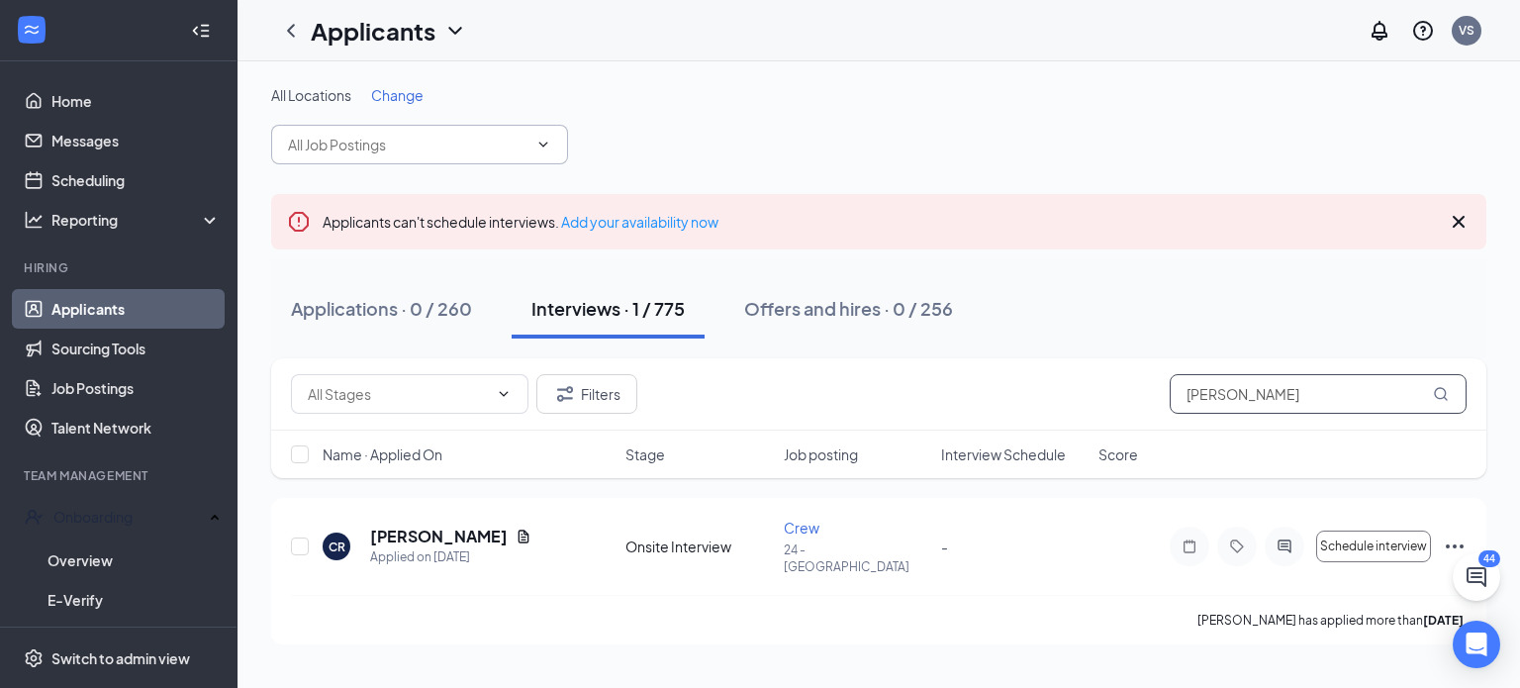
type input "[PERSON_NAME]"
click at [541, 145] on icon "ChevronDown" at bounding box center [543, 145] width 16 height 16
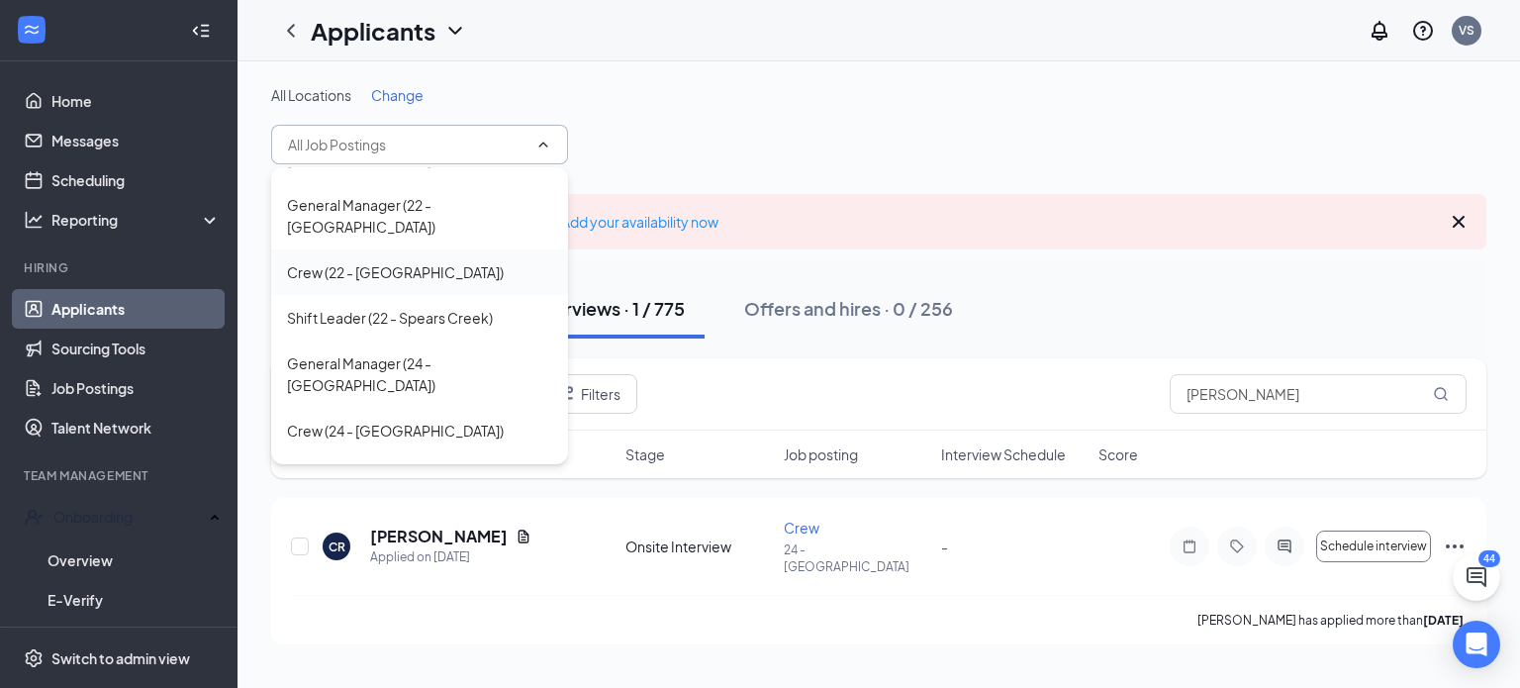
scroll to position [495, 0]
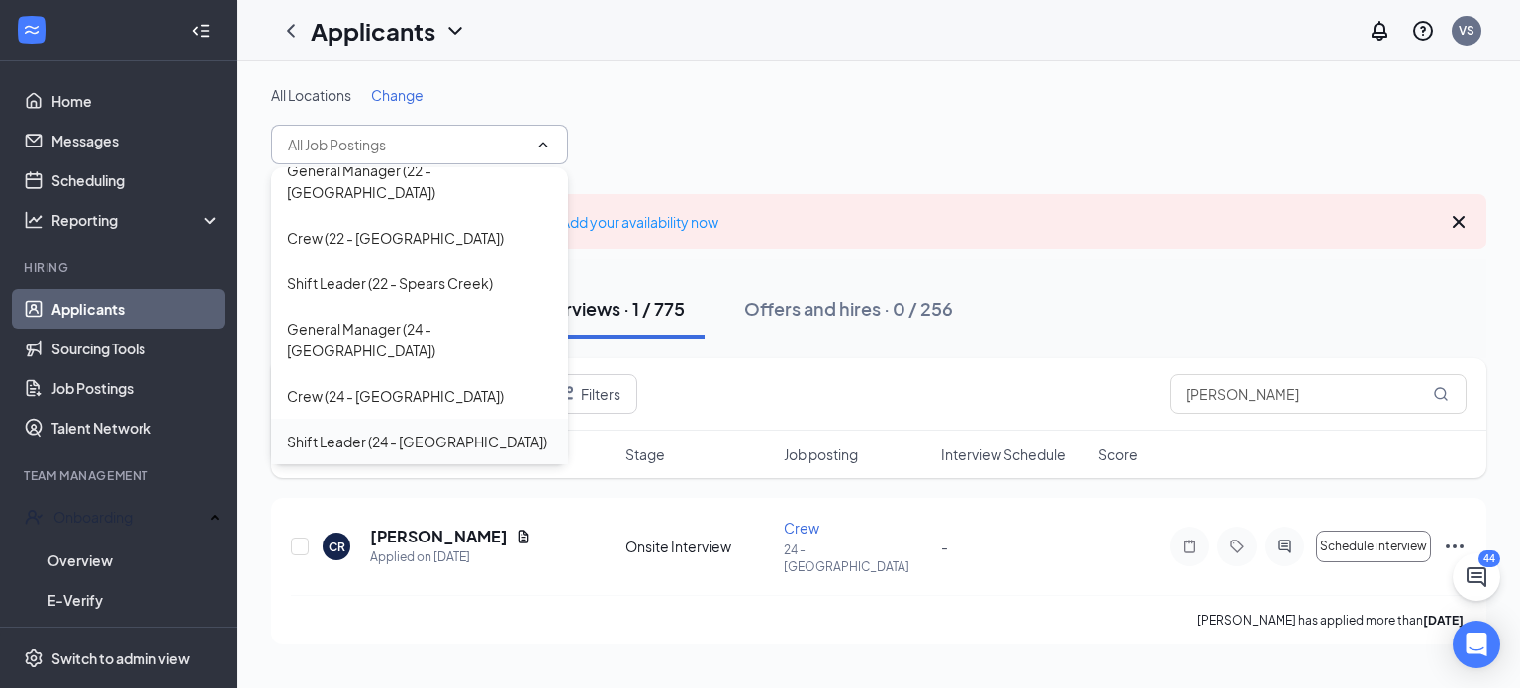
click at [412, 430] on div "Shift Leader (24 - [GEOGRAPHIC_DATA])" at bounding box center [417, 441] width 260 height 22
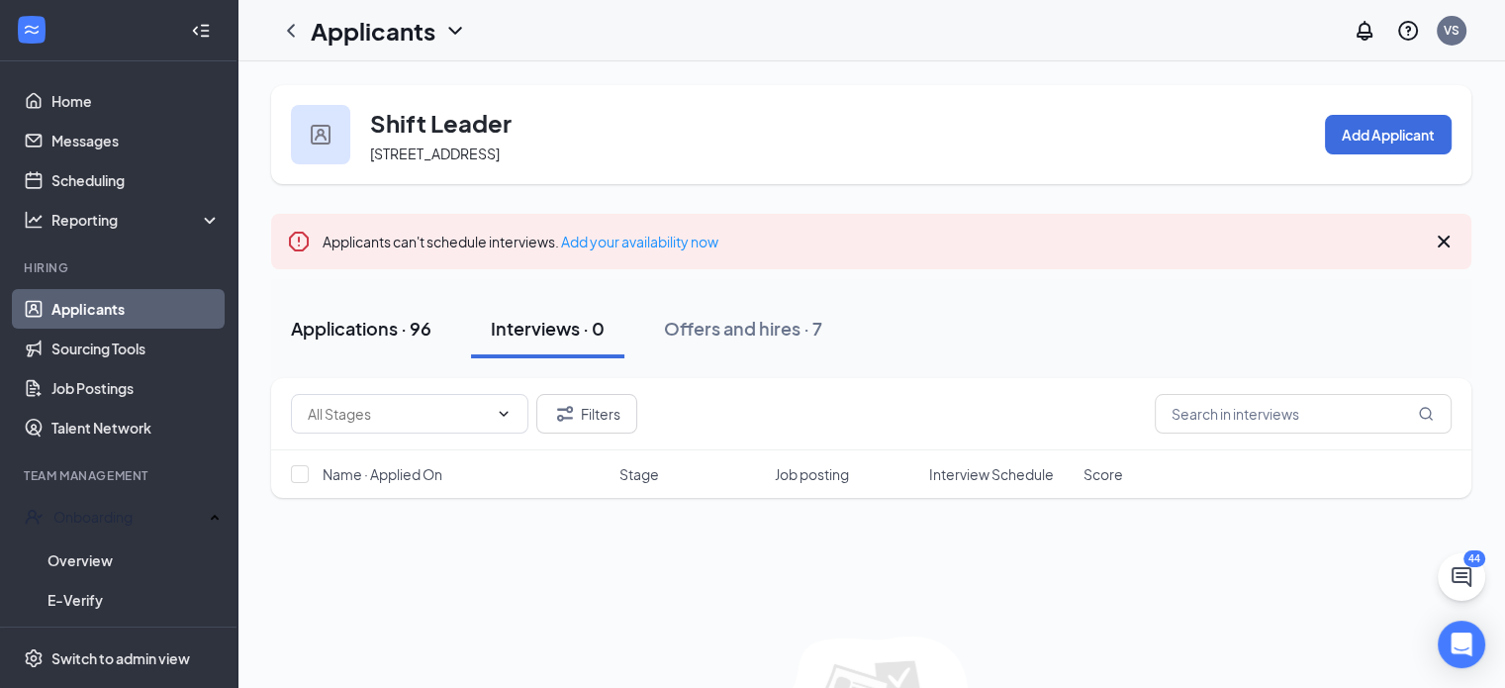
click at [336, 321] on div "Applications · 96" at bounding box center [361, 328] width 141 height 25
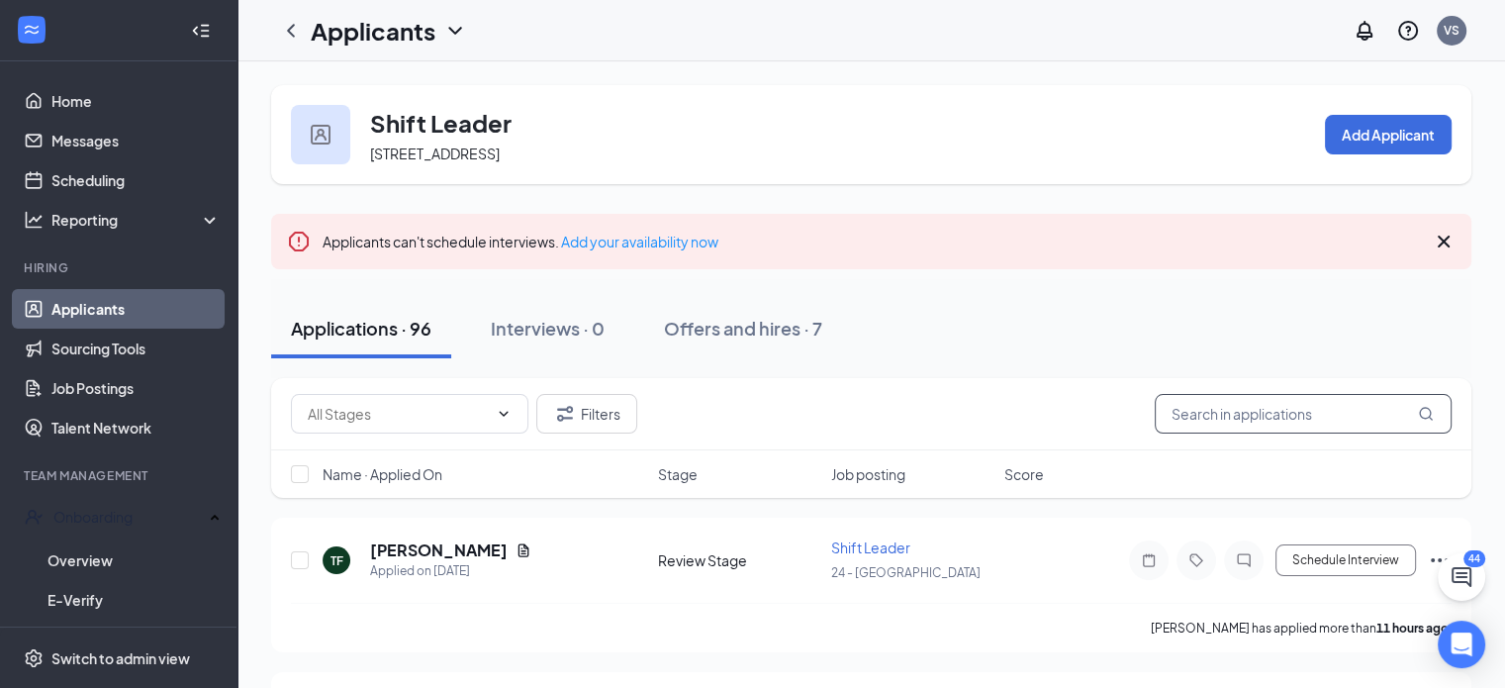
click at [1255, 414] on input "text" at bounding box center [1303, 414] width 297 height 40
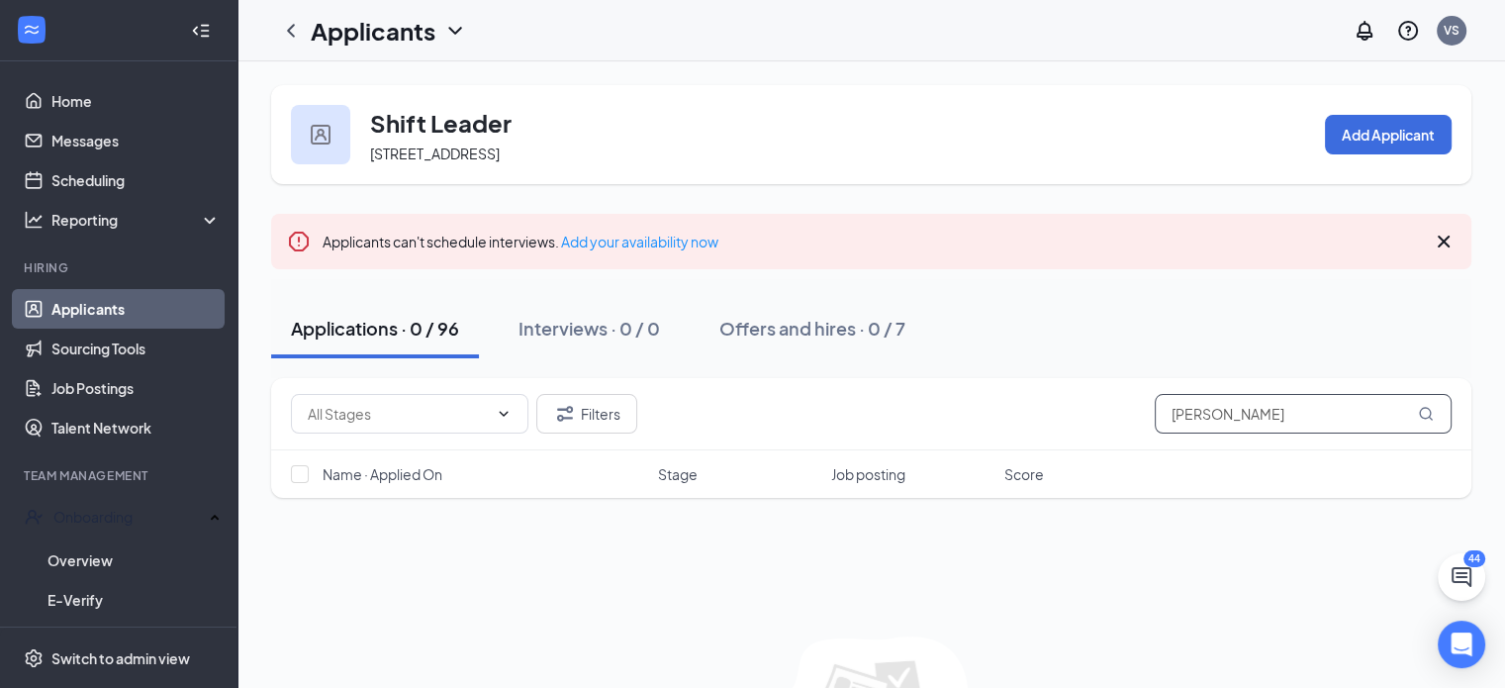
type input "[PERSON_NAME]"
click at [438, 336] on div "Applications · 0 / 96" at bounding box center [375, 328] width 168 height 25
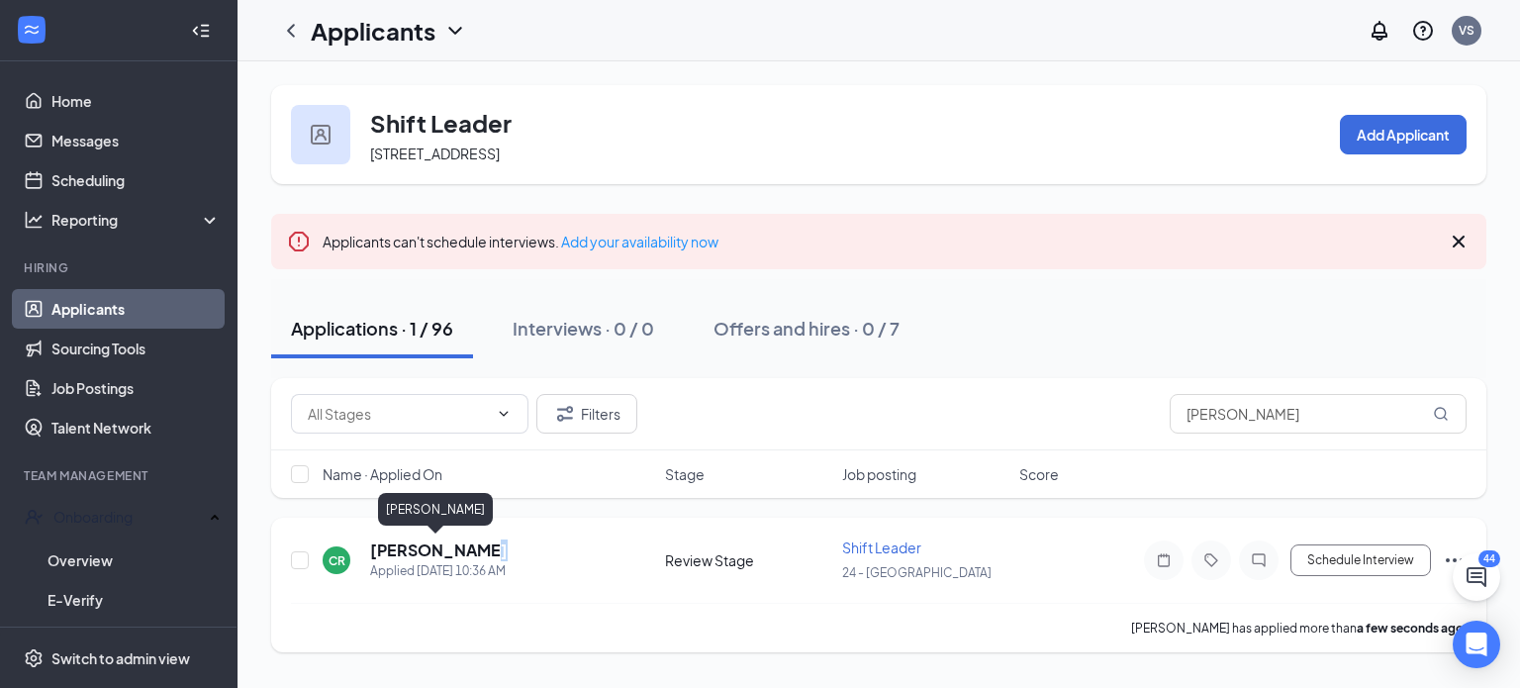
click at [473, 543] on h5 "[PERSON_NAME]" at bounding box center [439, 550] width 138 height 22
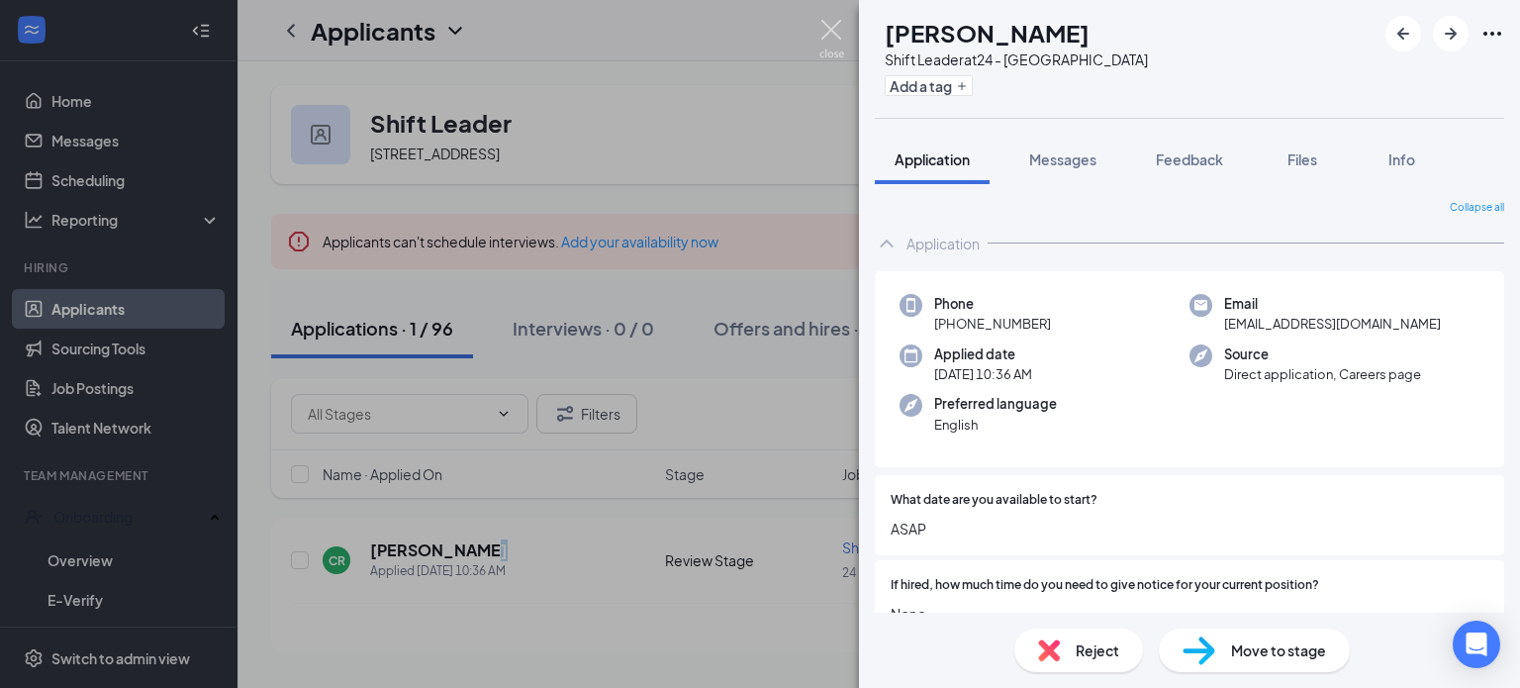
click at [824, 25] on img at bounding box center [831, 39] width 25 height 39
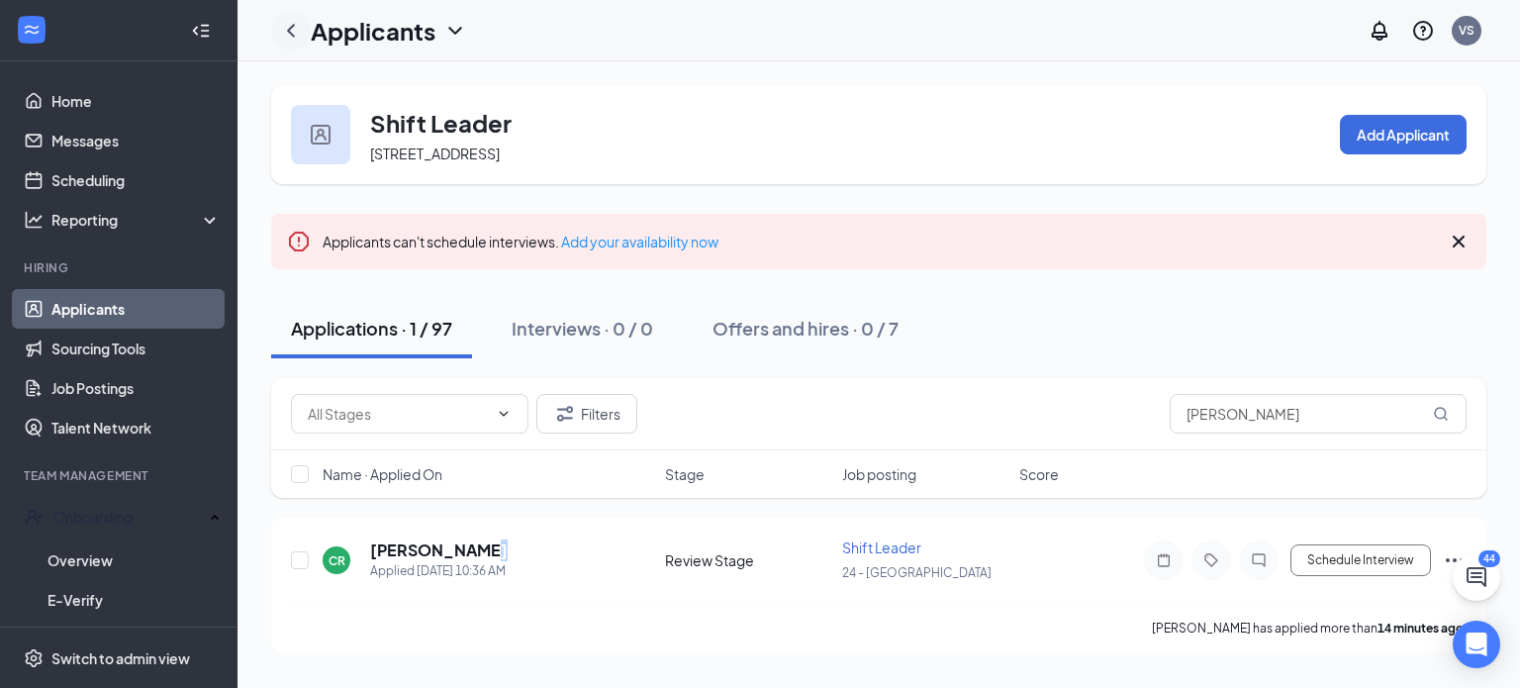
click at [299, 27] on icon "ChevronLeft" at bounding box center [291, 31] width 24 height 24
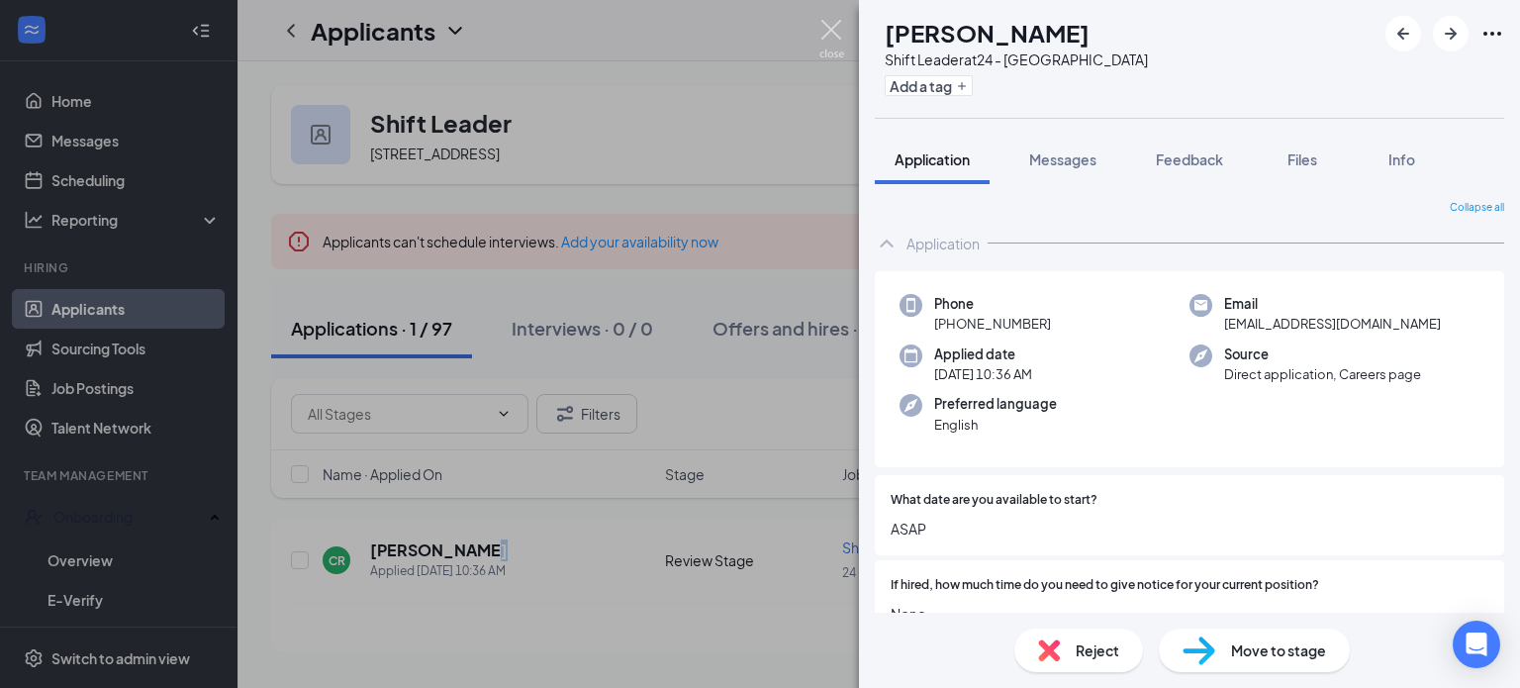
click at [827, 25] on img at bounding box center [831, 39] width 25 height 39
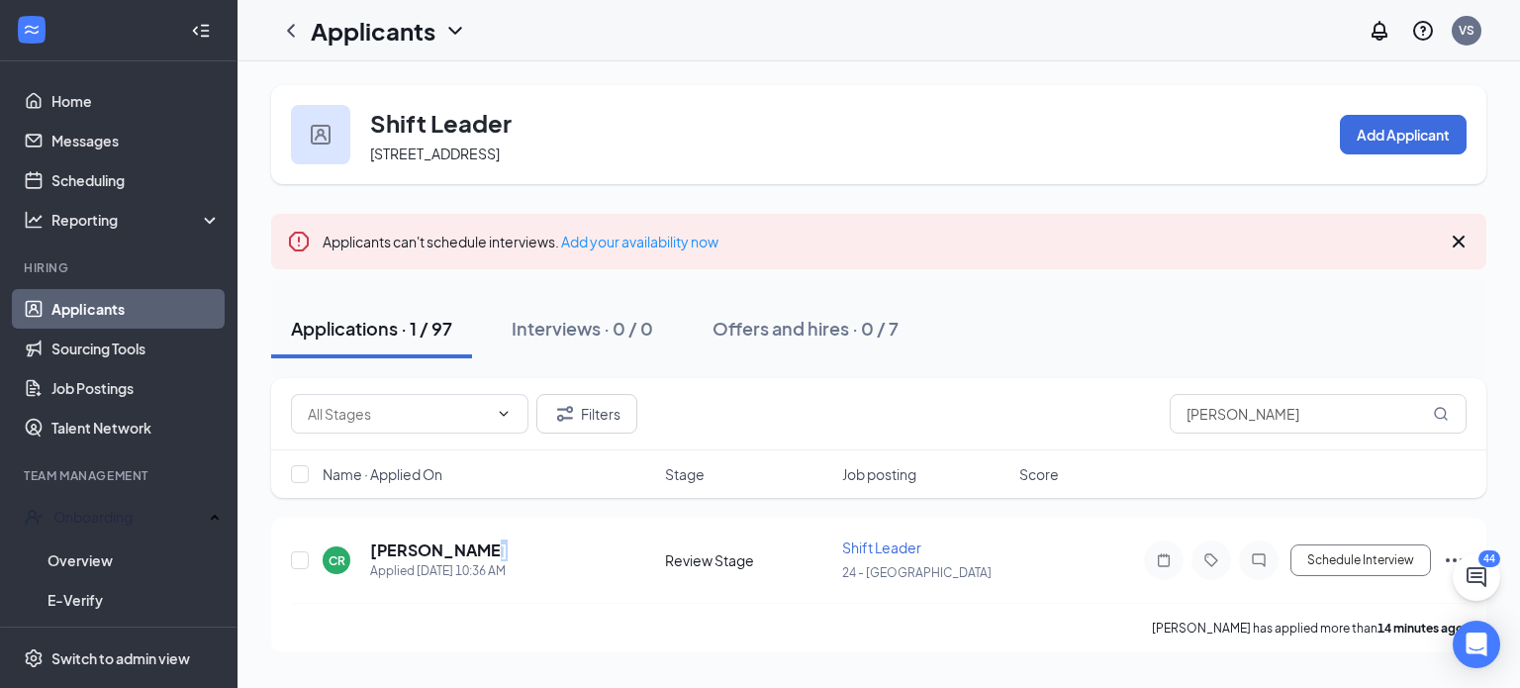
click at [106, 308] on link "Applicants" at bounding box center [135, 309] width 169 height 40
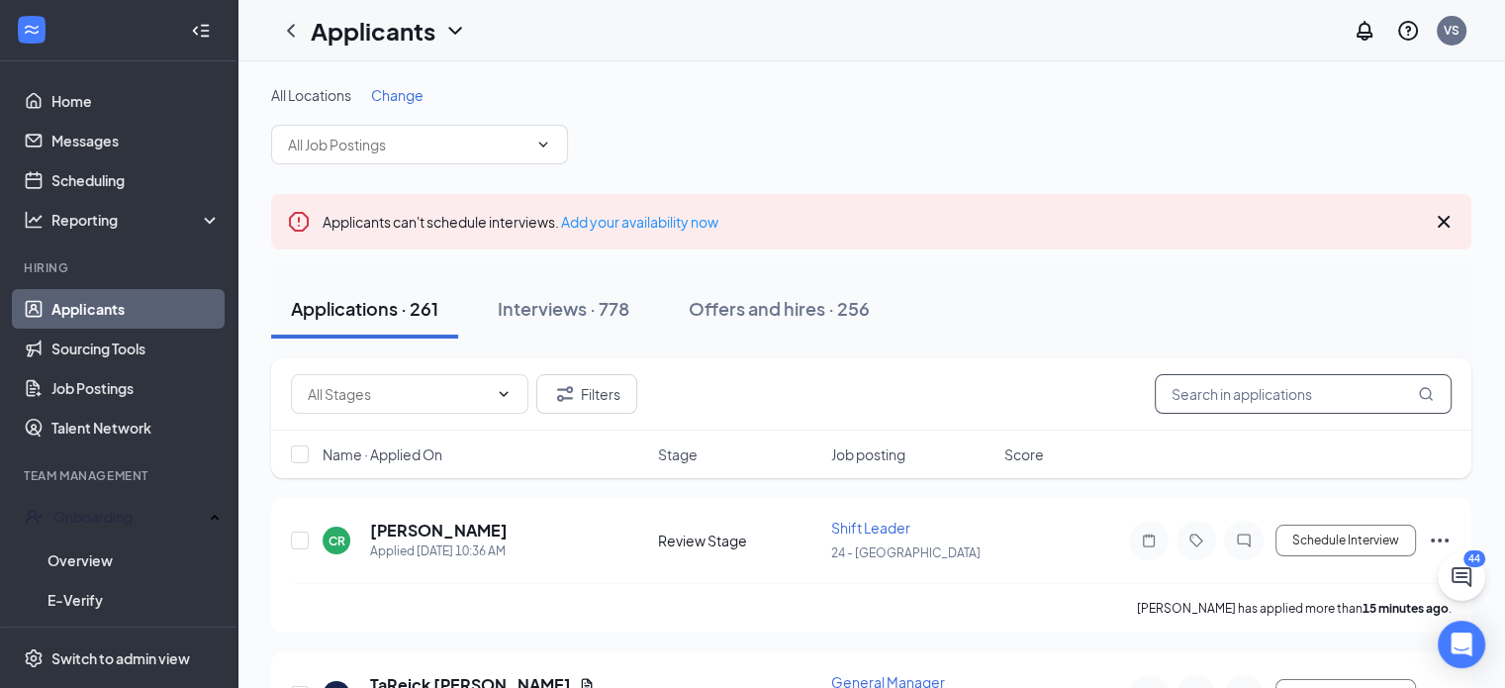
click at [1239, 402] on input "text" at bounding box center [1303, 394] width 297 height 40
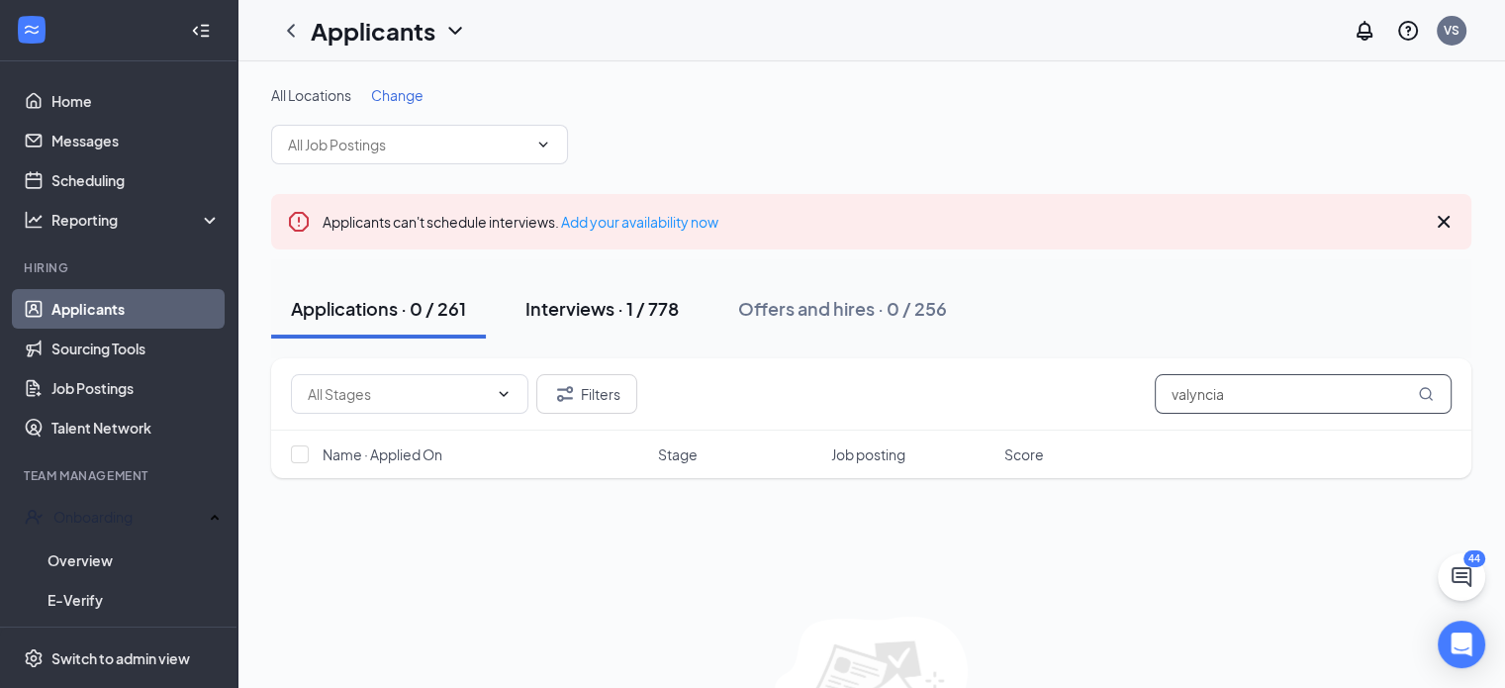
type input "valyncia"
click at [588, 315] on div "Interviews · 1 / 778" at bounding box center [601, 308] width 153 height 25
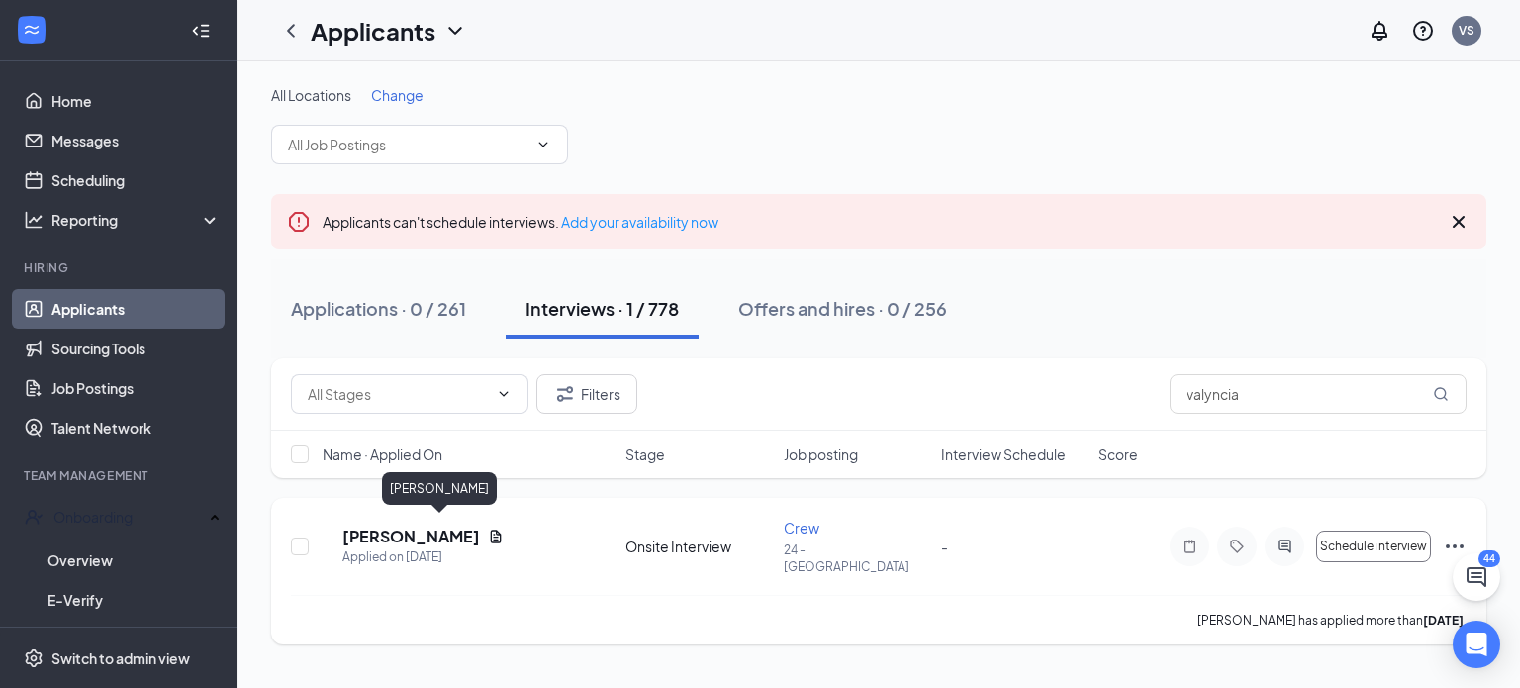
click at [475, 527] on h5 "[PERSON_NAME]" at bounding box center [411, 536] width 138 height 22
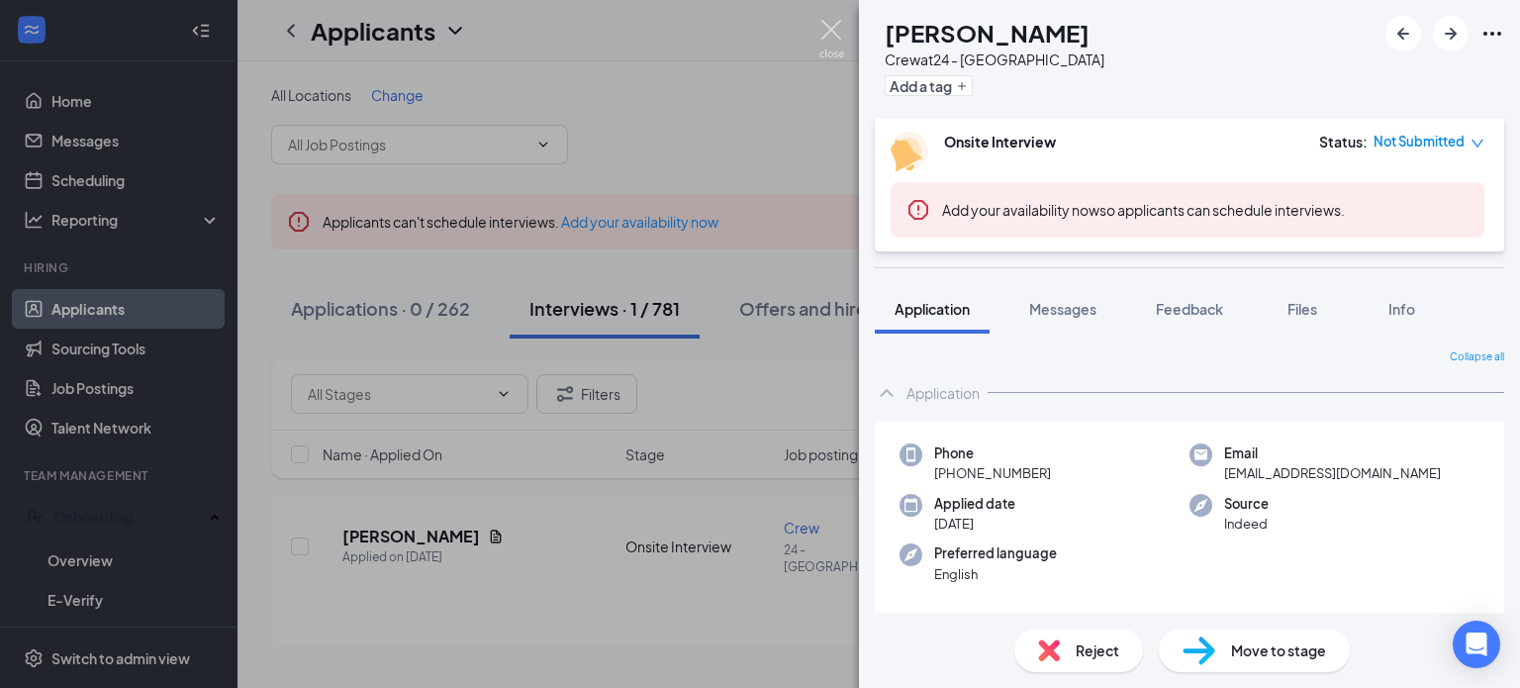
click at [823, 28] on img at bounding box center [831, 39] width 25 height 39
